Goal: Task Accomplishment & Management: Complete application form

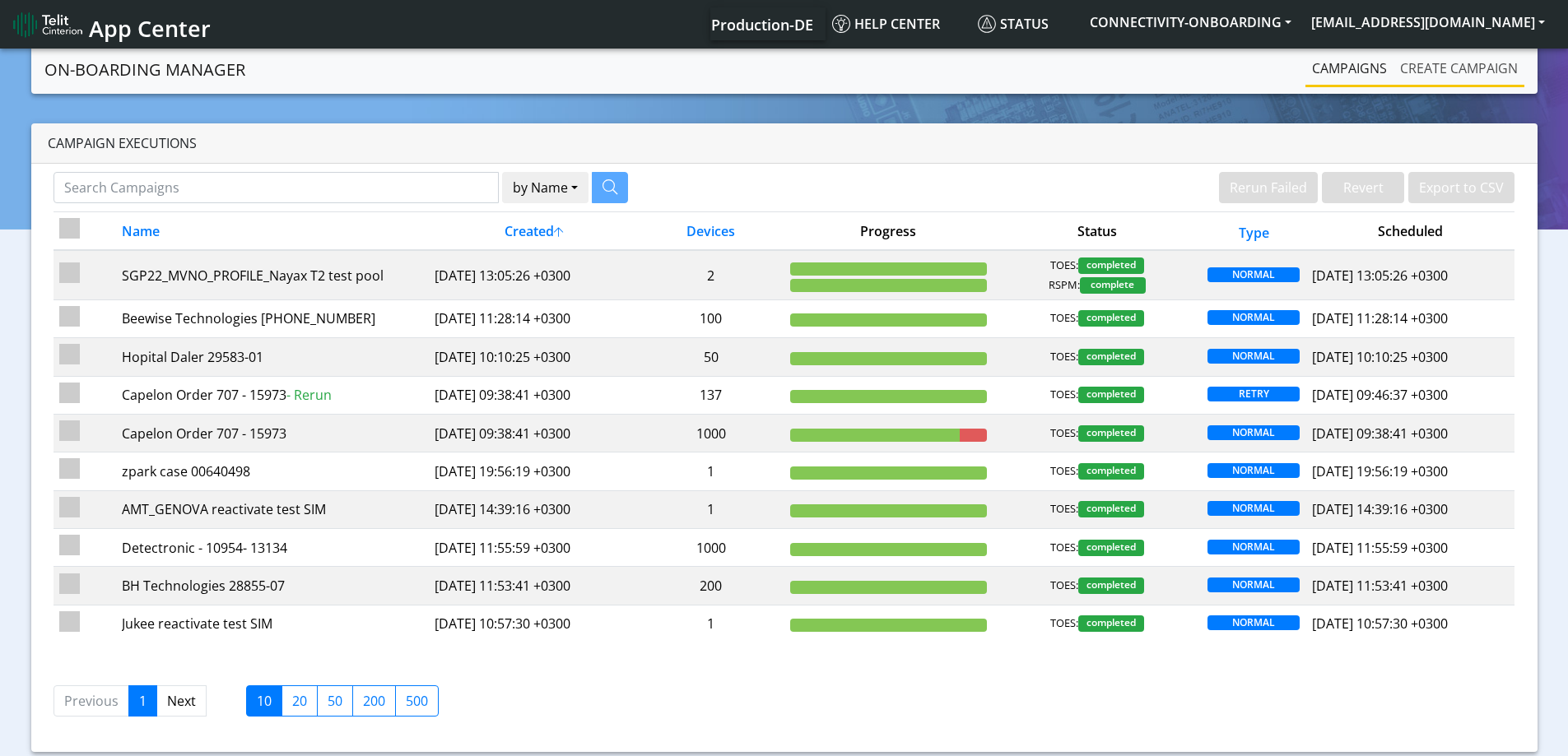
click at [1436, 67] on link "Create campaign" at bounding box center [1460, 68] width 131 height 33
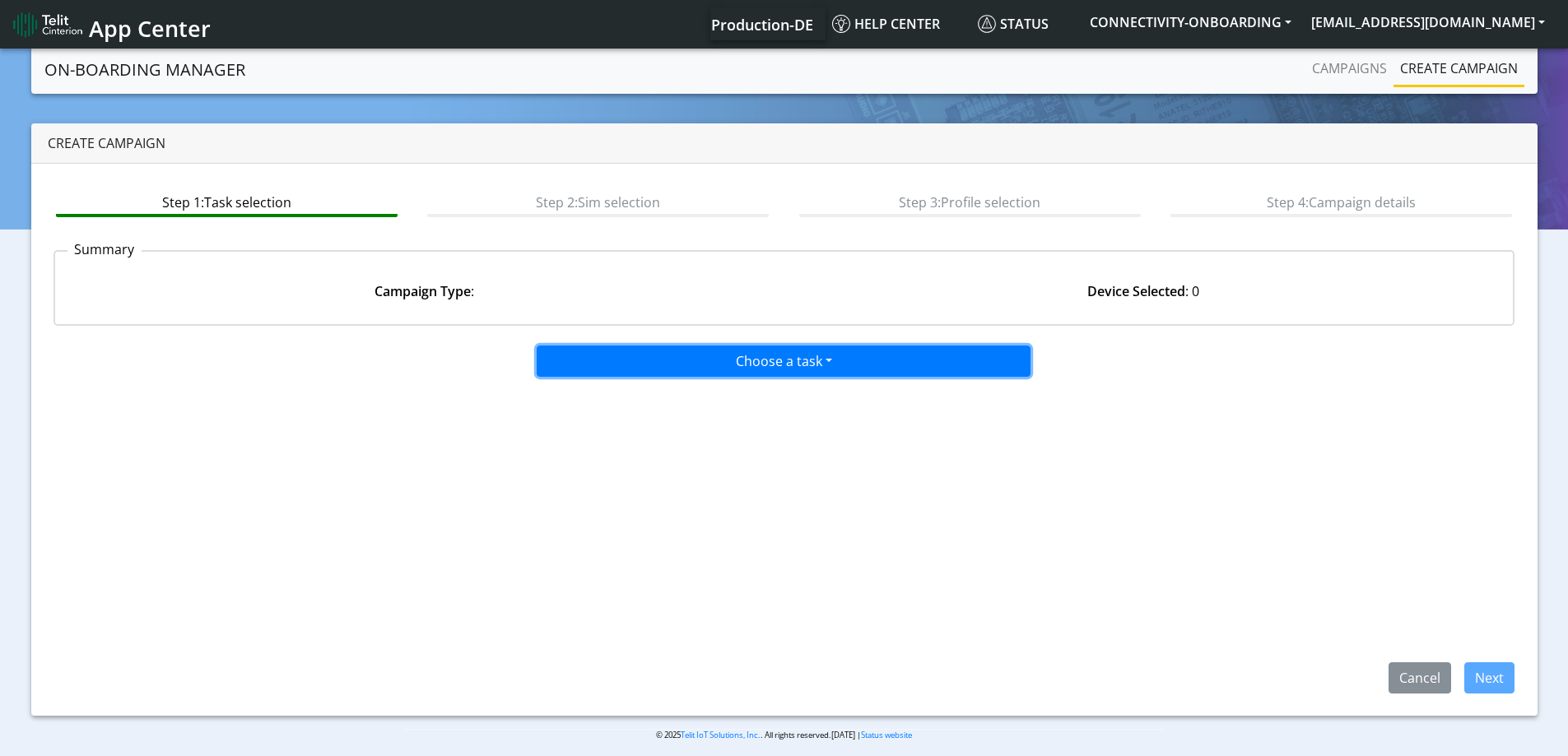
click at [803, 363] on button "Choose a task" at bounding box center [783, 361] width 494 height 31
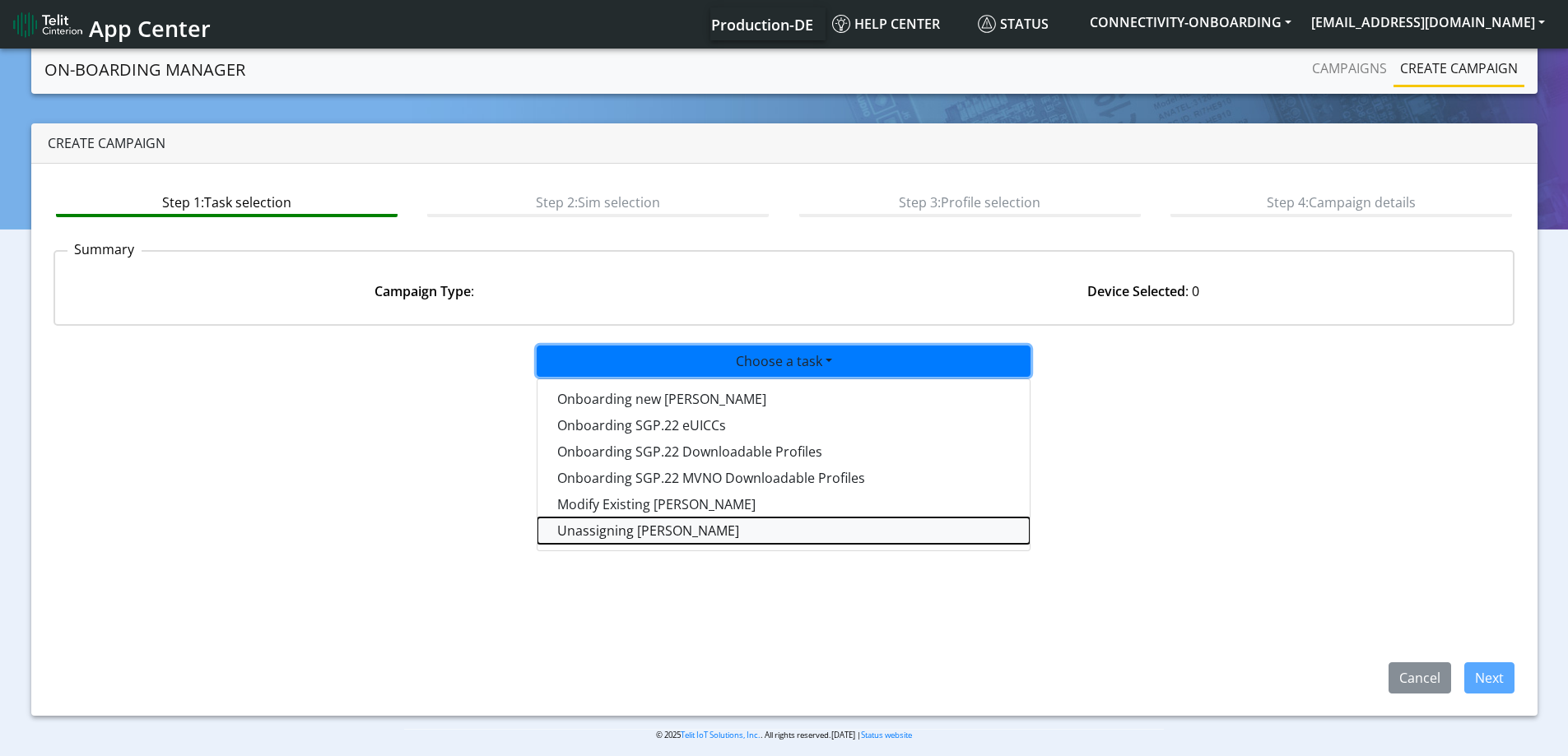
click at [613, 528] on taskunassign-dropdown "Unassigning [PERSON_NAME]" at bounding box center [783, 530] width 492 height 27
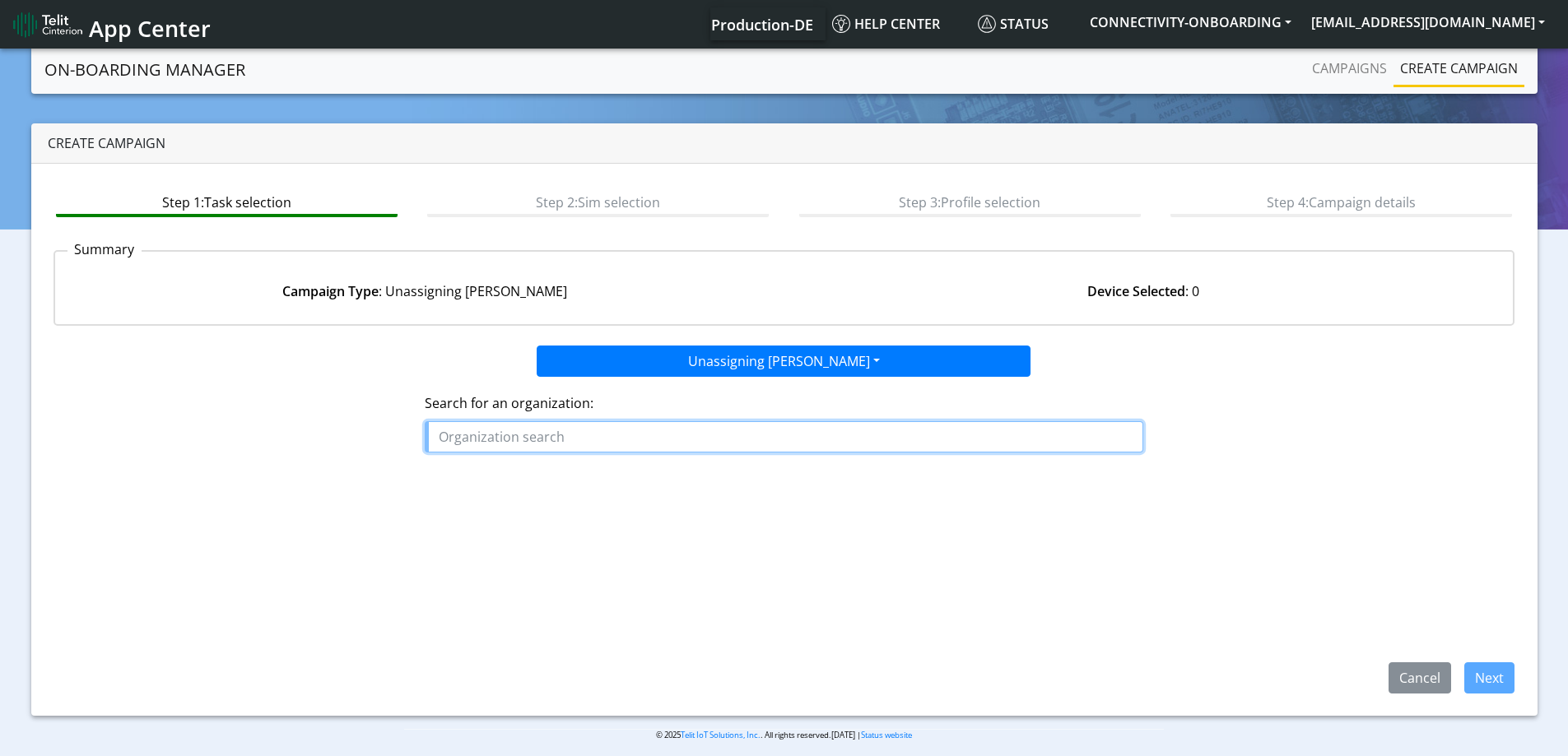
click at [633, 444] on input "text" at bounding box center [784, 436] width 718 height 31
click at [672, 436] on input "text" at bounding box center [784, 436] width 718 height 31
paste input "TREETOSCOPEWATERFLOW"
drag, startPoint x: 530, startPoint y: 431, endPoint x: 919, endPoint y: 419, distance: 389.2
click at [900, 419] on div "Search for an organization: TREETOSCOPEWATERFLOW" at bounding box center [784, 423] width 718 height 60
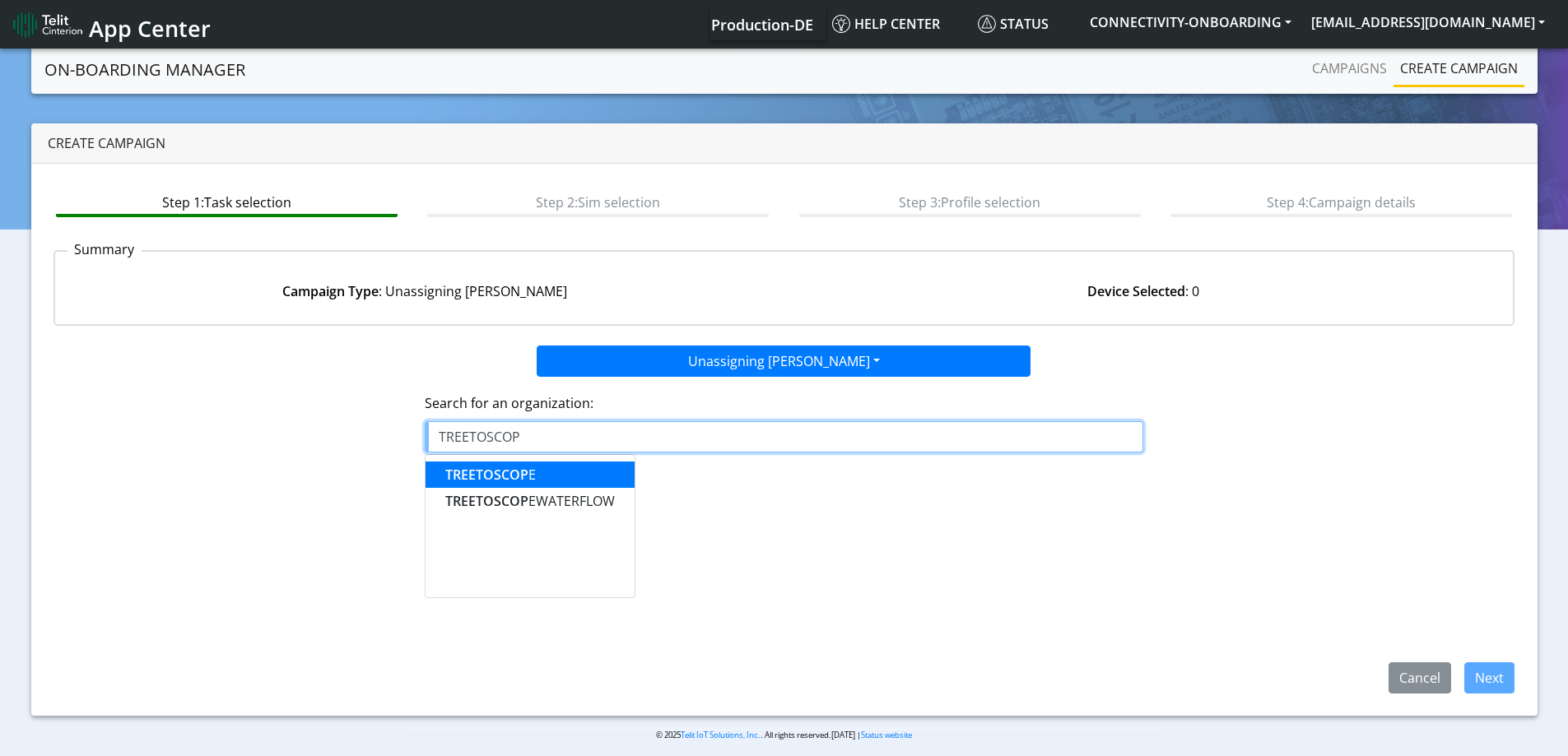
click at [596, 479] on button "TREETOSCOP E" at bounding box center [530, 475] width 209 height 27
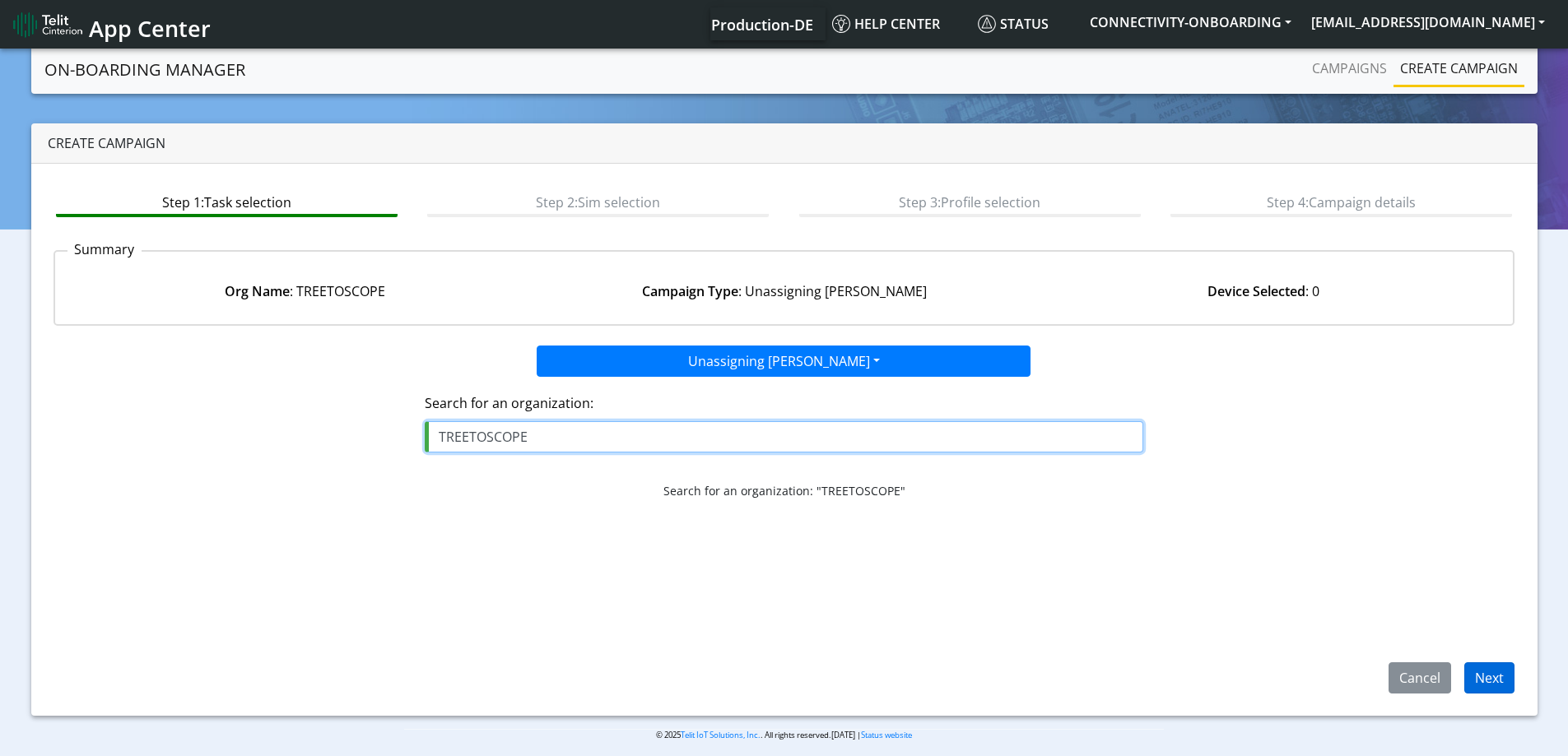
type input "TREETOSCOPE"
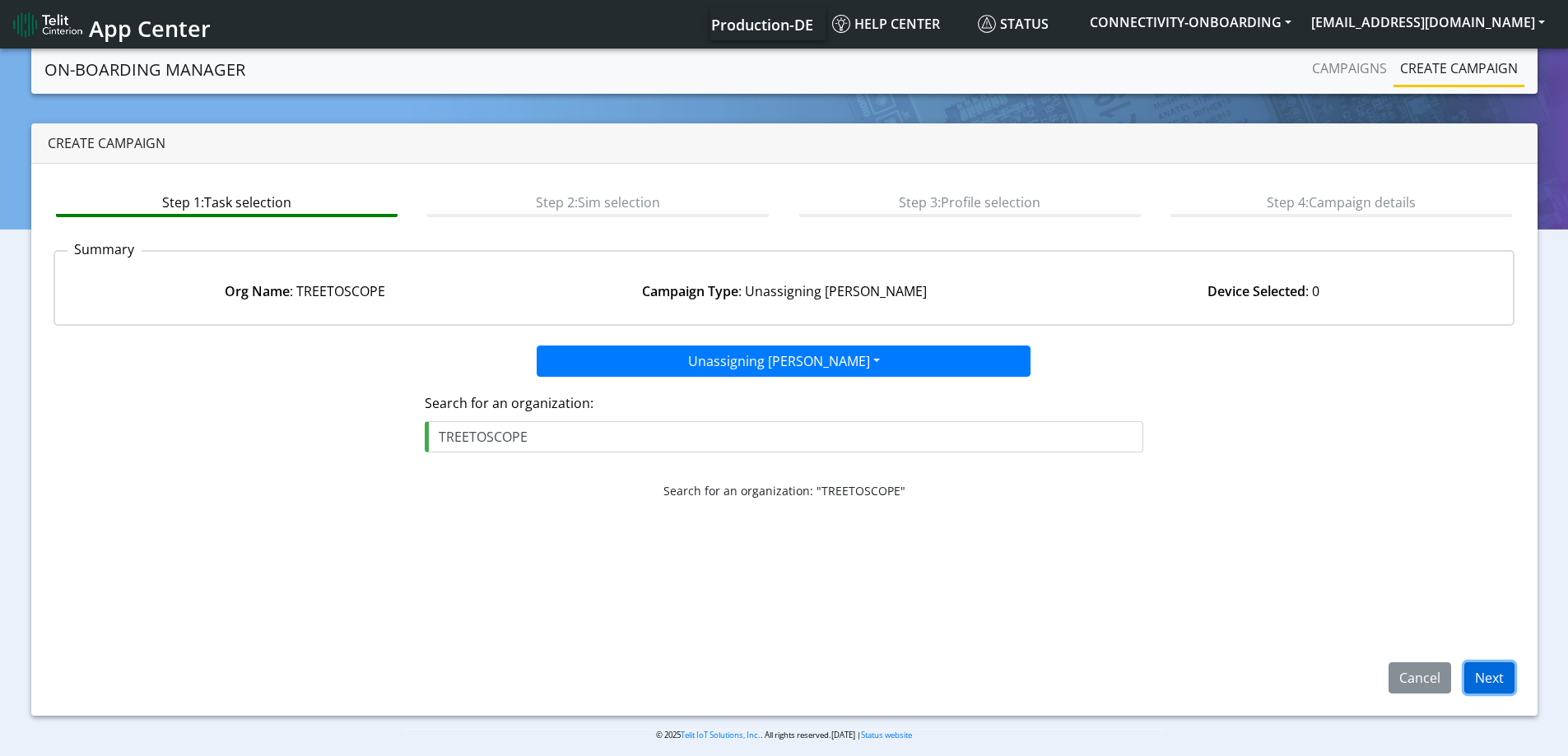
click at [1496, 677] on button "Next" at bounding box center [1490, 678] width 51 height 31
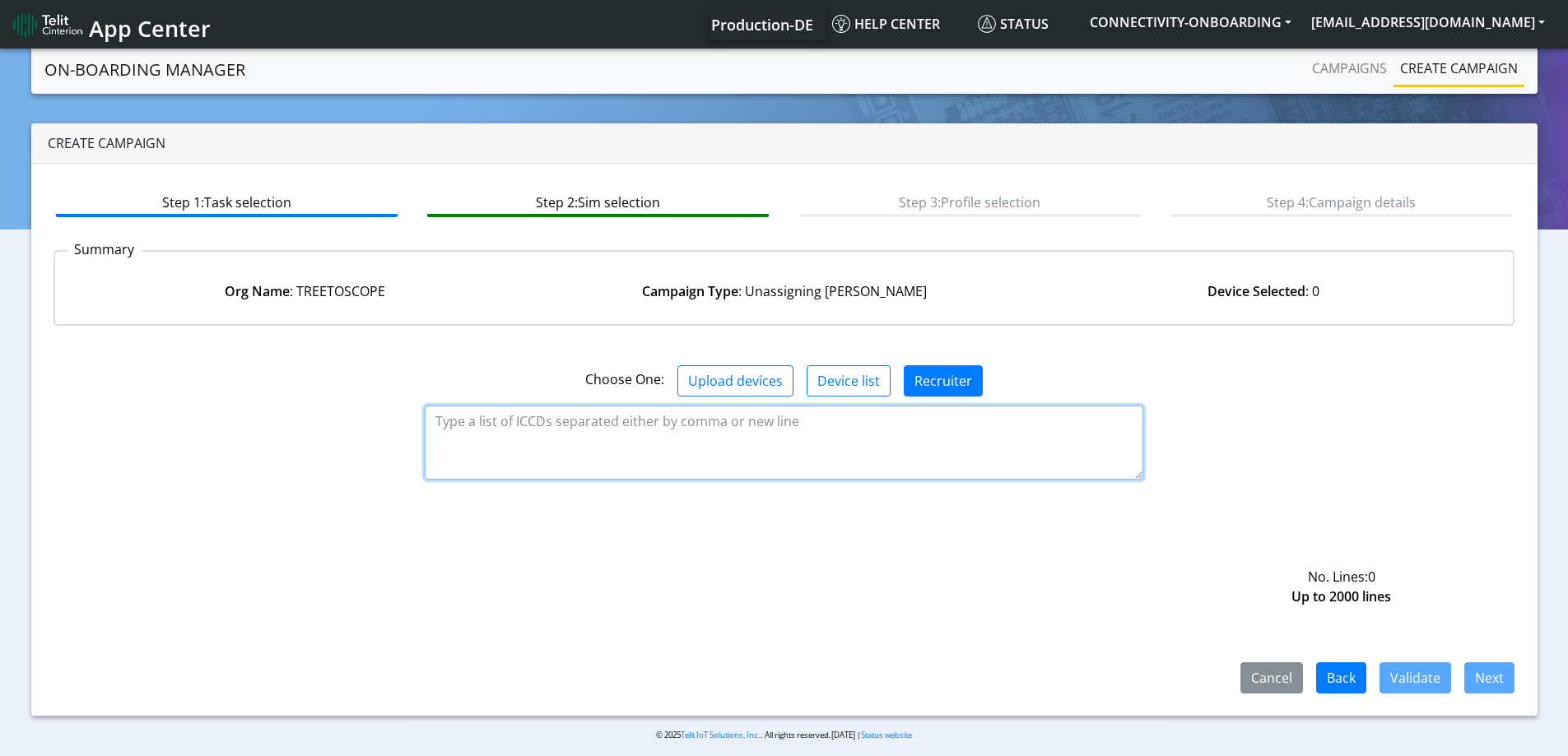
click at [690, 439] on textarea at bounding box center [784, 442] width 718 height 75
paste textarea "89358151000016809637 89358151000016812540 89358151000016813084 8935815100001681…"
type textarea "89358151000016809637 89358151000016812540 89358151000016813084 8935815100001681…"
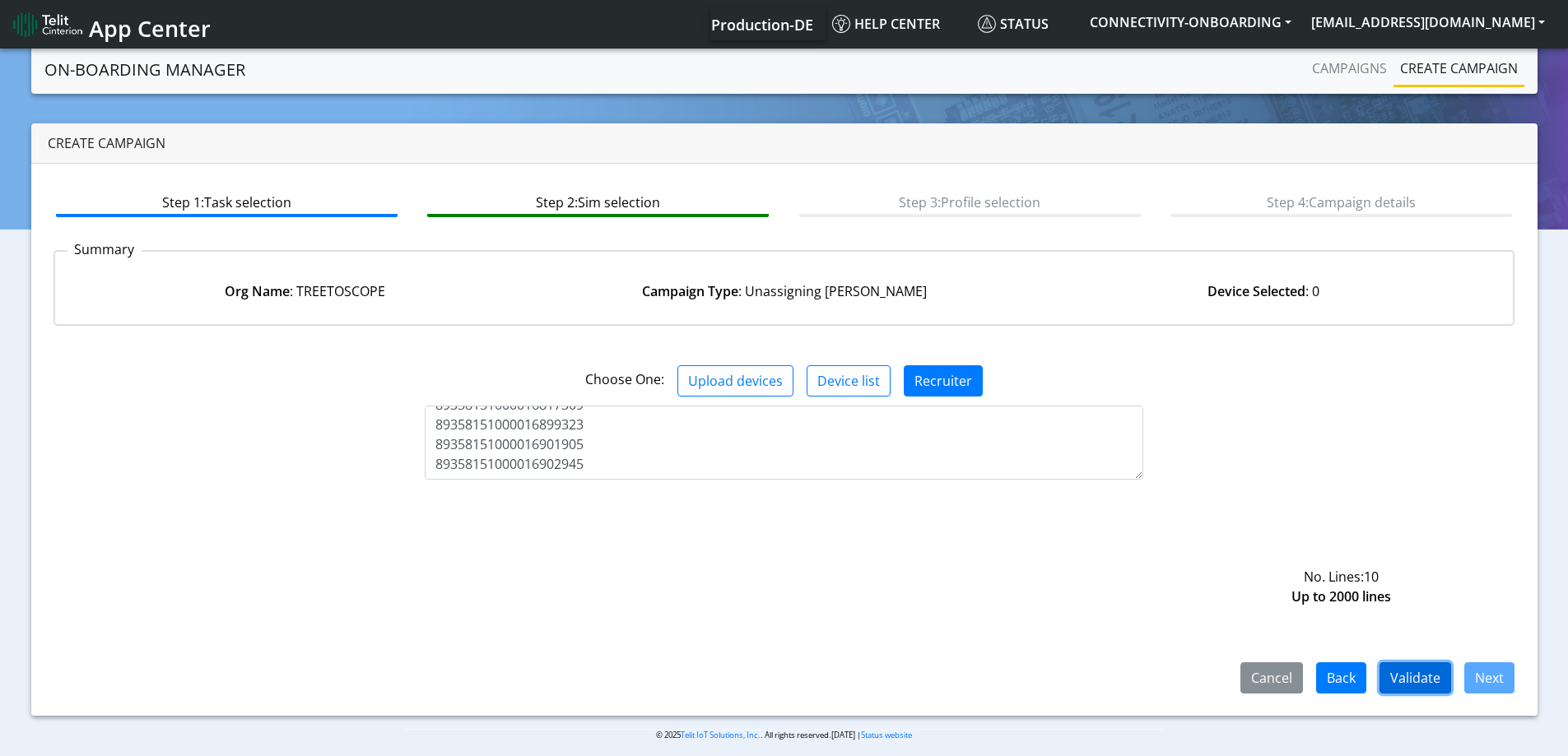
click at [1425, 676] on button "Validate" at bounding box center [1416, 678] width 72 height 31
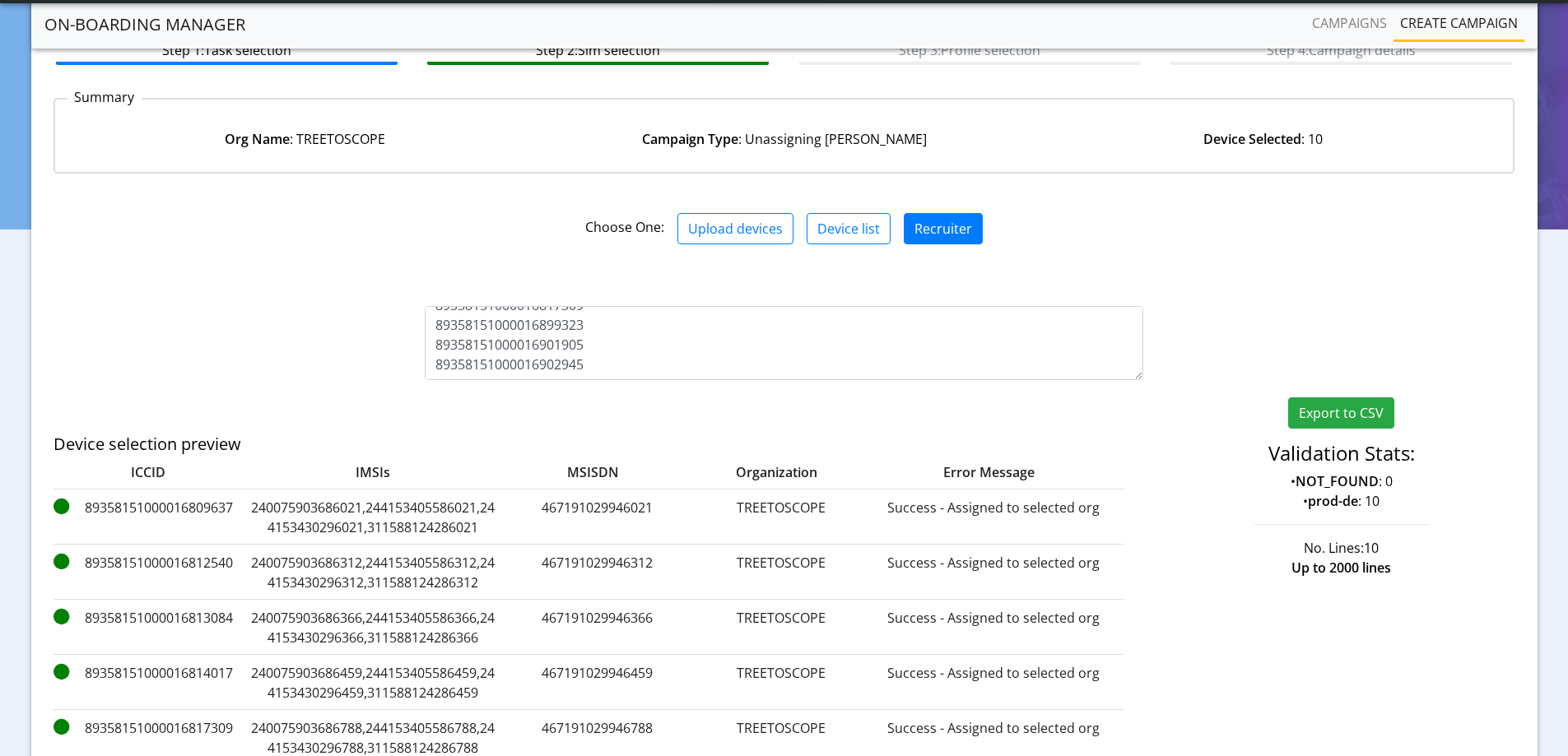
scroll to position [299, 0]
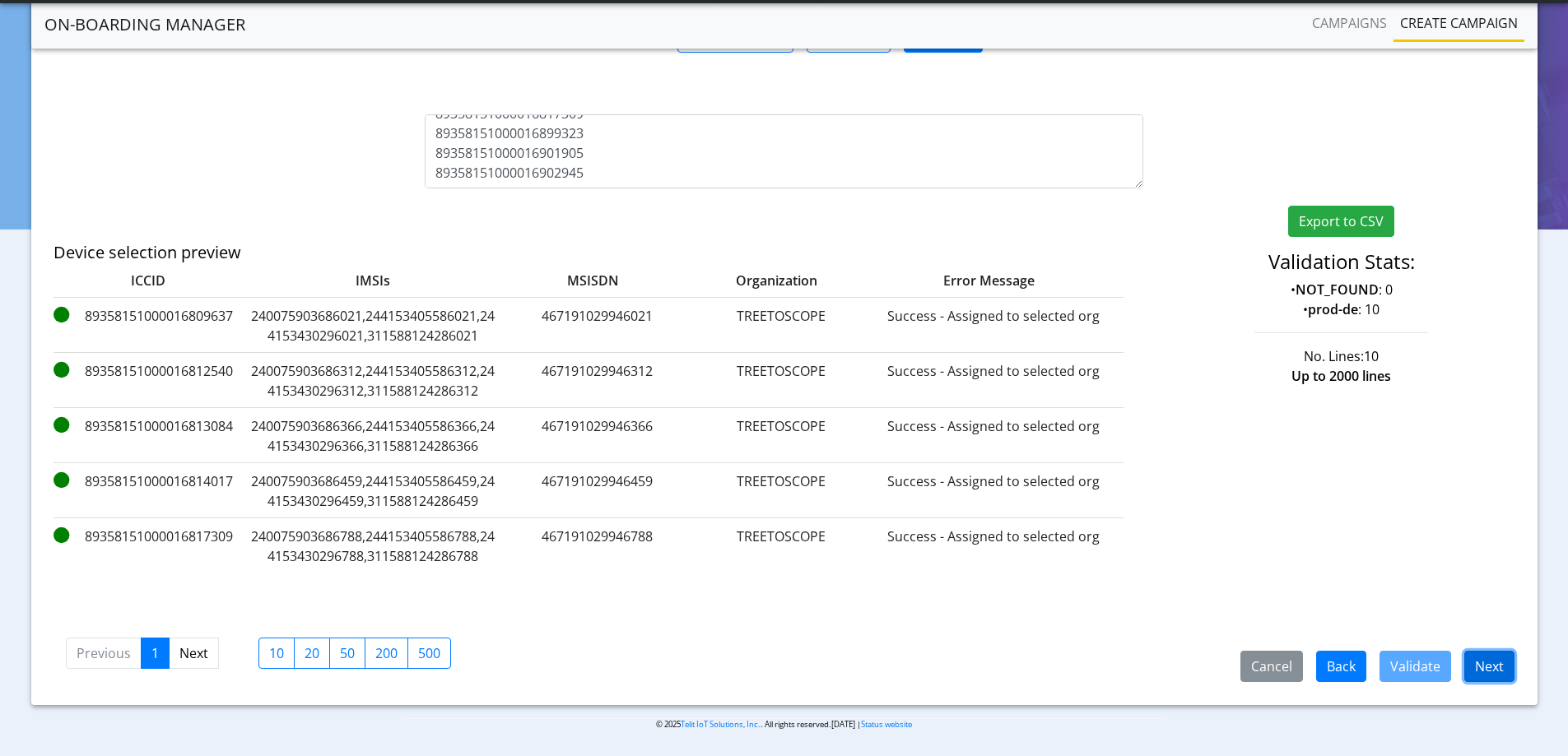
click at [1502, 665] on button "Next" at bounding box center [1490, 666] width 51 height 31
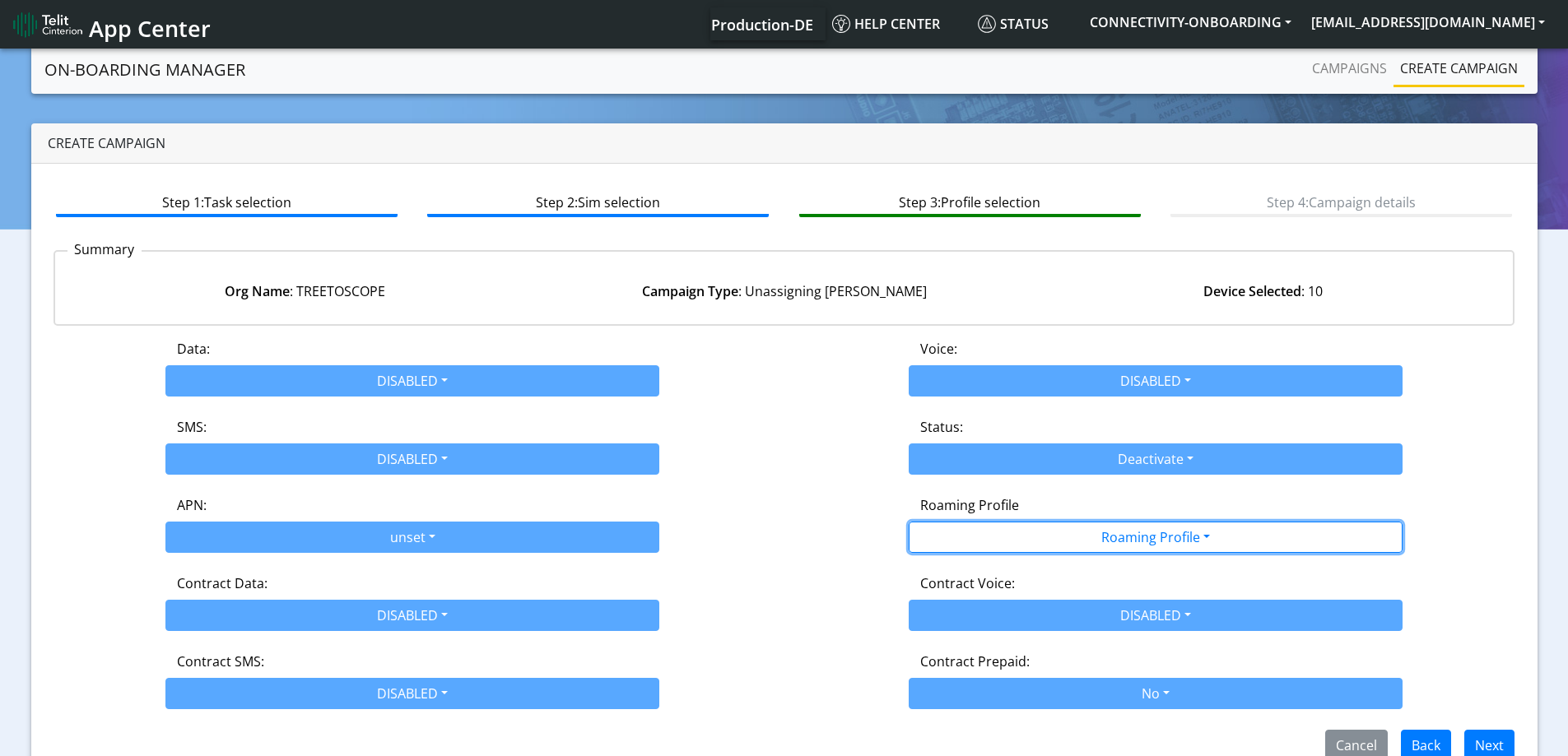
click at [1141, 532] on button "Roaming Profile" at bounding box center [1156, 536] width 494 height 31
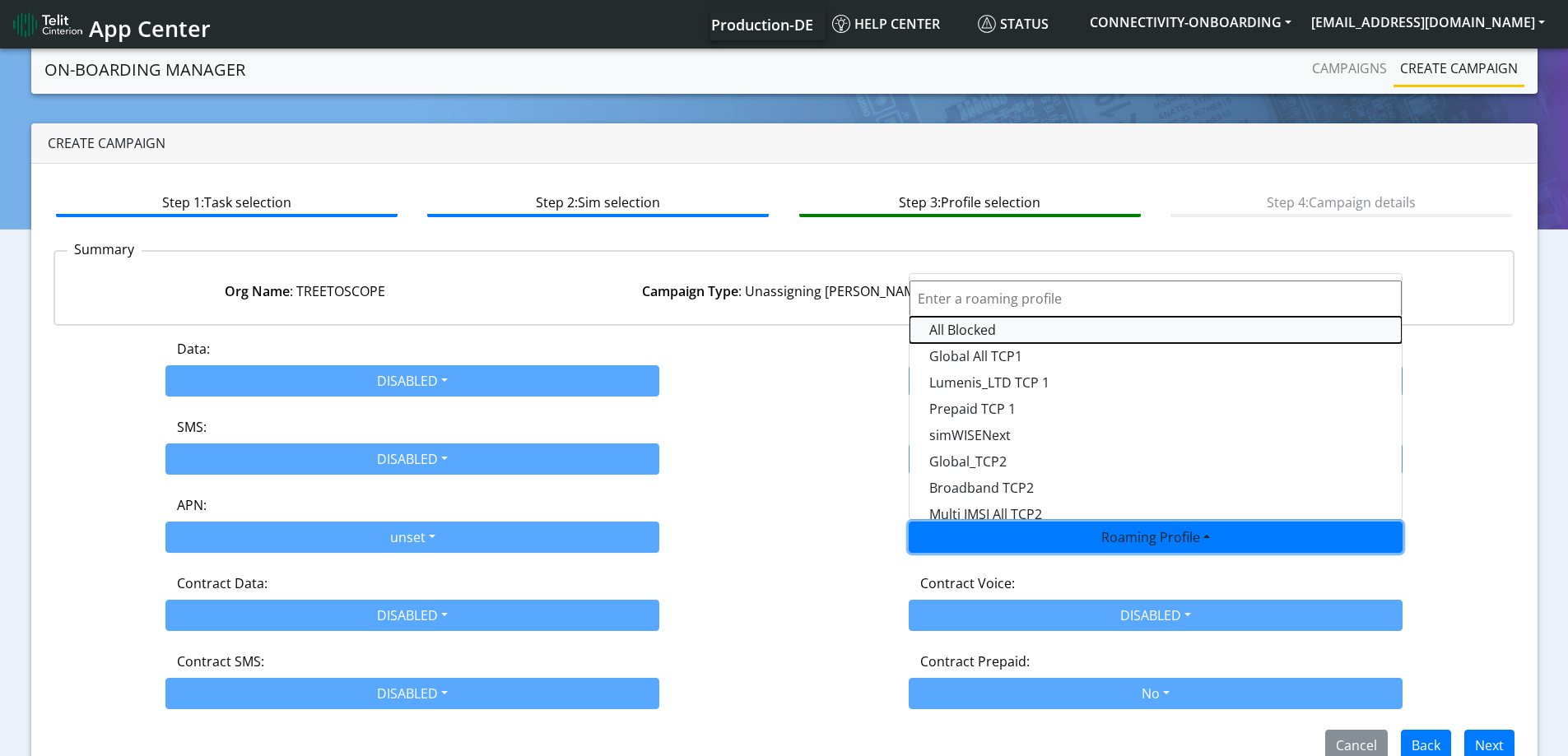
click at [977, 327] on Profile-dropdown "All Blocked" at bounding box center [1156, 330] width 492 height 27
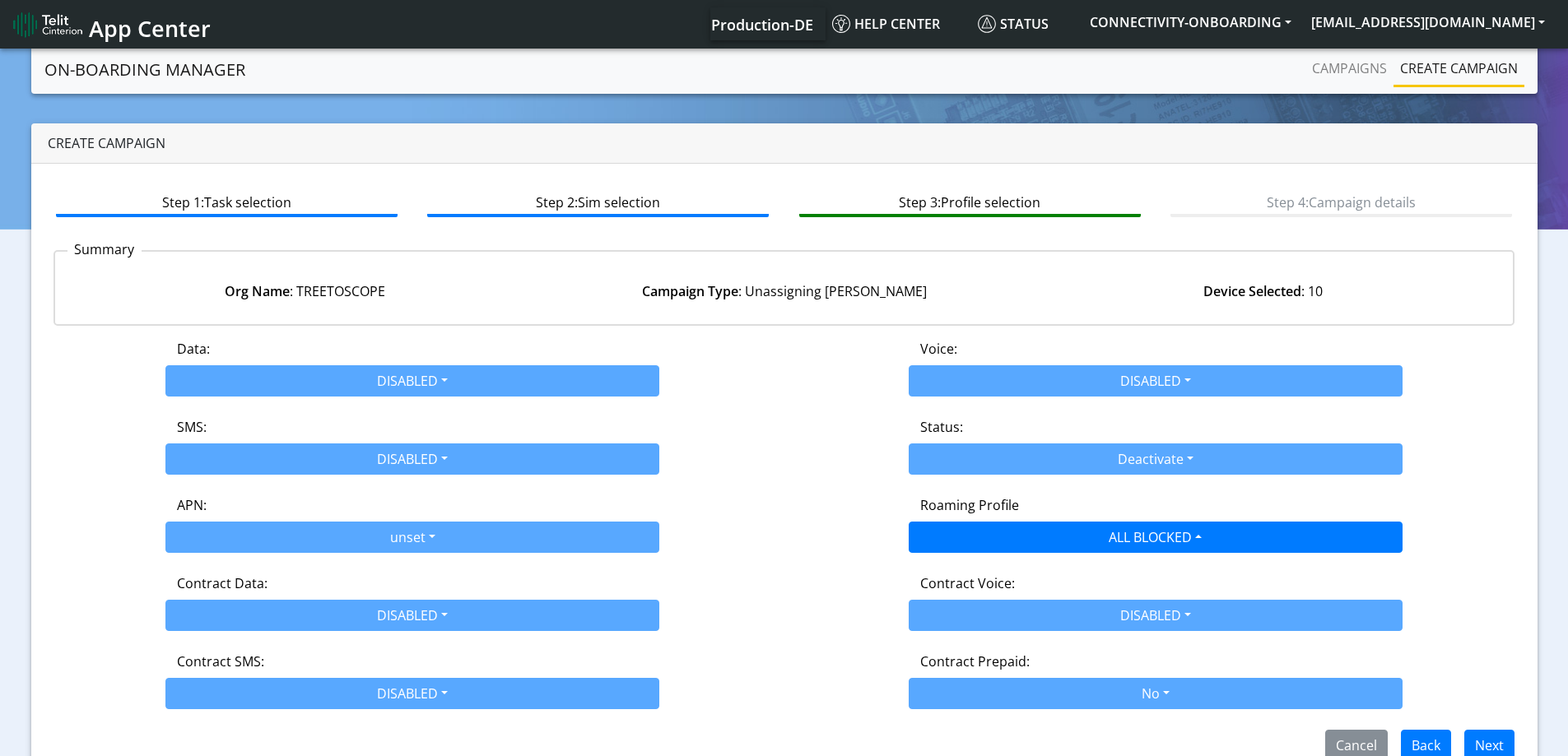
scroll to position [33, 0]
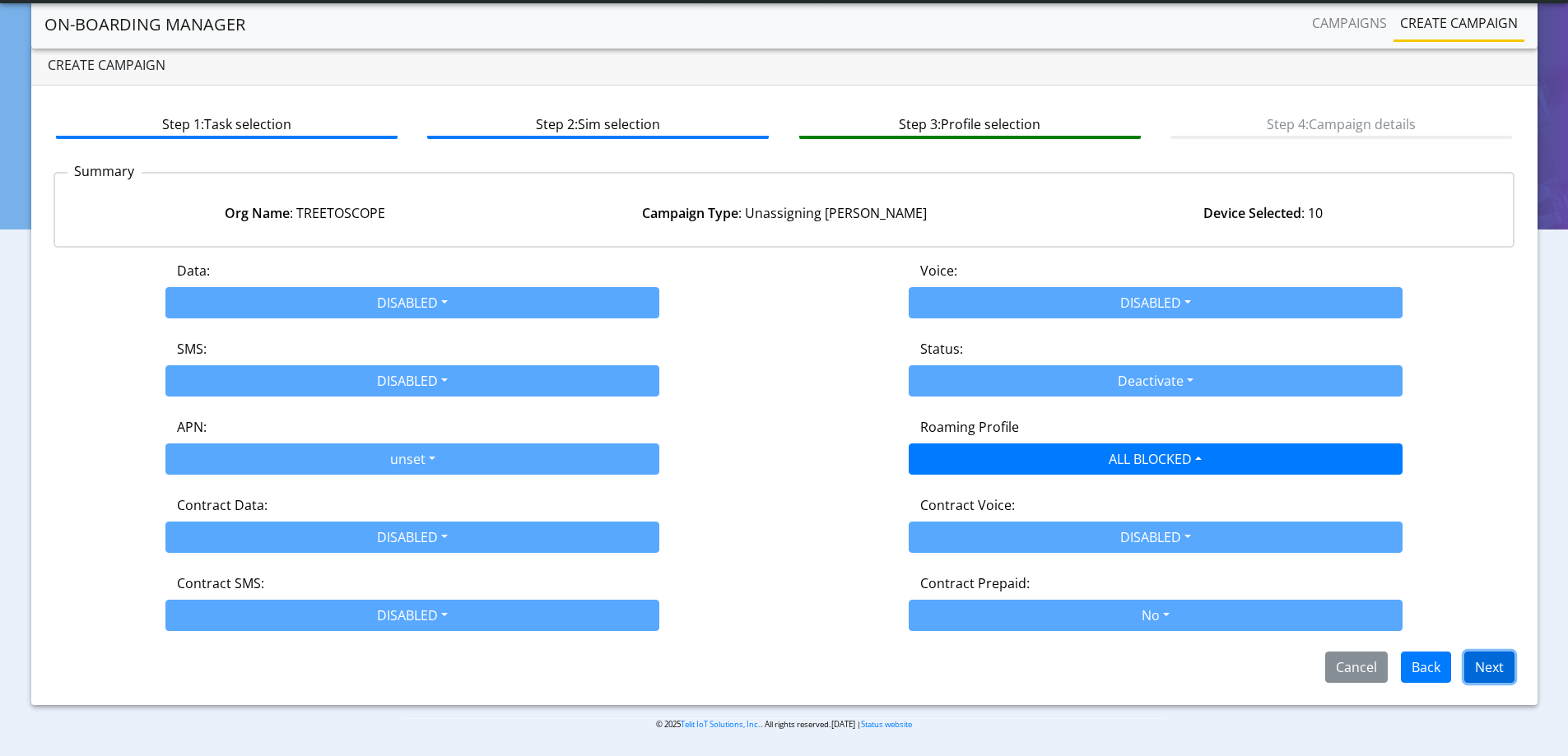
click at [1497, 657] on button "Next" at bounding box center [1490, 667] width 51 height 31
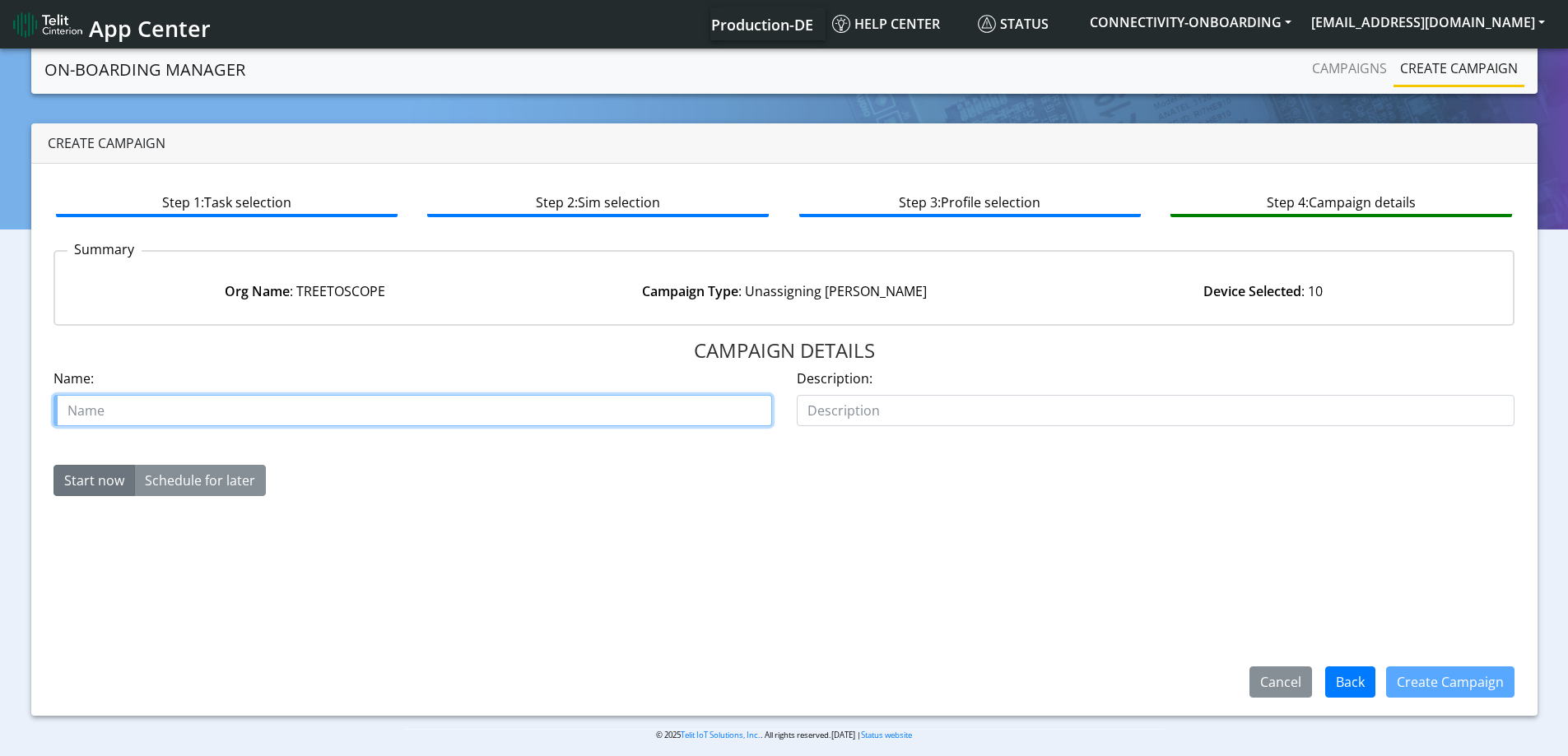
click at [718, 410] on input "text" at bounding box center [412, 410] width 718 height 31
type input "Treeto move [PERSON_NAME]"
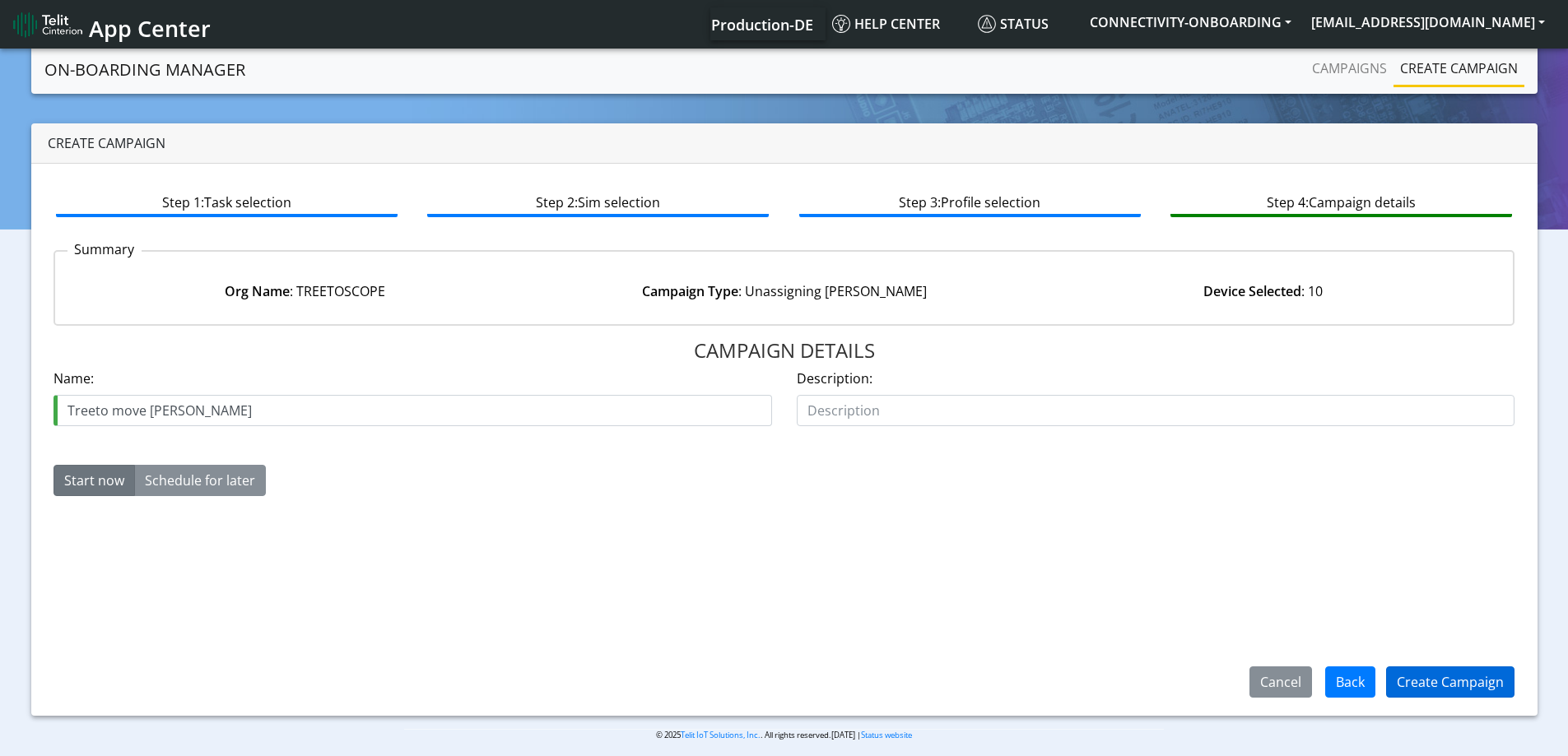
drag, startPoint x: 1369, startPoint y: 661, endPoint x: 1426, endPoint y: 671, distance: 57.9
click at [1396, 678] on div "Cancel Back Create Campaign" at bounding box center [1381, 681] width 314 height 43
click at [1428, 679] on button "Create Campaign" at bounding box center [1450, 681] width 128 height 31
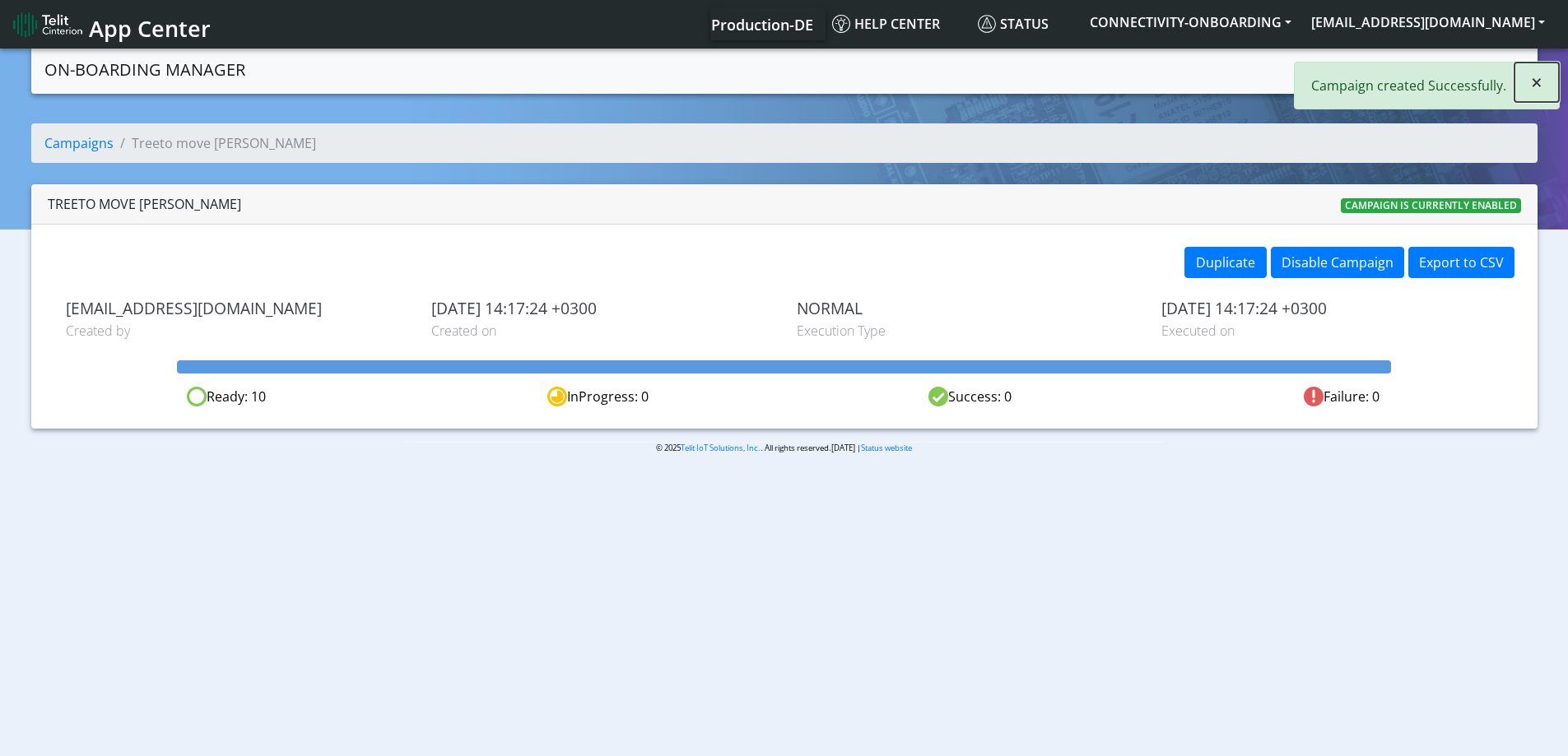
click at [1539, 76] on span "×" at bounding box center [1537, 81] width 12 height 27
click at [1342, 48] on nav "App Center Production-DE Help center Status CONNECTIVITY-ONBOARDING [EMAIL_ADDR…" at bounding box center [784, 24] width 1568 height 49
click at [1476, 66] on link "Create campaign" at bounding box center [1460, 68] width 131 height 33
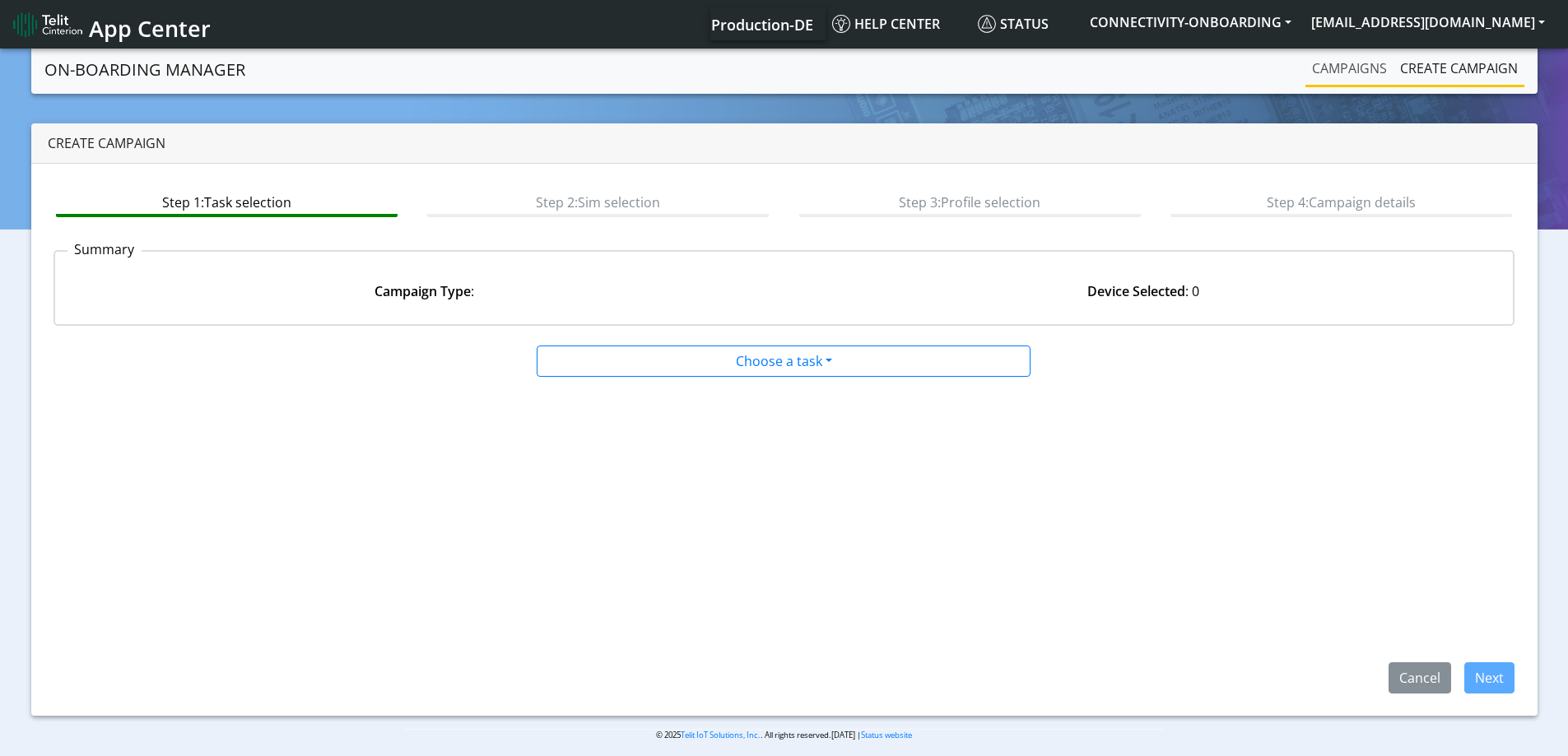
click at [1351, 73] on link "Campaigns" at bounding box center [1349, 68] width 88 height 33
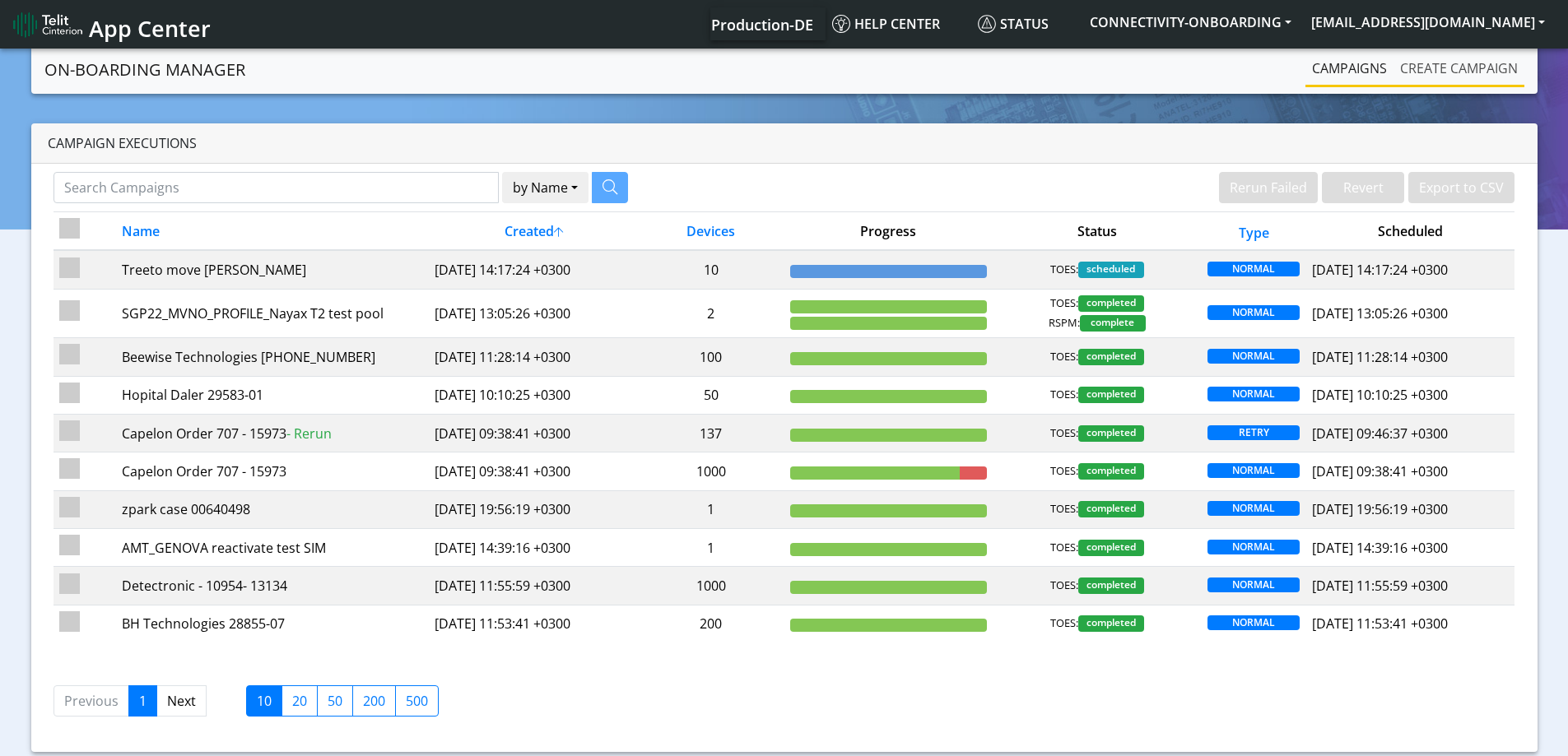
click at [1473, 77] on link "Create campaign" at bounding box center [1460, 68] width 131 height 33
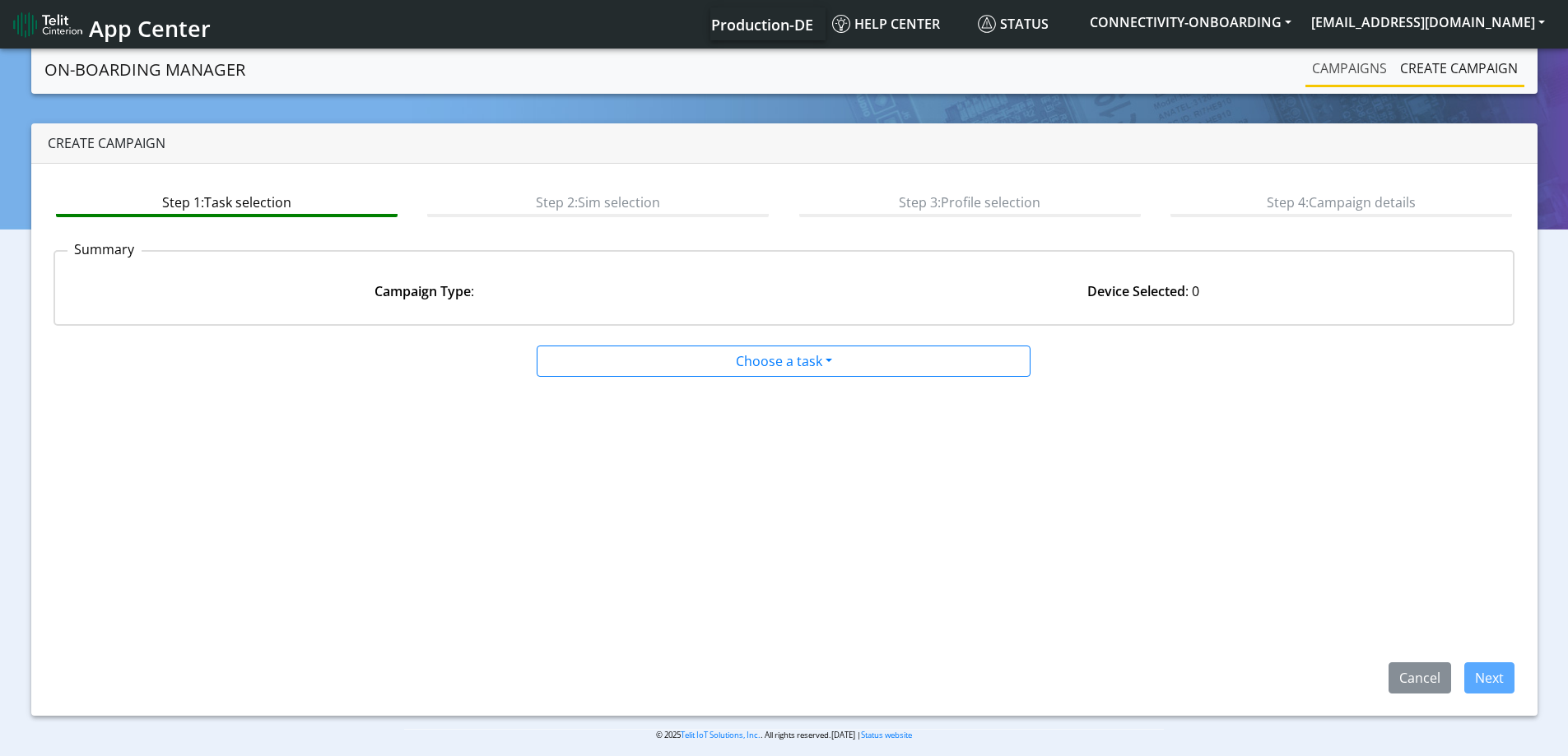
click at [1361, 69] on link "Campaigns" at bounding box center [1349, 68] width 88 height 33
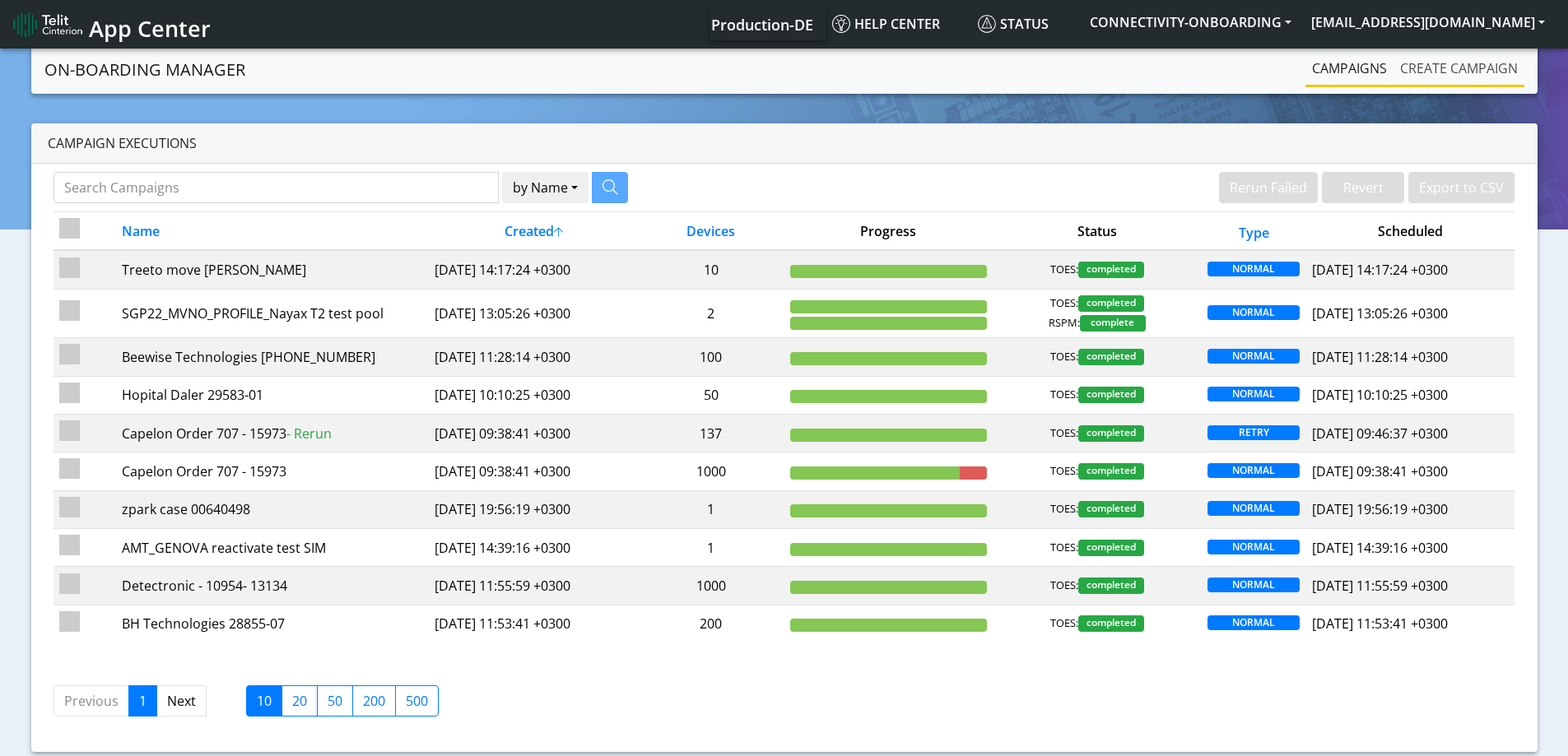
click at [1476, 60] on link "Create campaign" at bounding box center [1460, 68] width 131 height 33
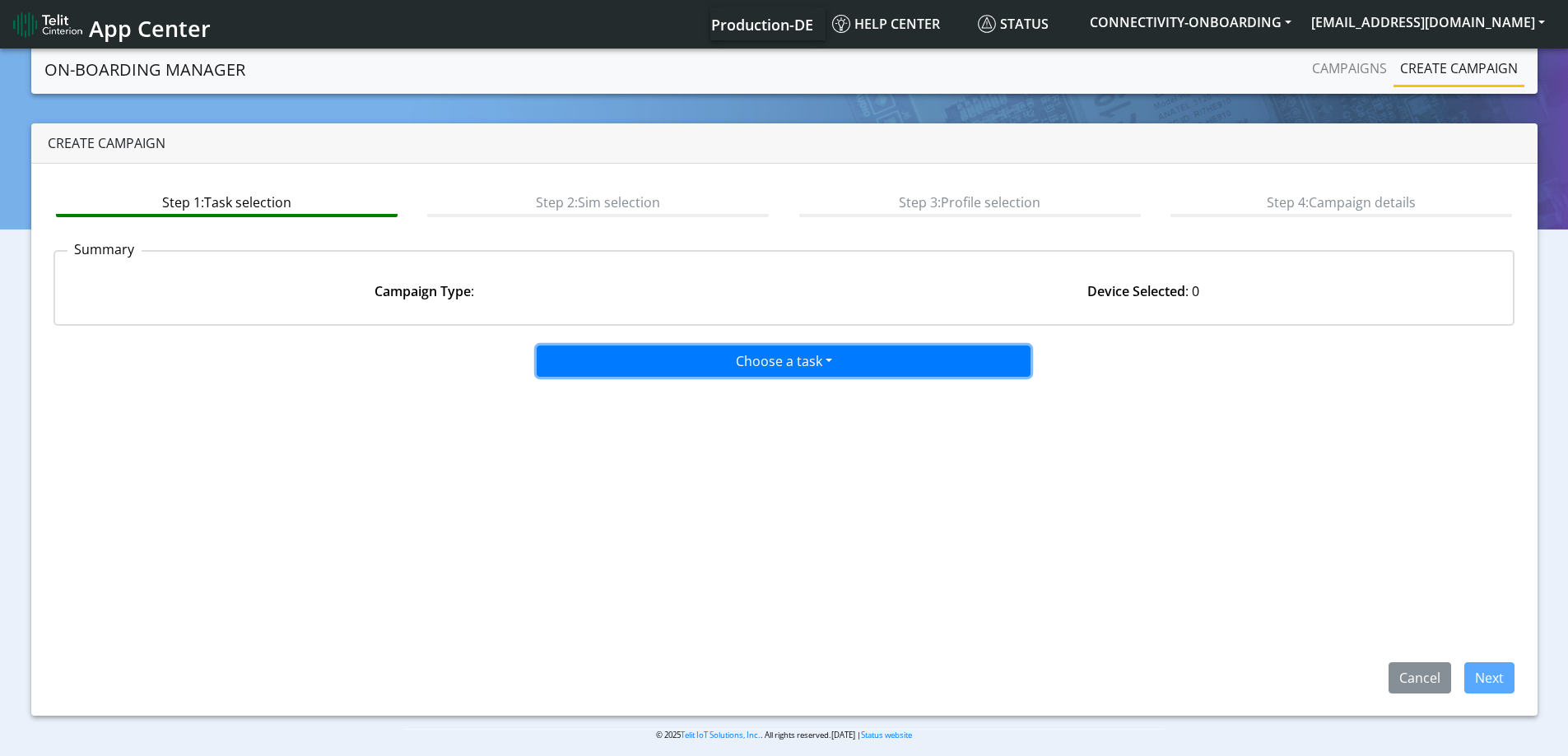
click at [838, 362] on button "Choose a task" at bounding box center [783, 361] width 494 height 31
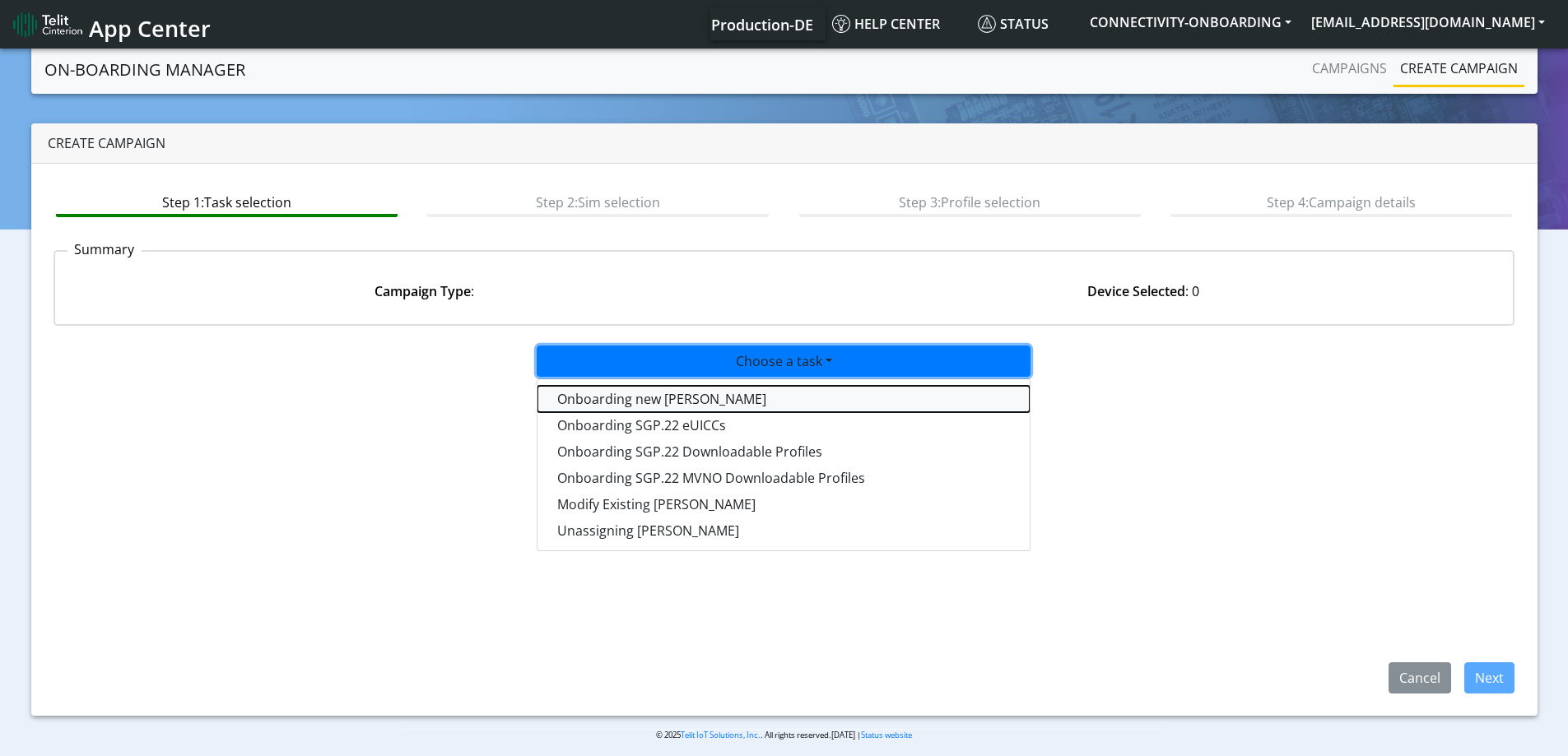
click at [661, 403] on tasktoes-dropdown "Onboarding new [PERSON_NAME]" at bounding box center [783, 399] width 492 height 27
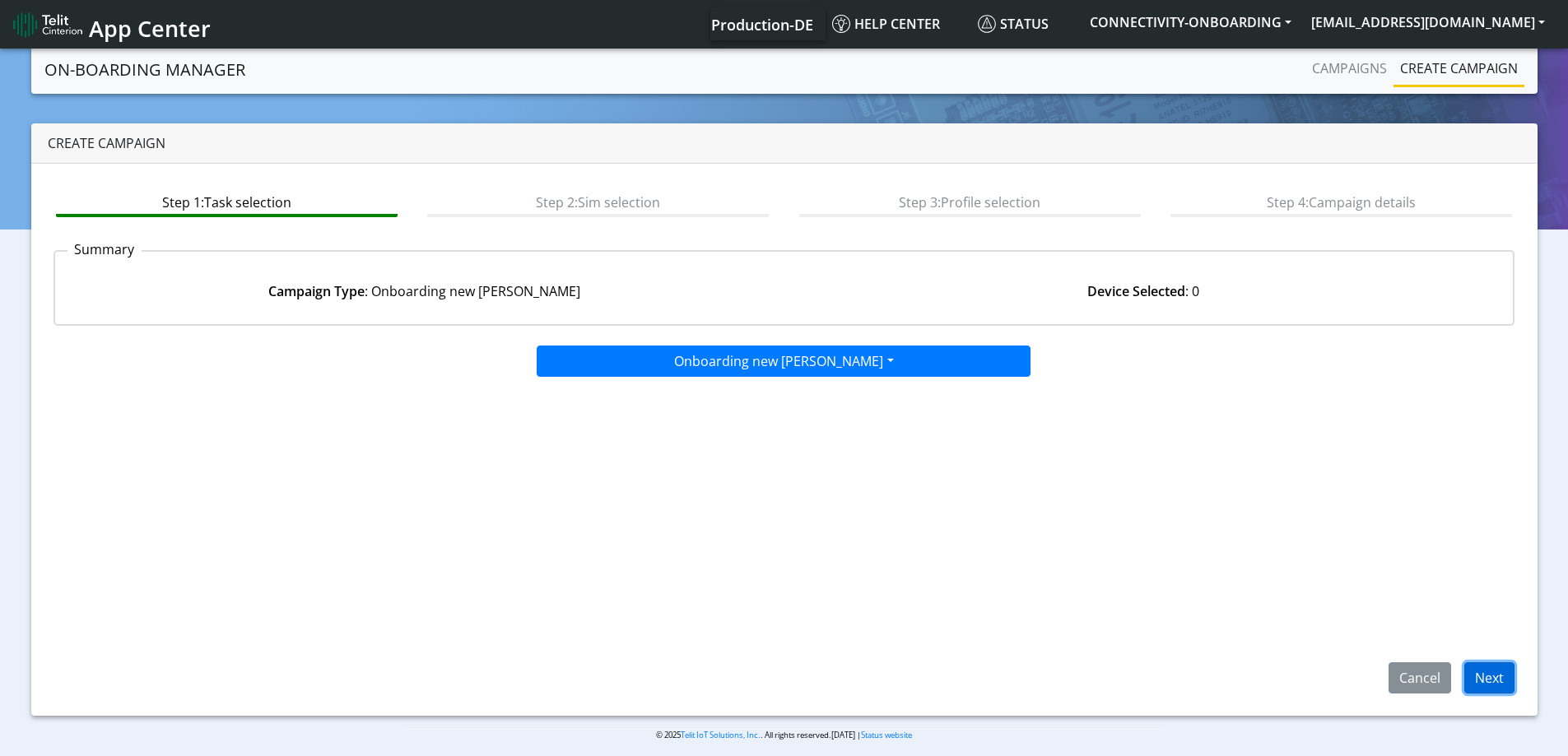
click at [1482, 682] on button "Next" at bounding box center [1490, 678] width 51 height 31
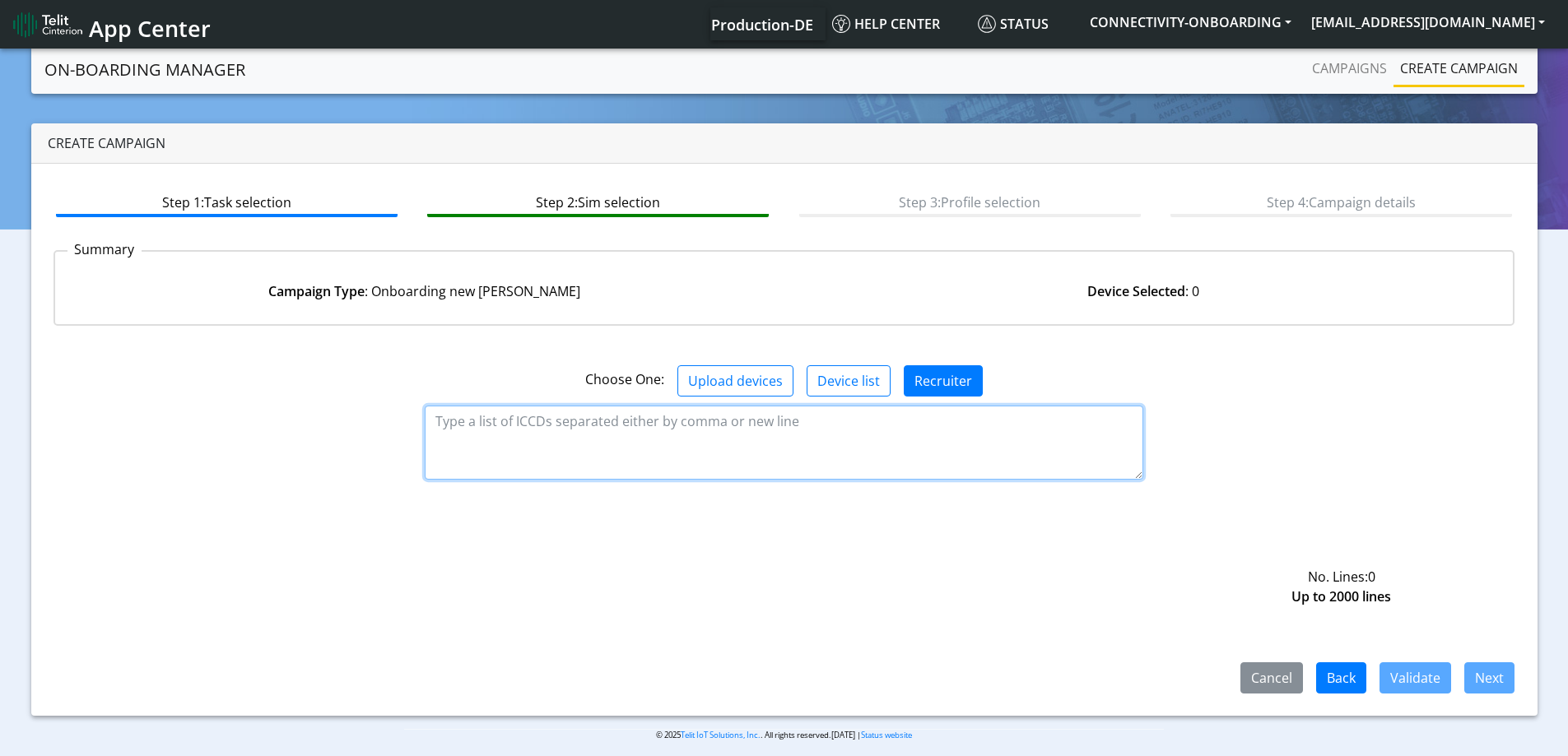
click at [670, 432] on textarea at bounding box center [784, 442] width 718 height 75
paste textarea "89358151000016809637 89358151000016812540 89358151000016813084 8935815100001681…"
type textarea "89358151000016809637 89358151000016812540 89358151000016813084 8935815100001681…"
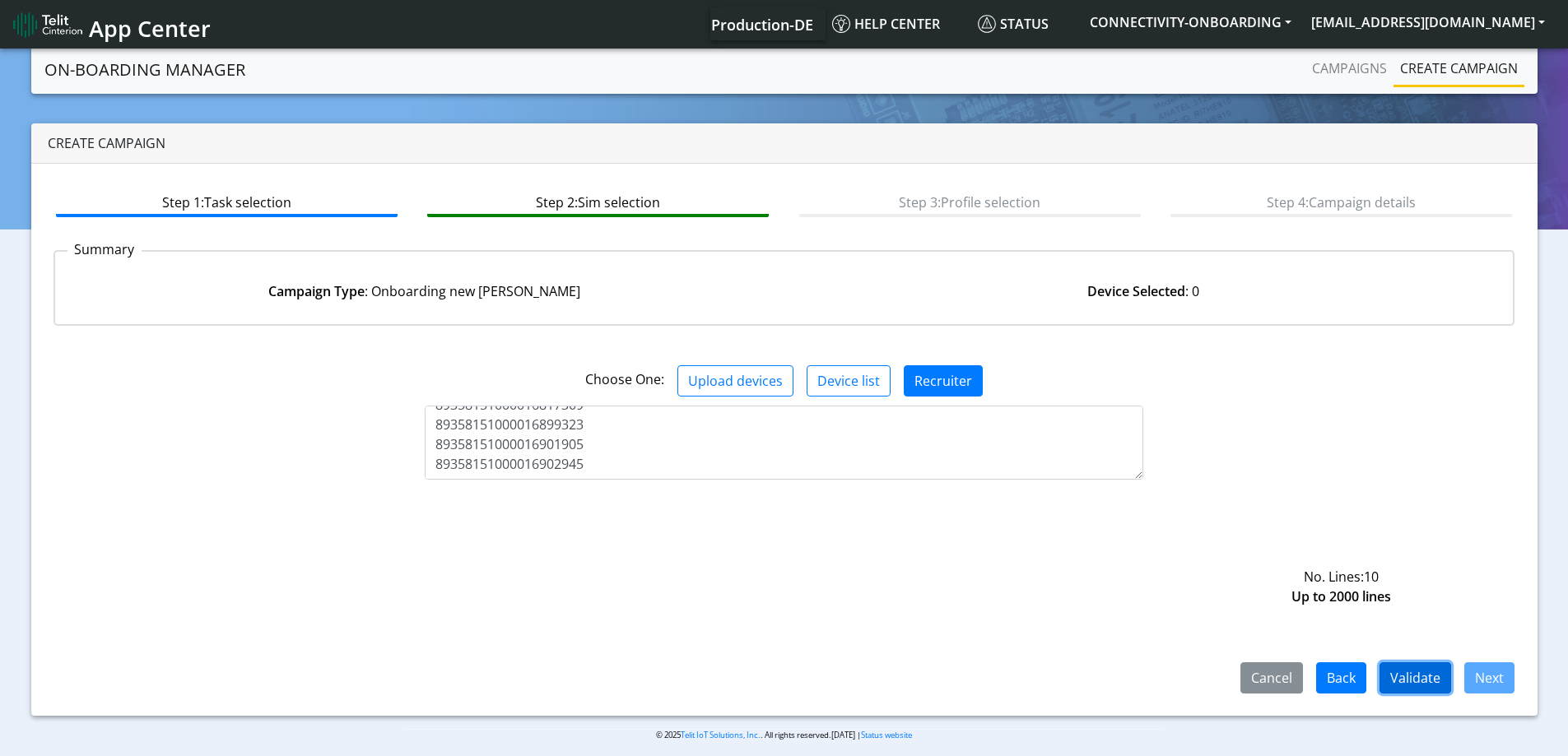
click at [1419, 675] on button "Validate" at bounding box center [1416, 678] width 72 height 31
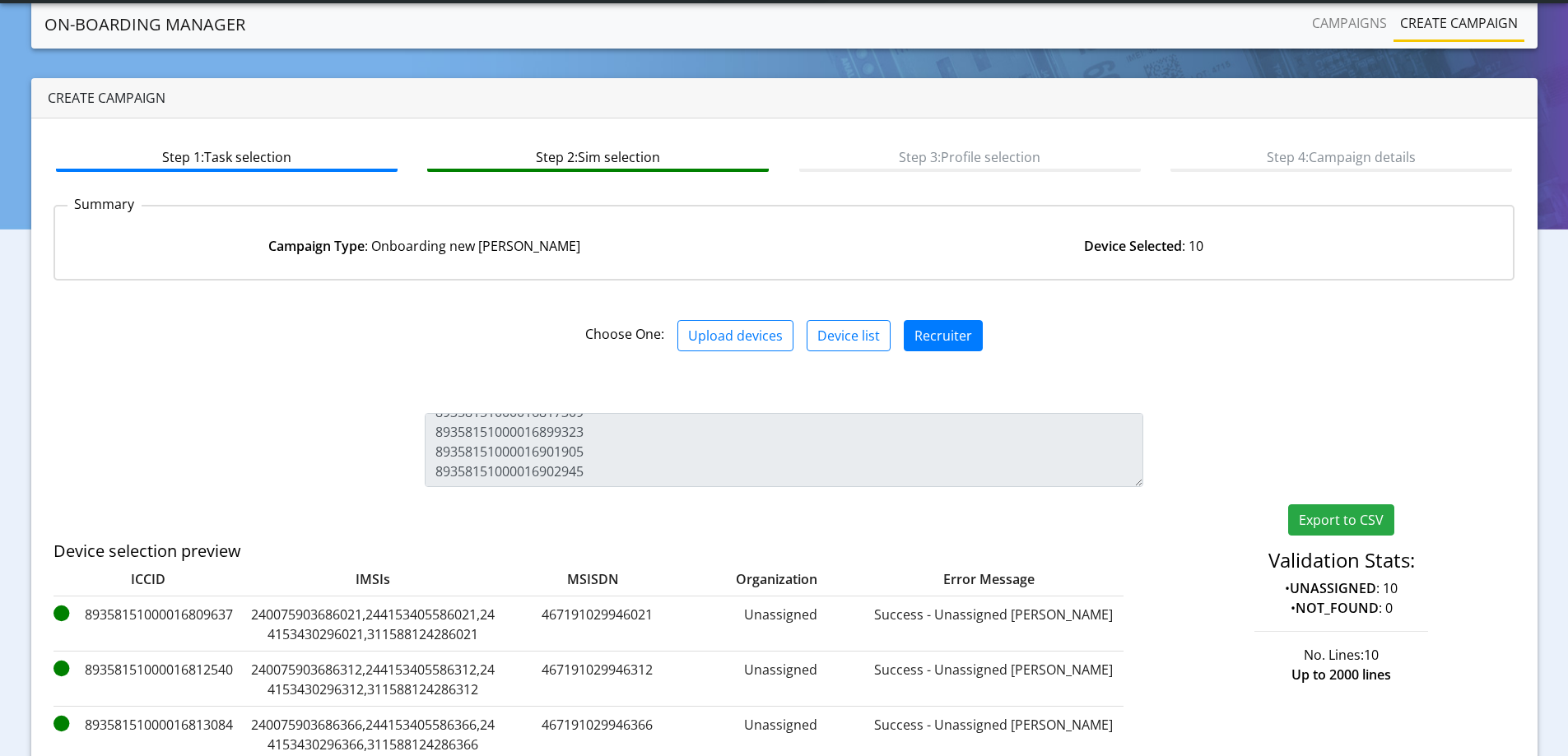
scroll to position [299, 0]
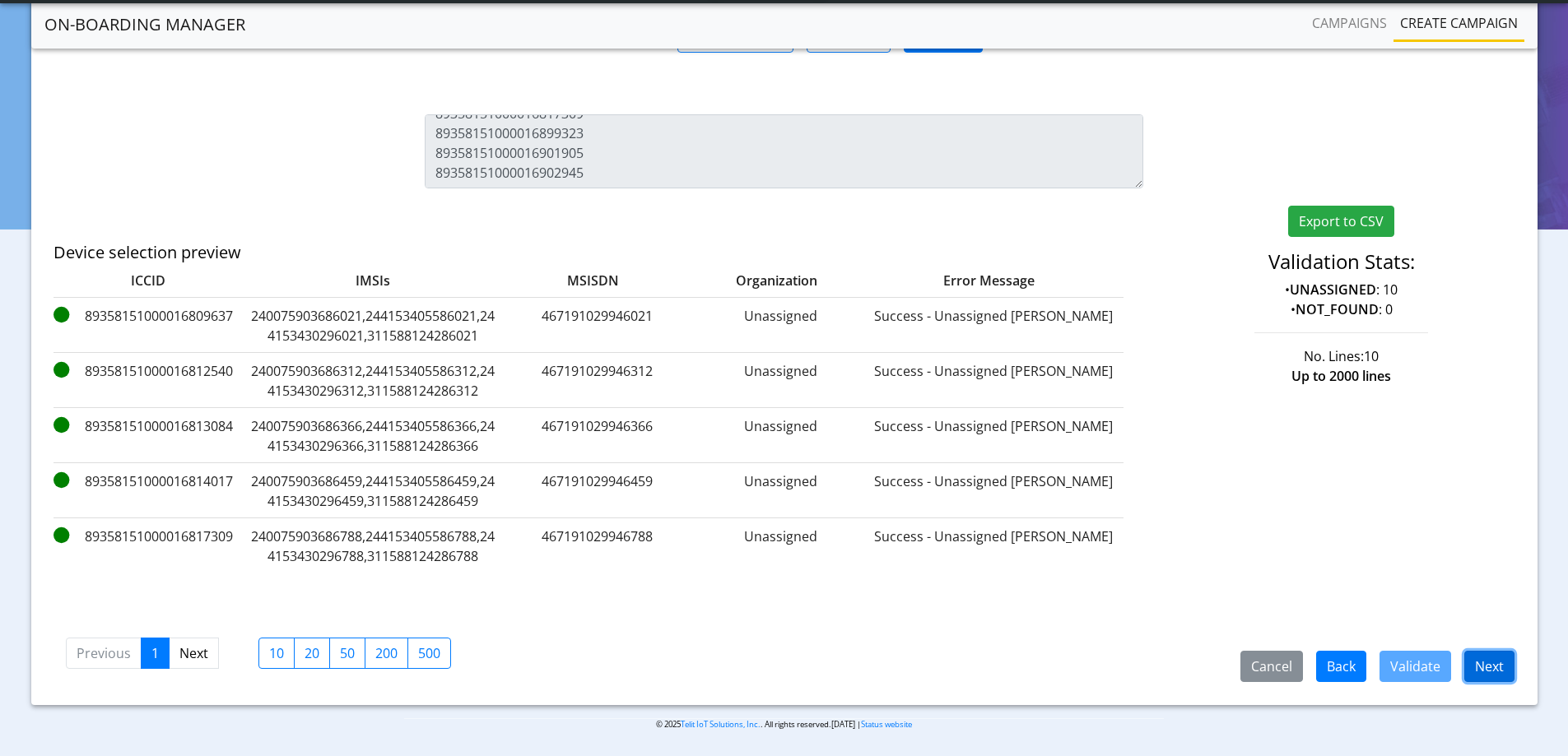
click at [1490, 658] on button "Next" at bounding box center [1490, 666] width 51 height 31
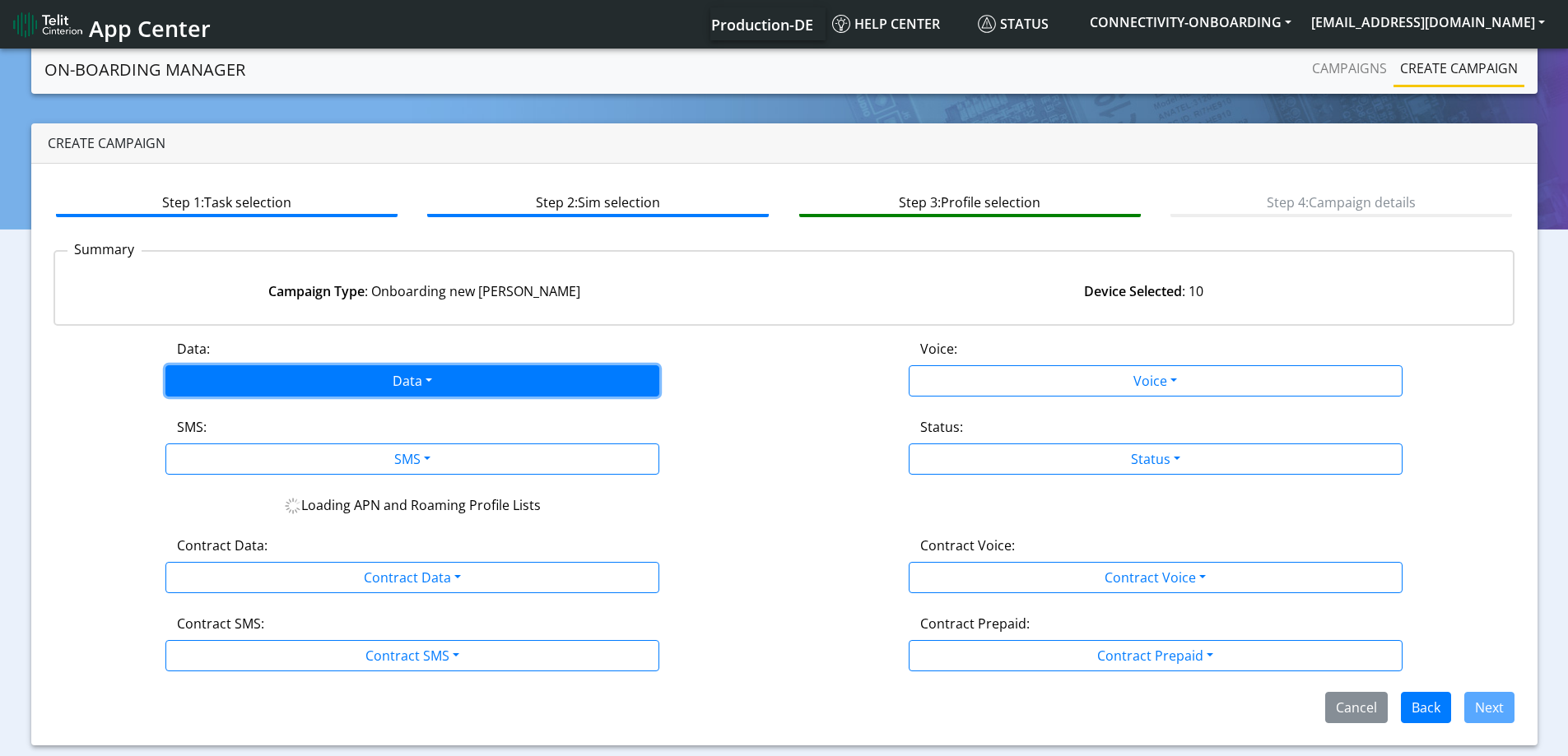
click at [482, 377] on button "Data" at bounding box center [412, 380] width 494 height 31
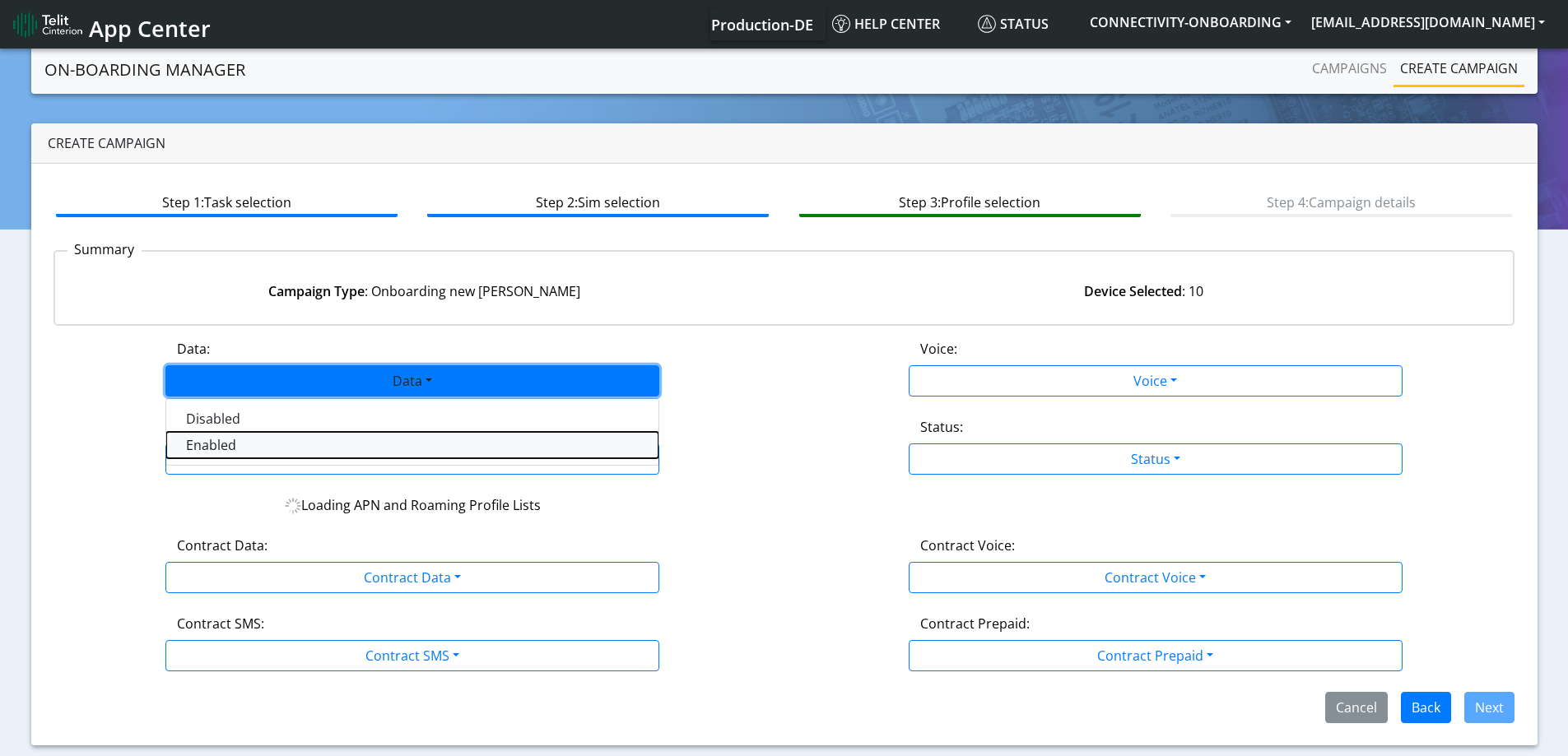
click at [291, 439] on button "Enabled" at bounding box center [411, 445] width 492 height 27
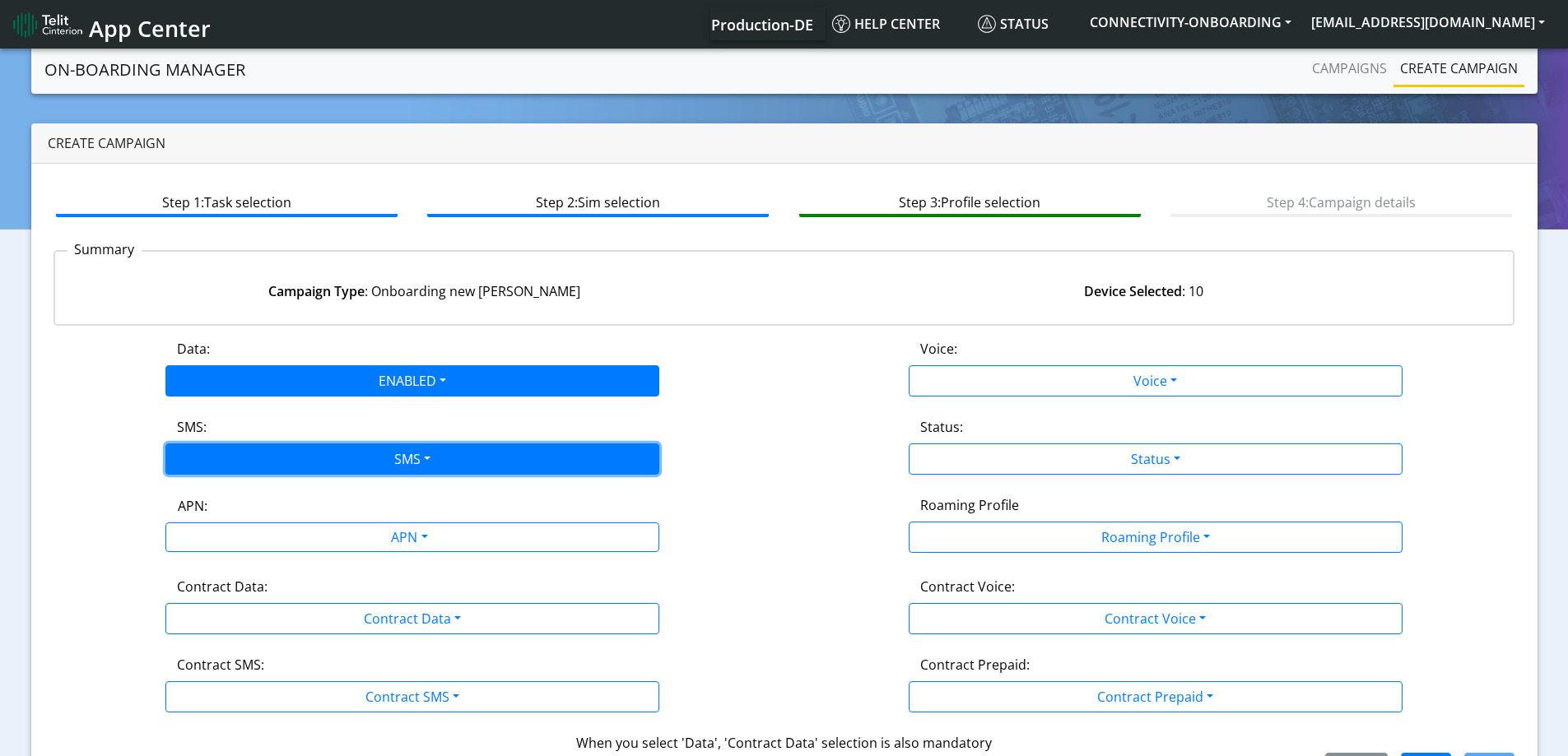
drag, startPoint x: 285, startPoint y: 449, endPoint x: 251, endPoint y: 523, distance: 81.4
click at [284, 449] on button "SMS" at bounding box center [412, 459] width 494 height 31
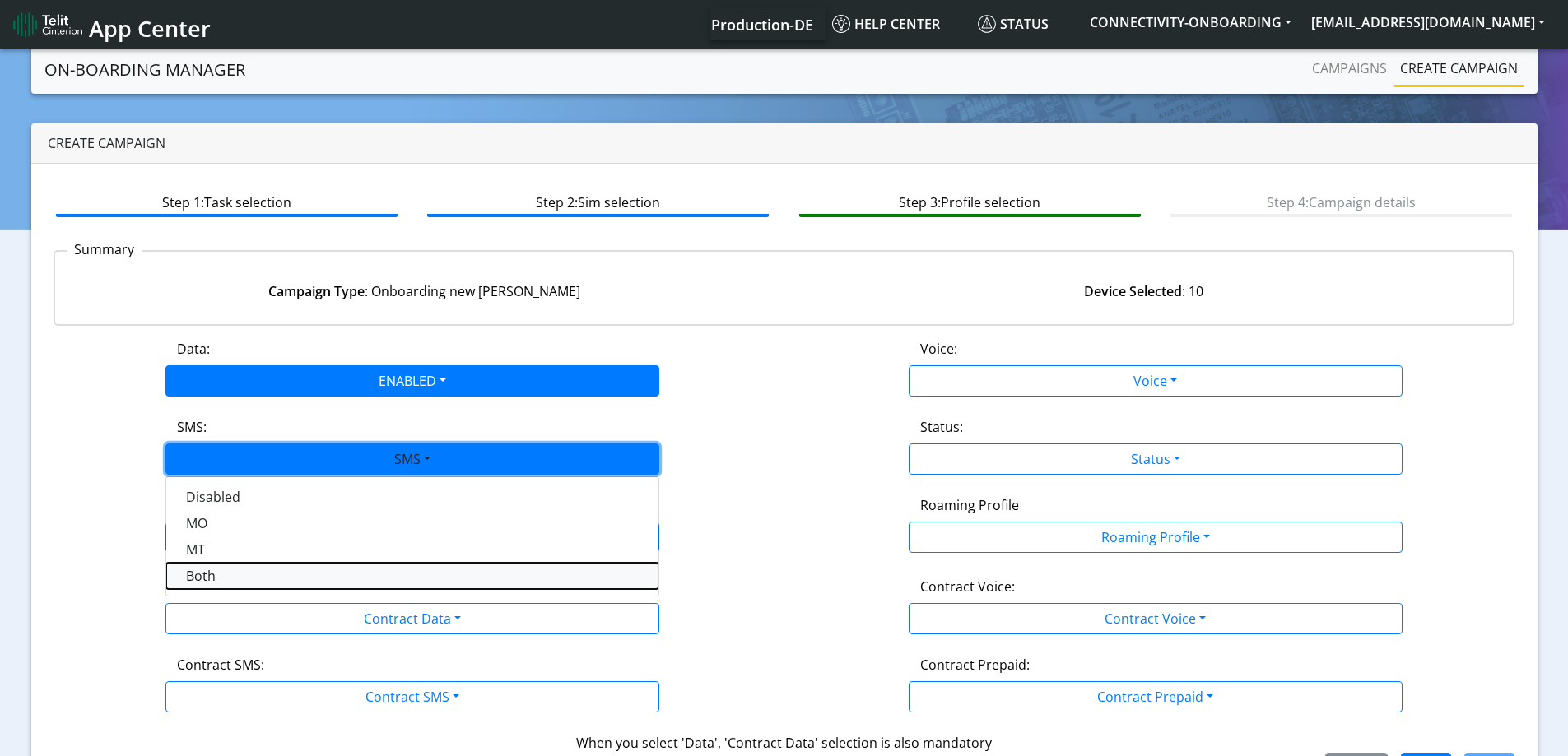
click at [229, 570] on button "Both" at bounding box center [411, 576] width 492 height 27
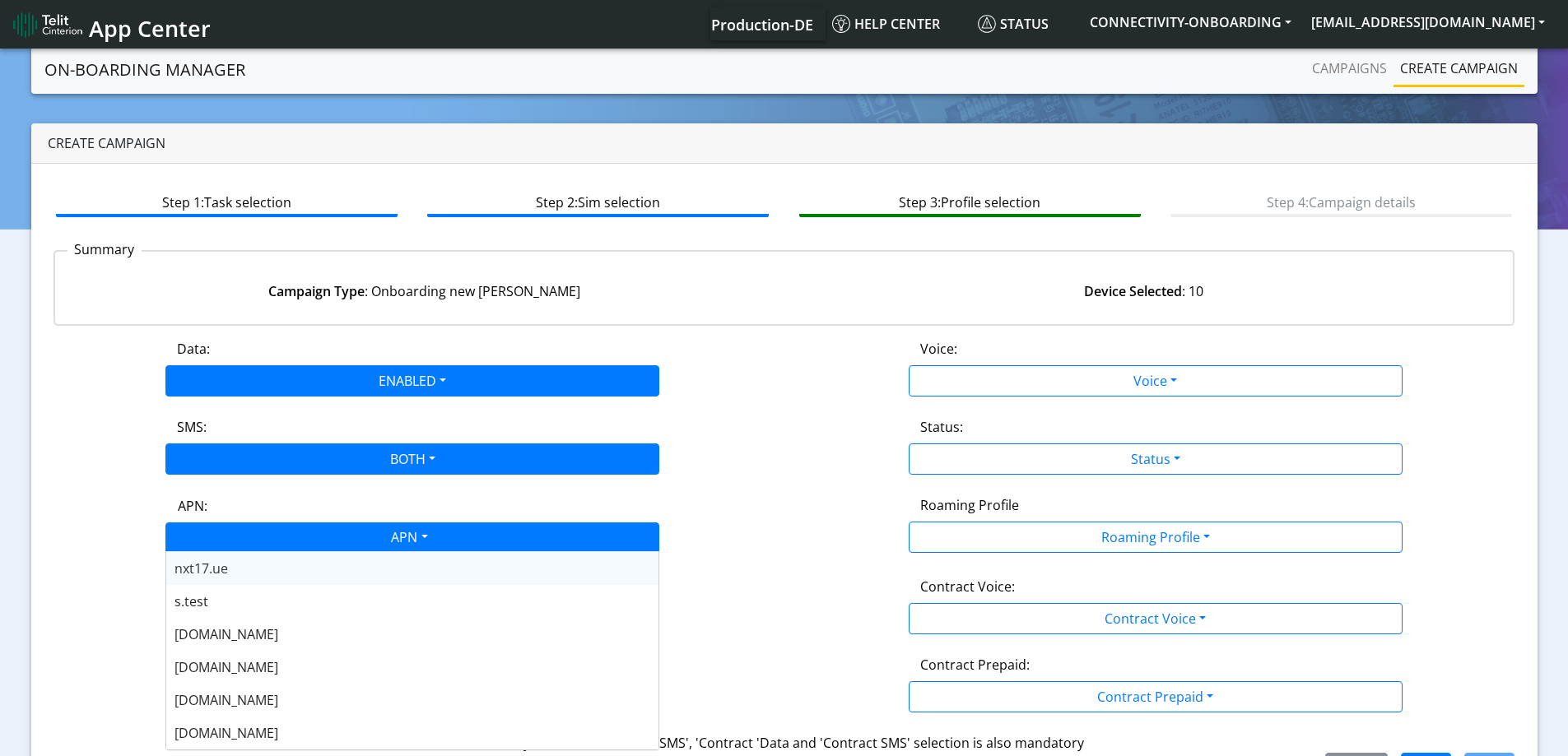
click at [236, 537] on div "APN" at bounding box center [407, 539] width 522 height 32
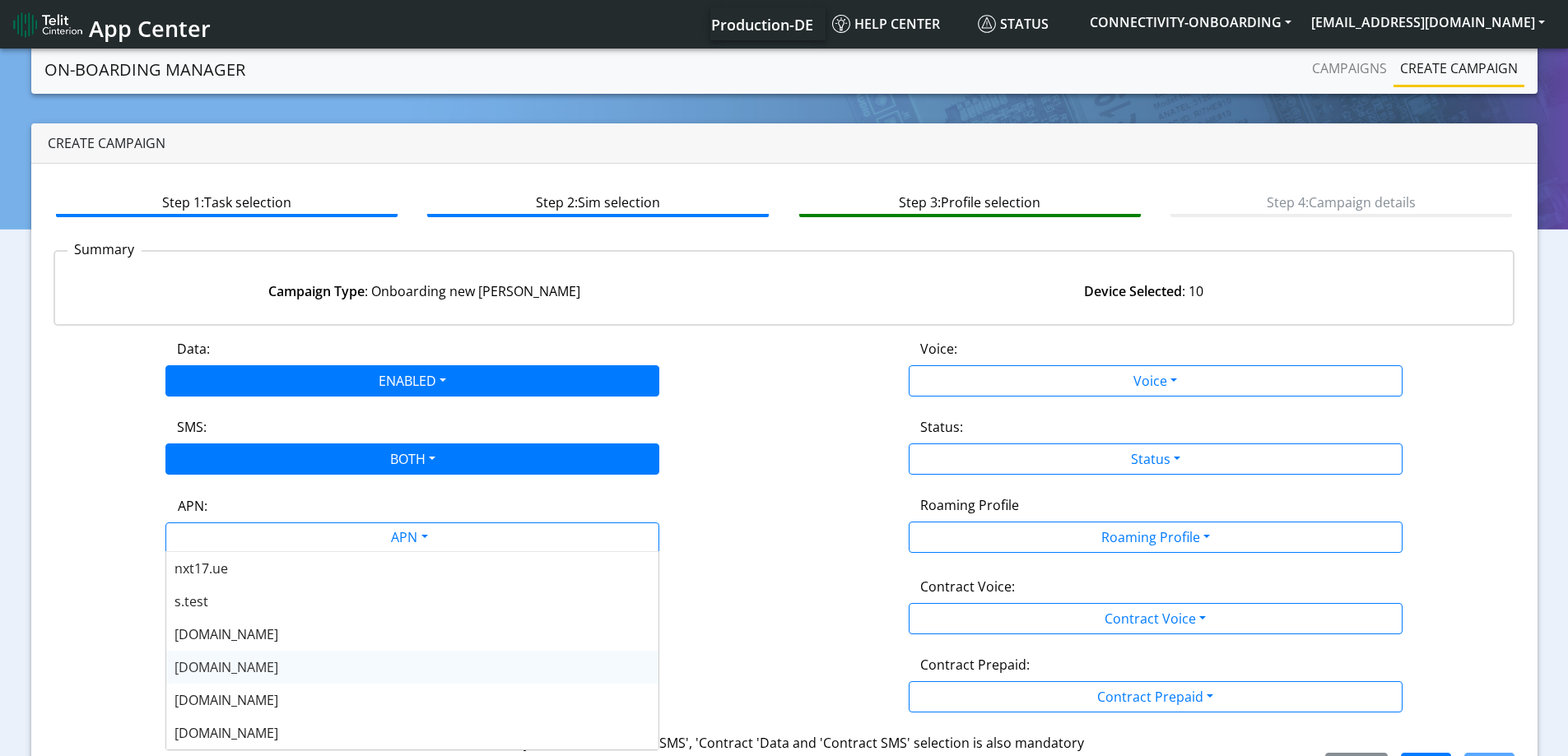
click at [211, 667] on span "[DOMAIN_NAME]" at bounding box center [227, 668] width 103 height 18
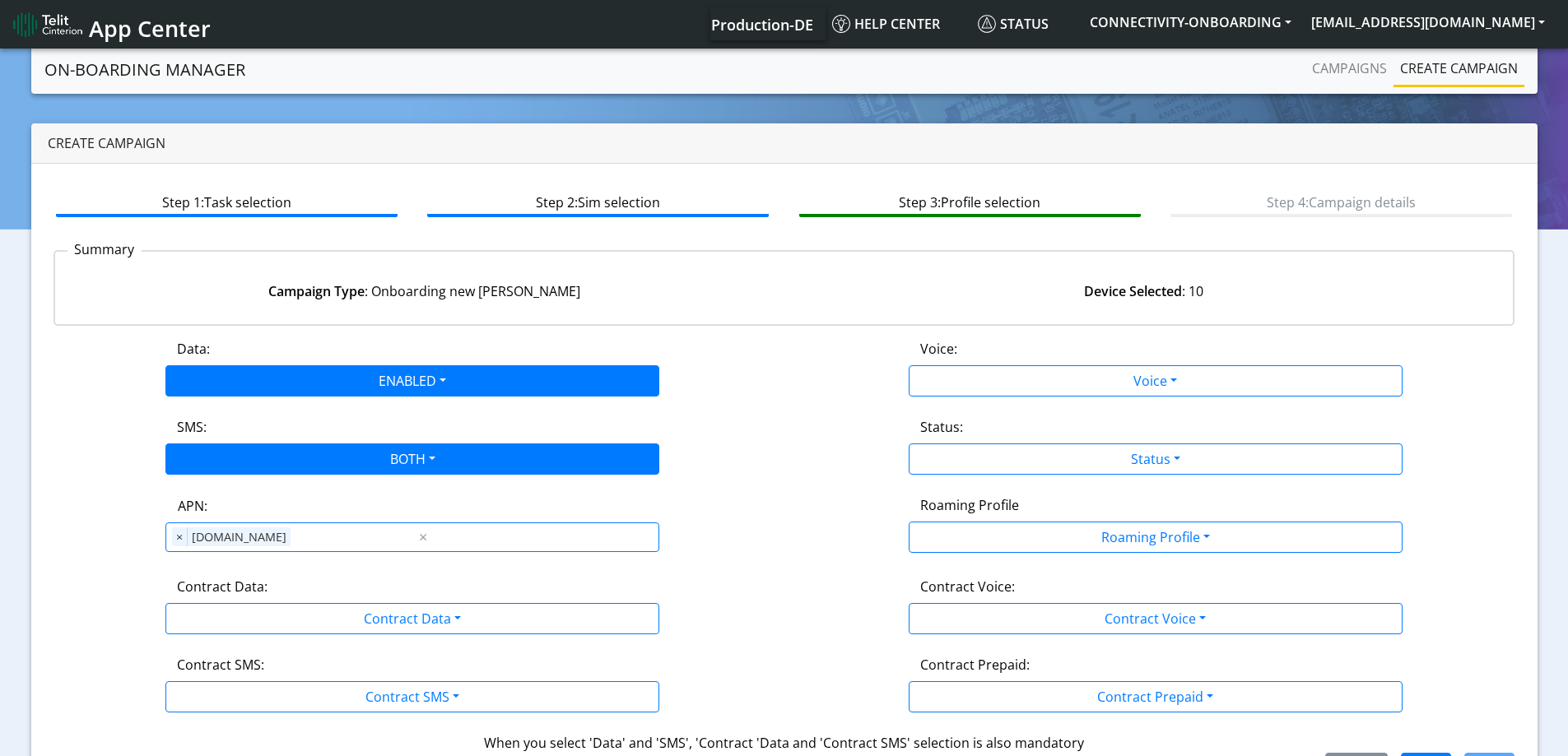
click at [257, 638] on div "Data: ENABLED Disabled Enabled Voice: Voice Disabled Enabled SMS: BOTH Disabled…" at bounding box center [784, 561] width 1462 height 445
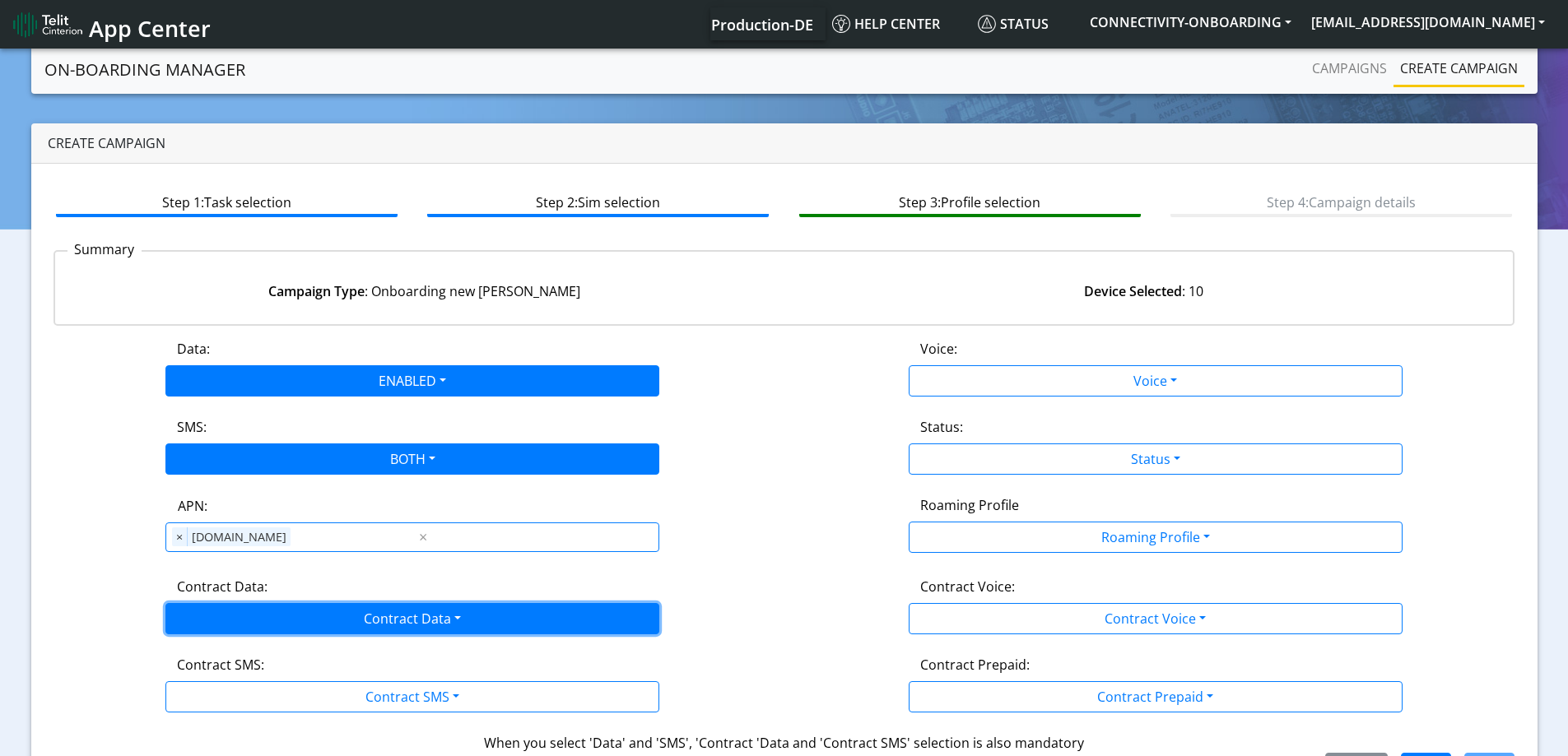
click at [257, 629] on button "Contract Data" at bounding box center [412, 618] width 494 height 31
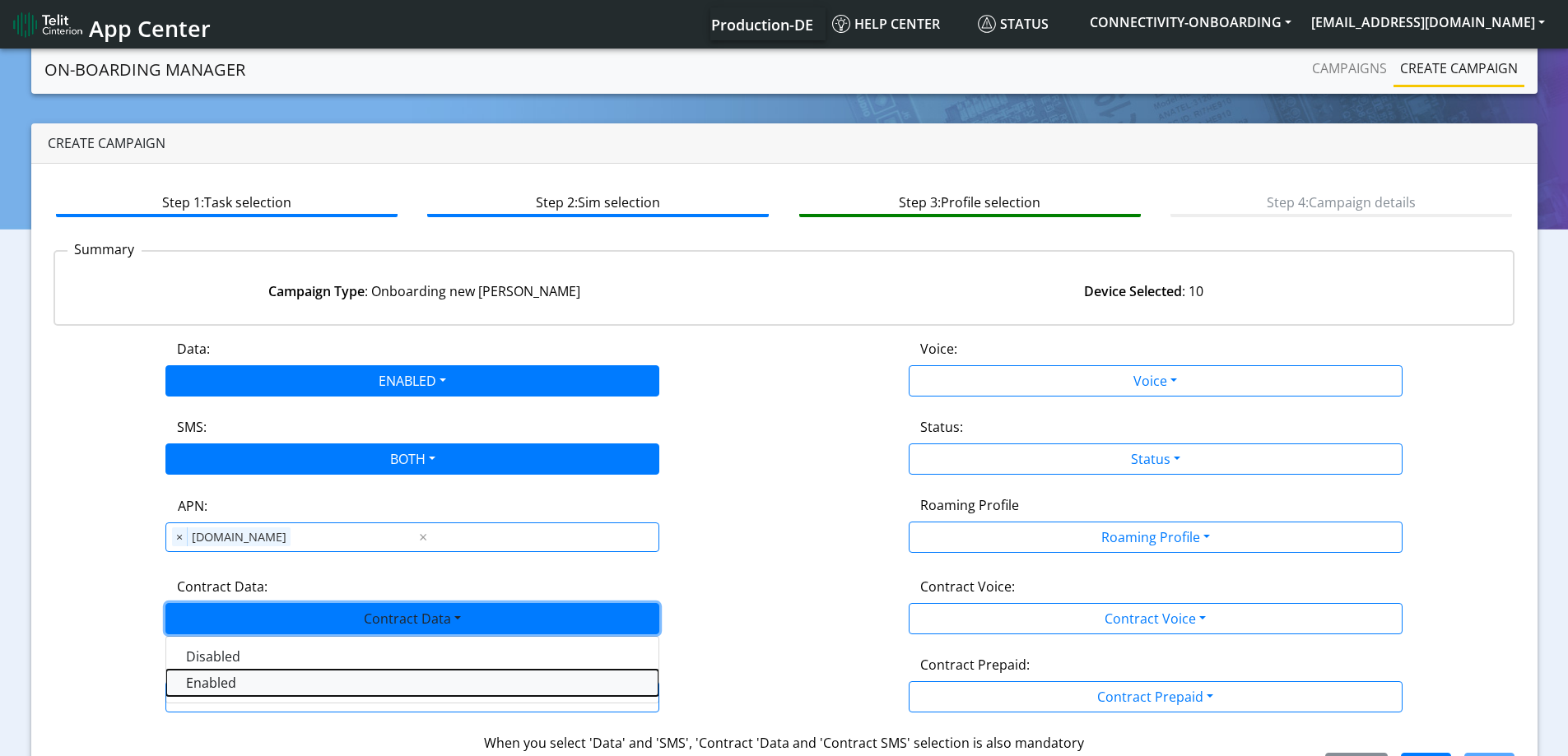
click at [218, 677] on Dataenabled-dropdown "Enabled" at bounding box center [411, 682] width 492 height 27
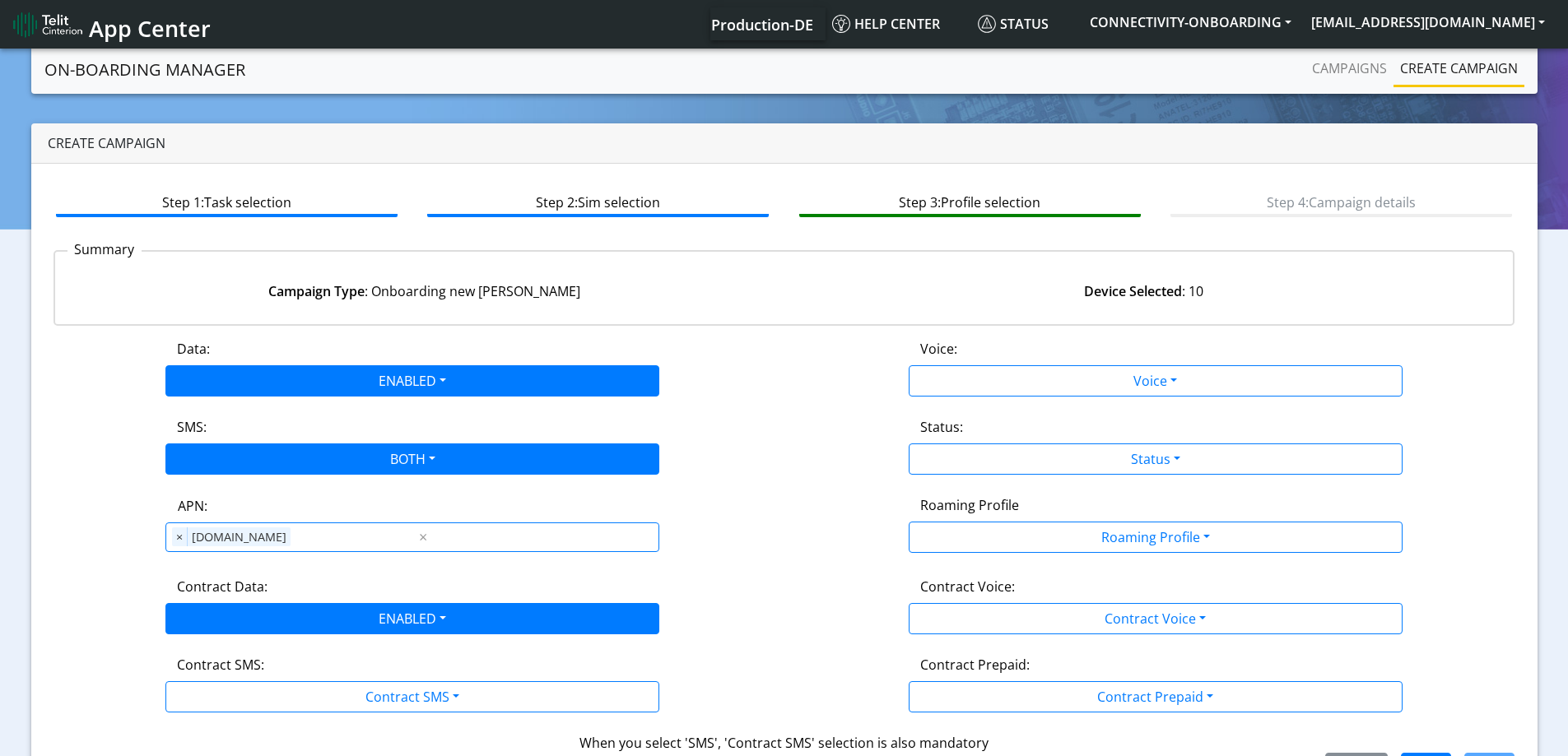
click at [218, 680] on div "Contract SMS:" at bounding box center [412, 669] width 496 height 27
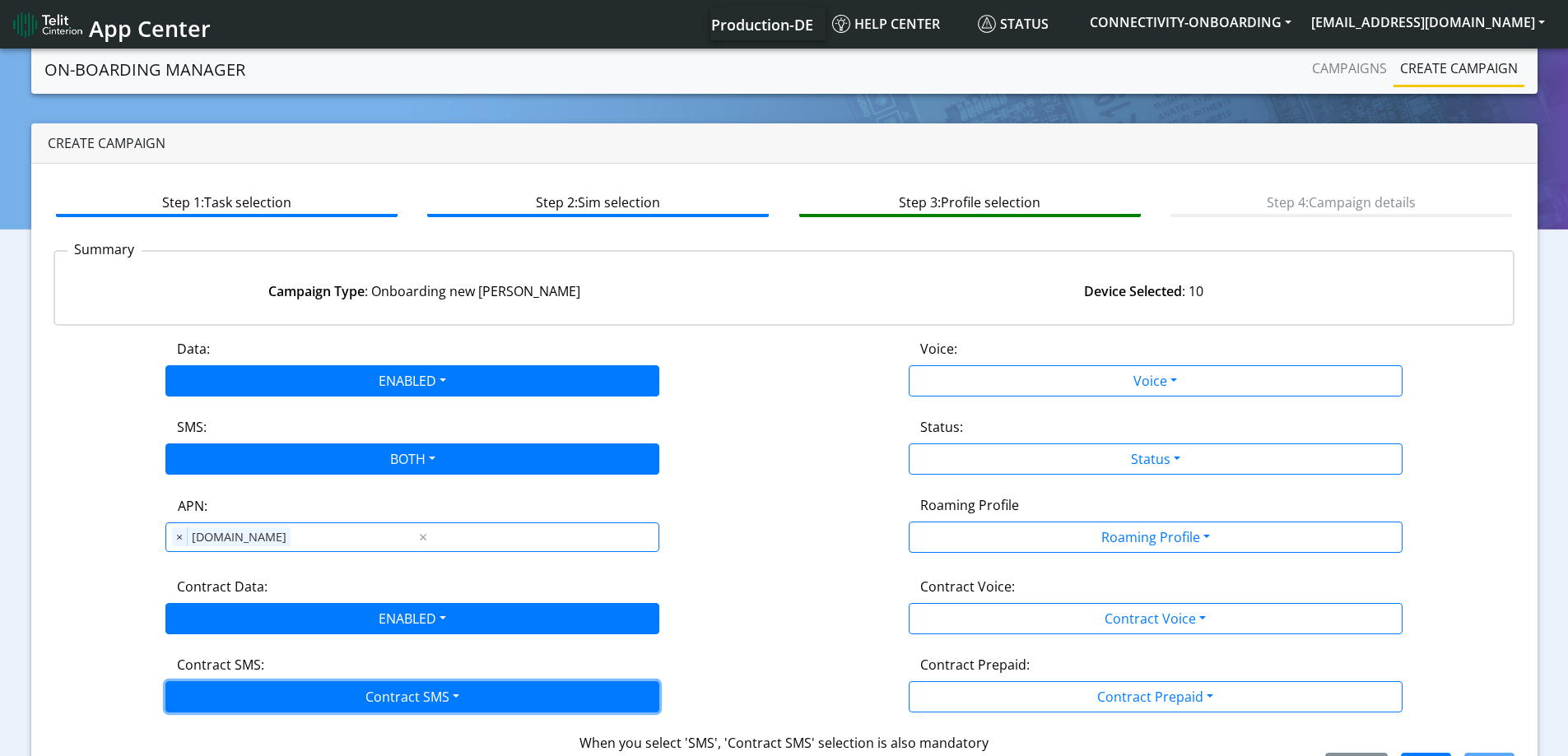
click at [221, 688] on button "Contract SMS" at bounding box center [412, 696] width 494 height 31
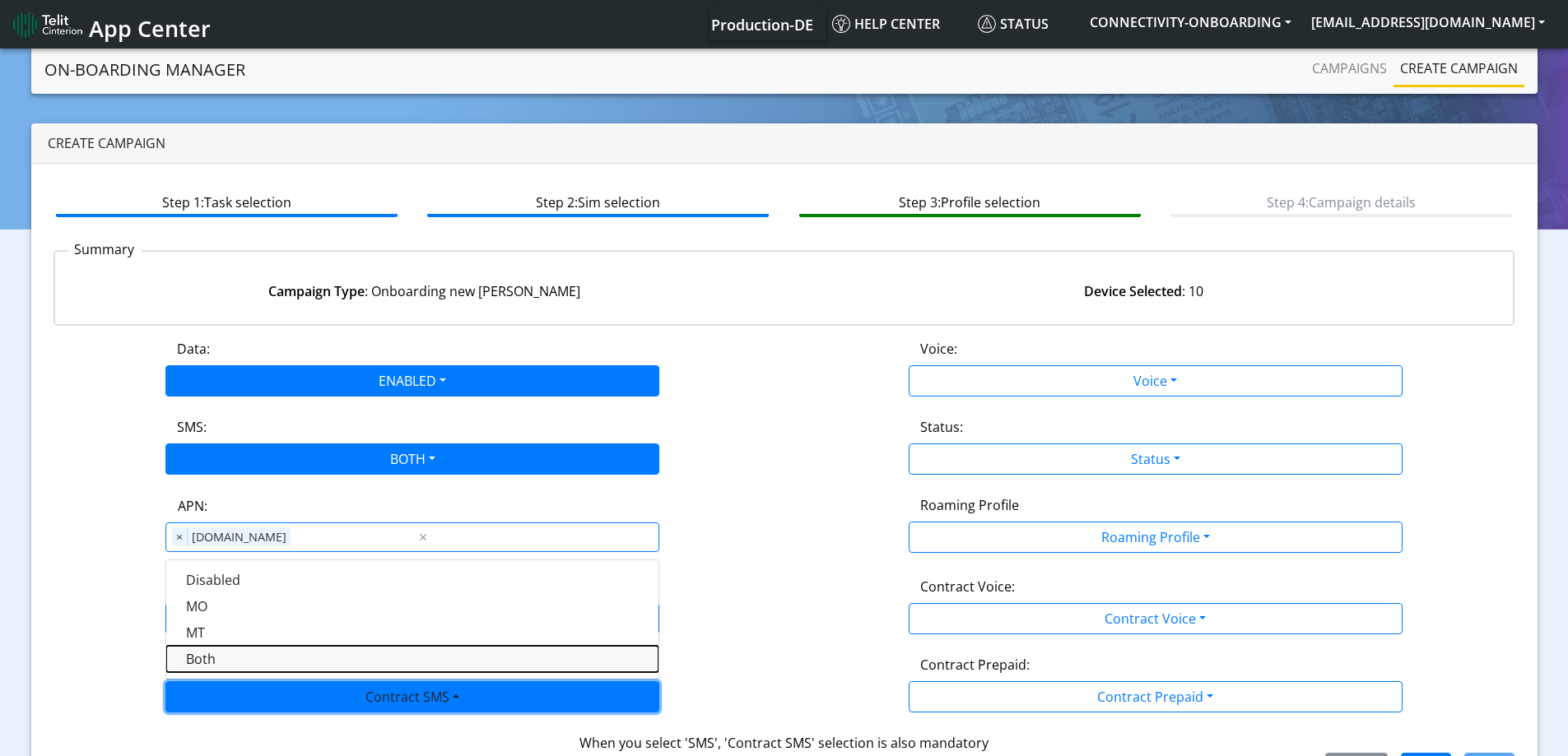
drag, startPoint x: 222, startPoint y: 657, endPoint x: 638, endPoint y: 655, distance: 416.0
click at [231, 655] on SMSboth-dropdown "Both" at bounding box center [411, 659] width 492 height 27
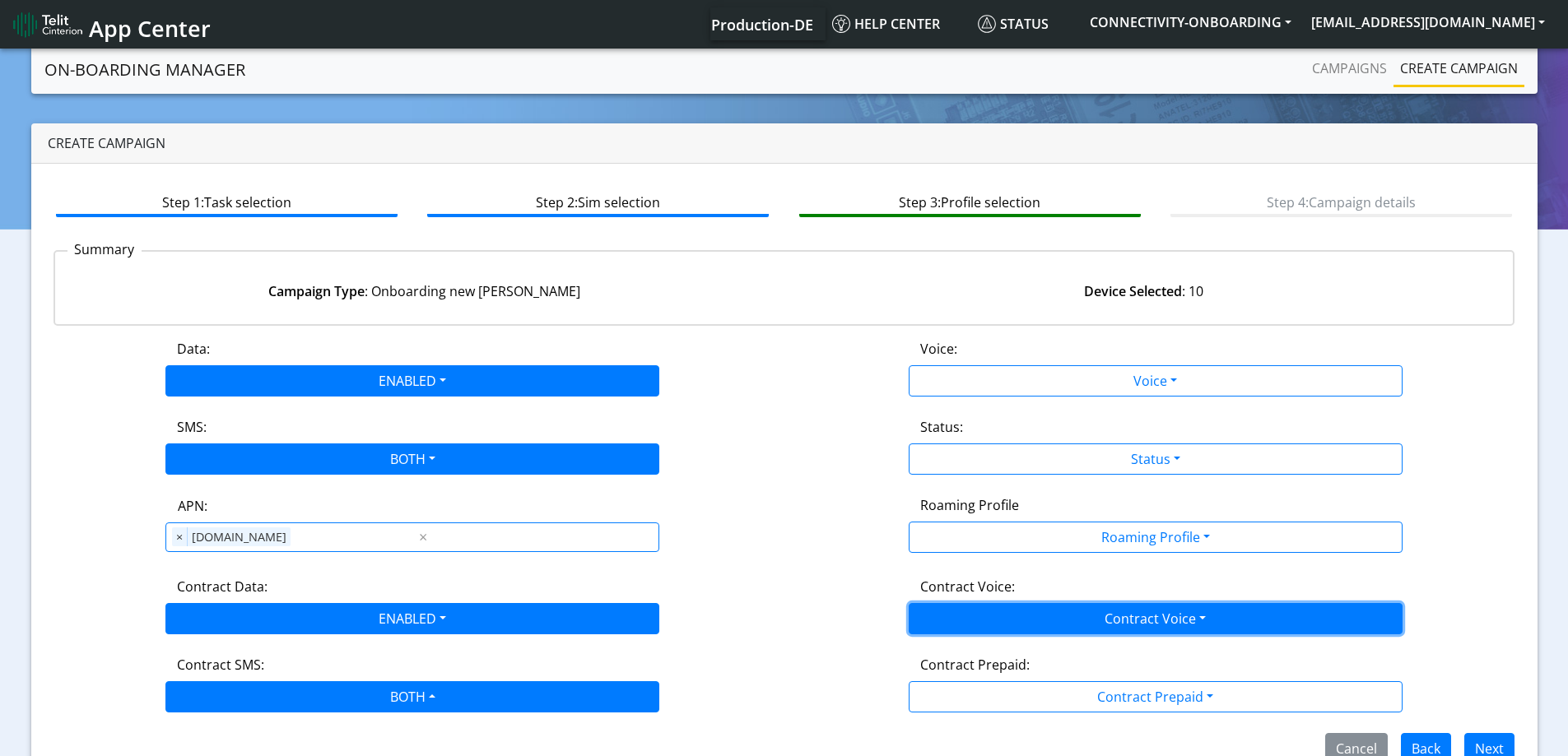
click at [1083, 625] on button "Contract Voice" at bounding box center [1156, 618] width 494 height 31
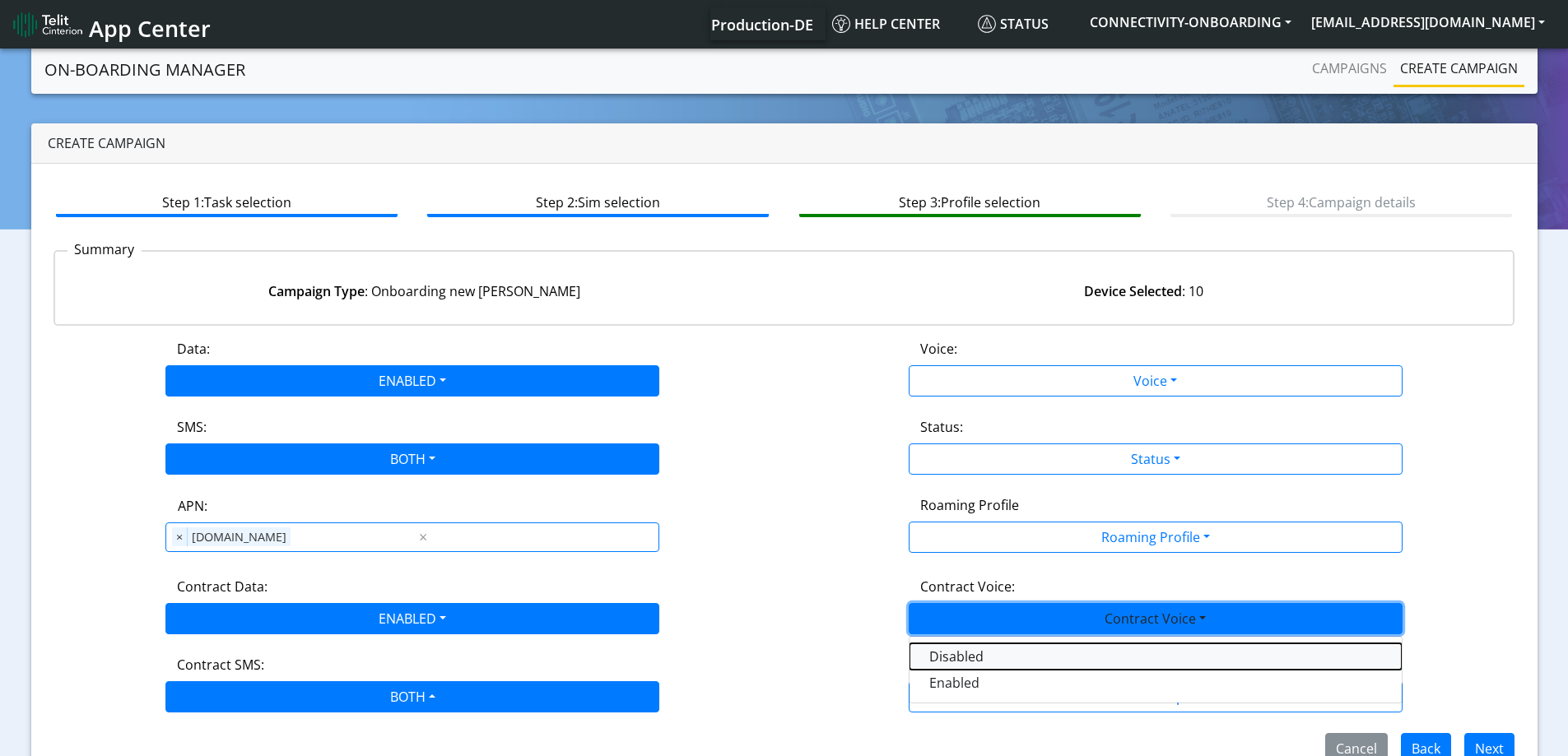
click at [952, 656] on Voicedisabled-dropdown "Disabled" at bounding box center [1156, 657] width 492 height 27
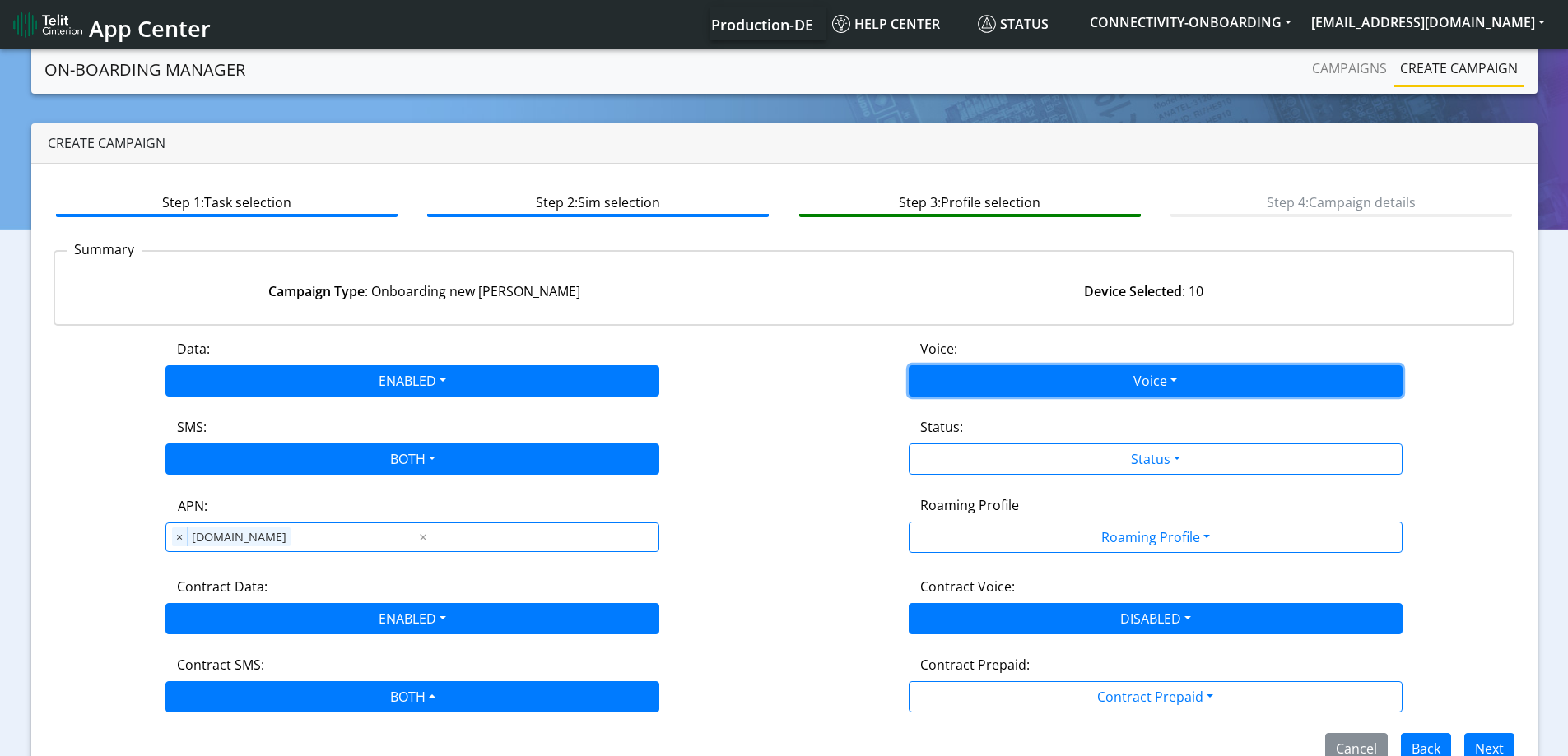
click at [938, 370] on button "Voice" at bounding box center [1156, 380] width 494 height 31
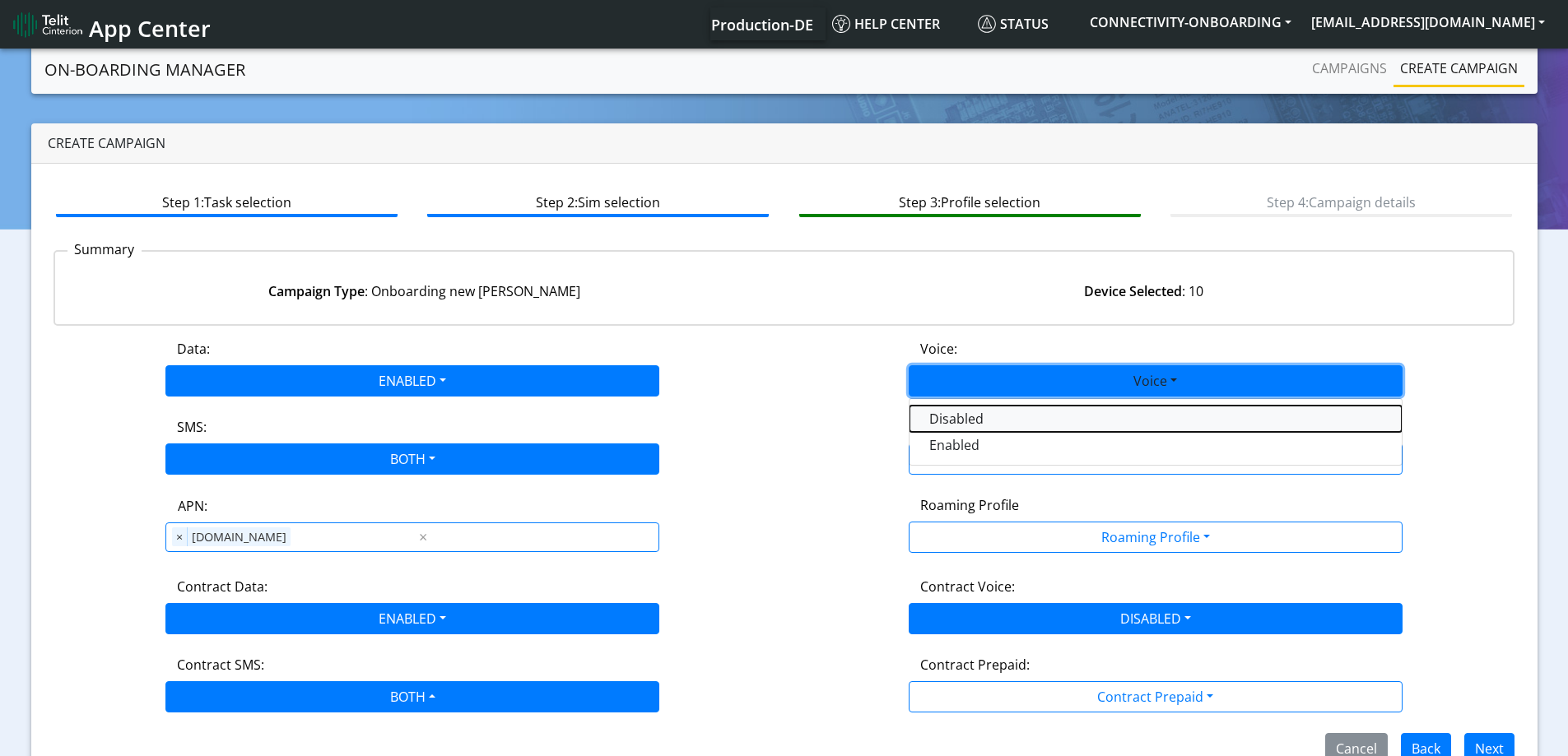
click at [942, 419] on button "Disabled" at bounding box center [1156, 418] width 492 height 27
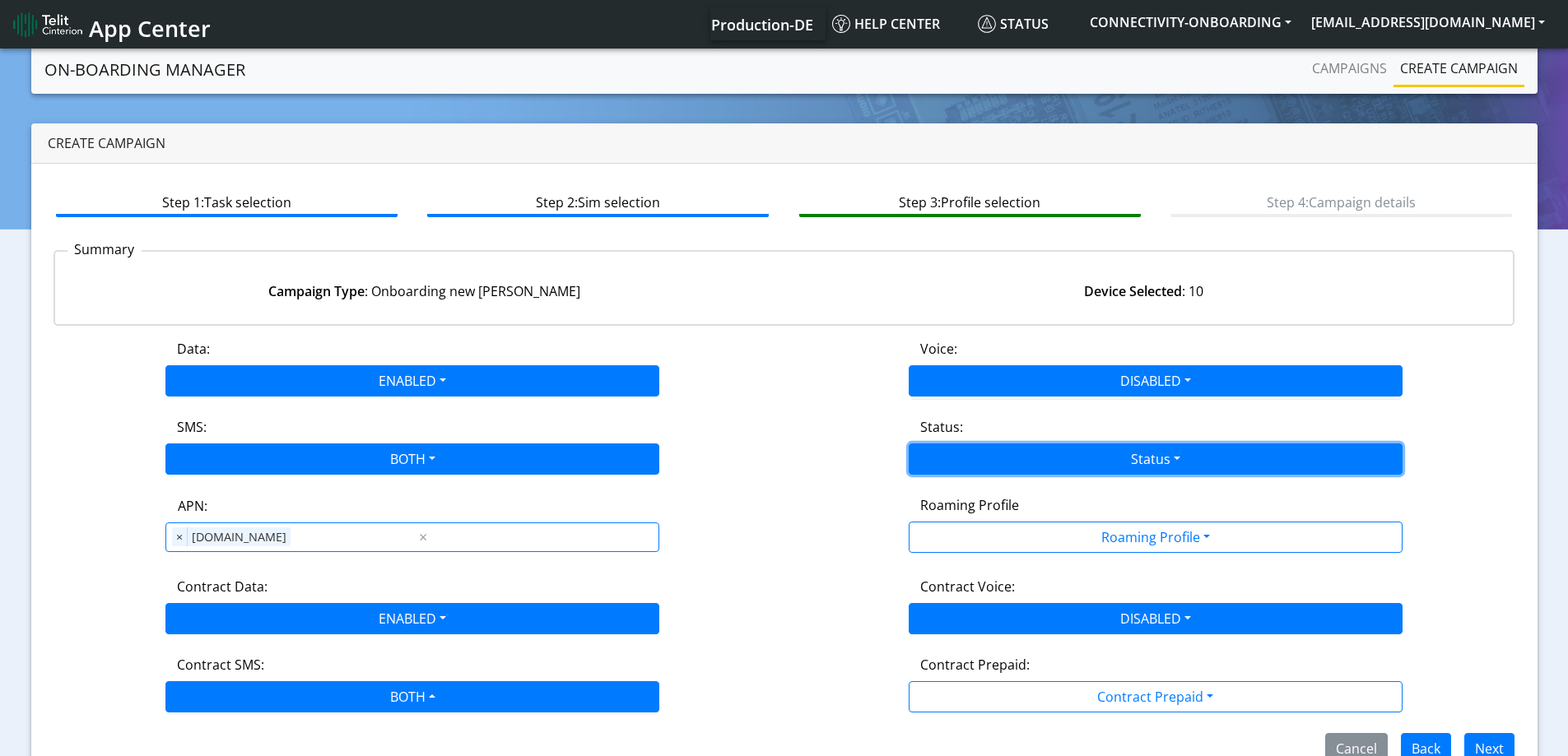
click at [964, 449] on button "Status" at bounding box center [1156, 459] width 494 height 31
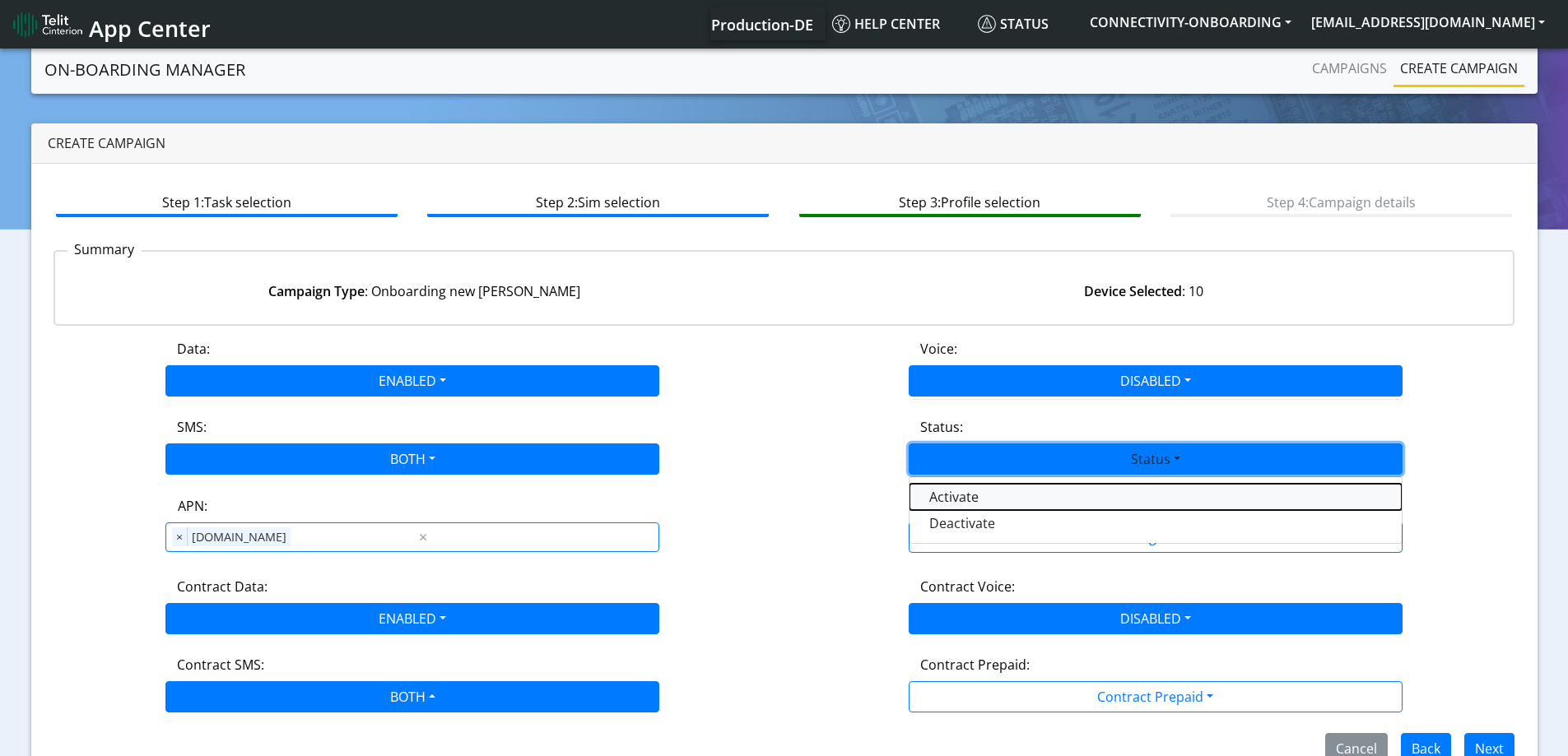
click at [959, 502] on button "Activate" at bounding box center [1156, 497] width 492 height 27
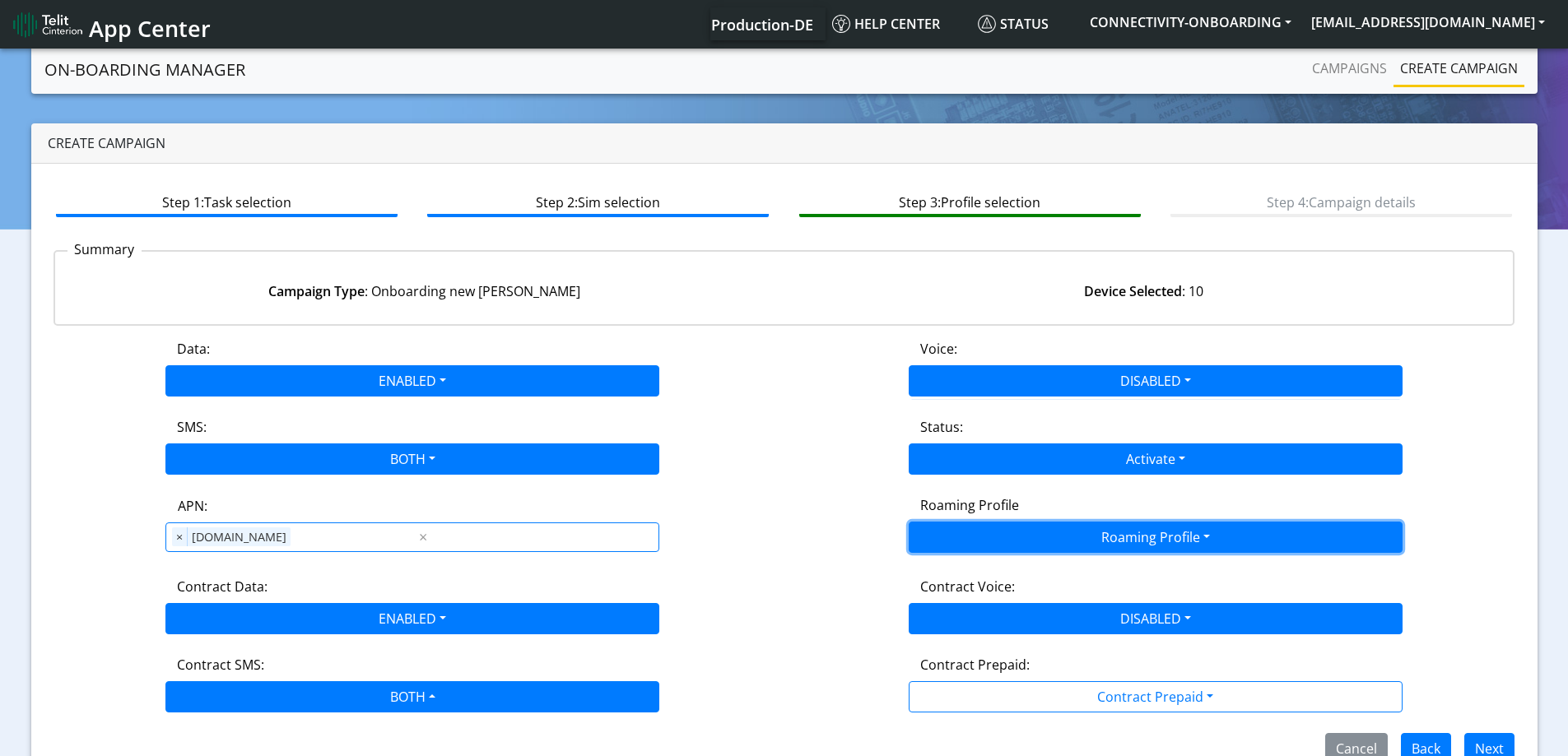
click at [976, 526] on button "Roaming Profile" at bounding box center [1156, 536] width 494 height 31
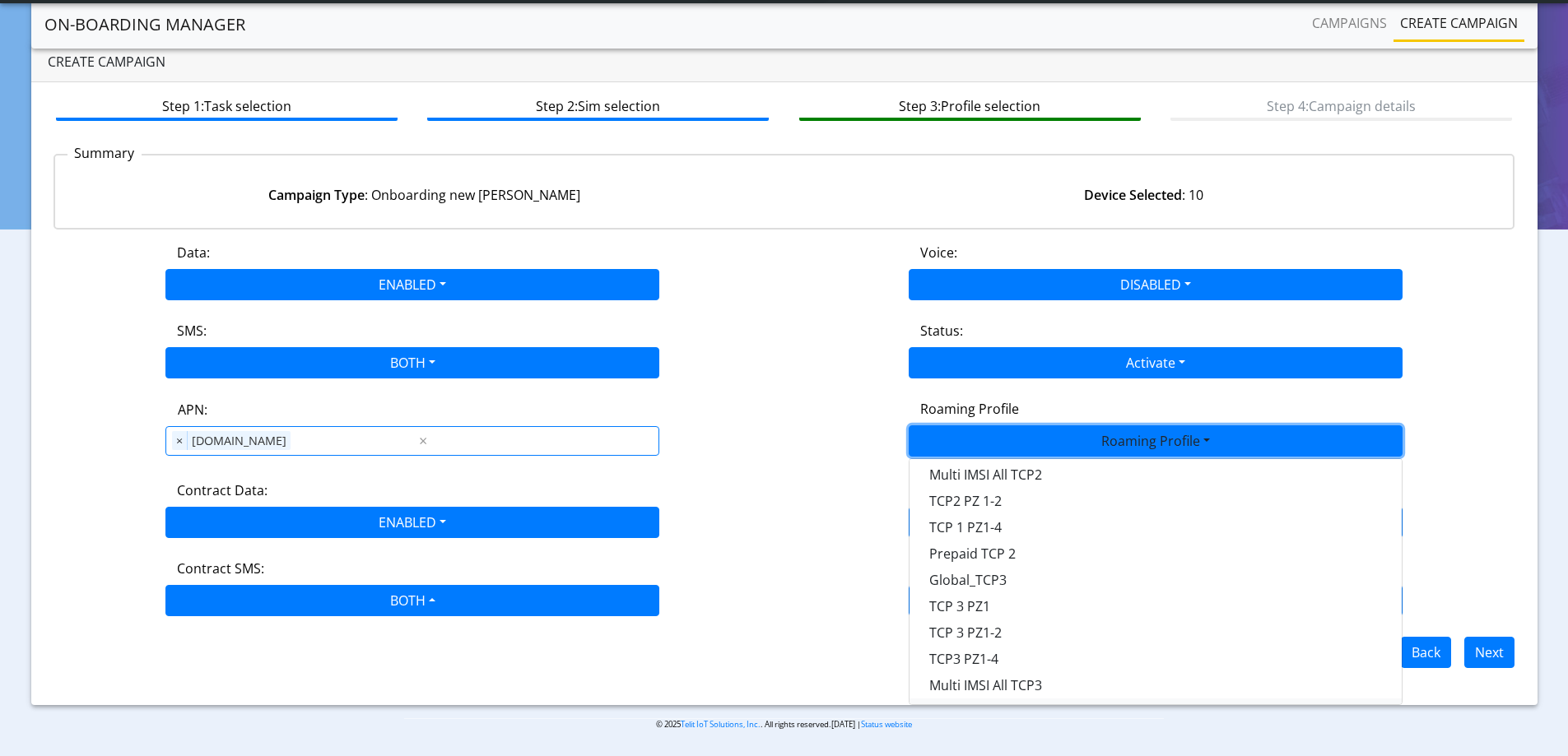
scroll to position [190, 0]
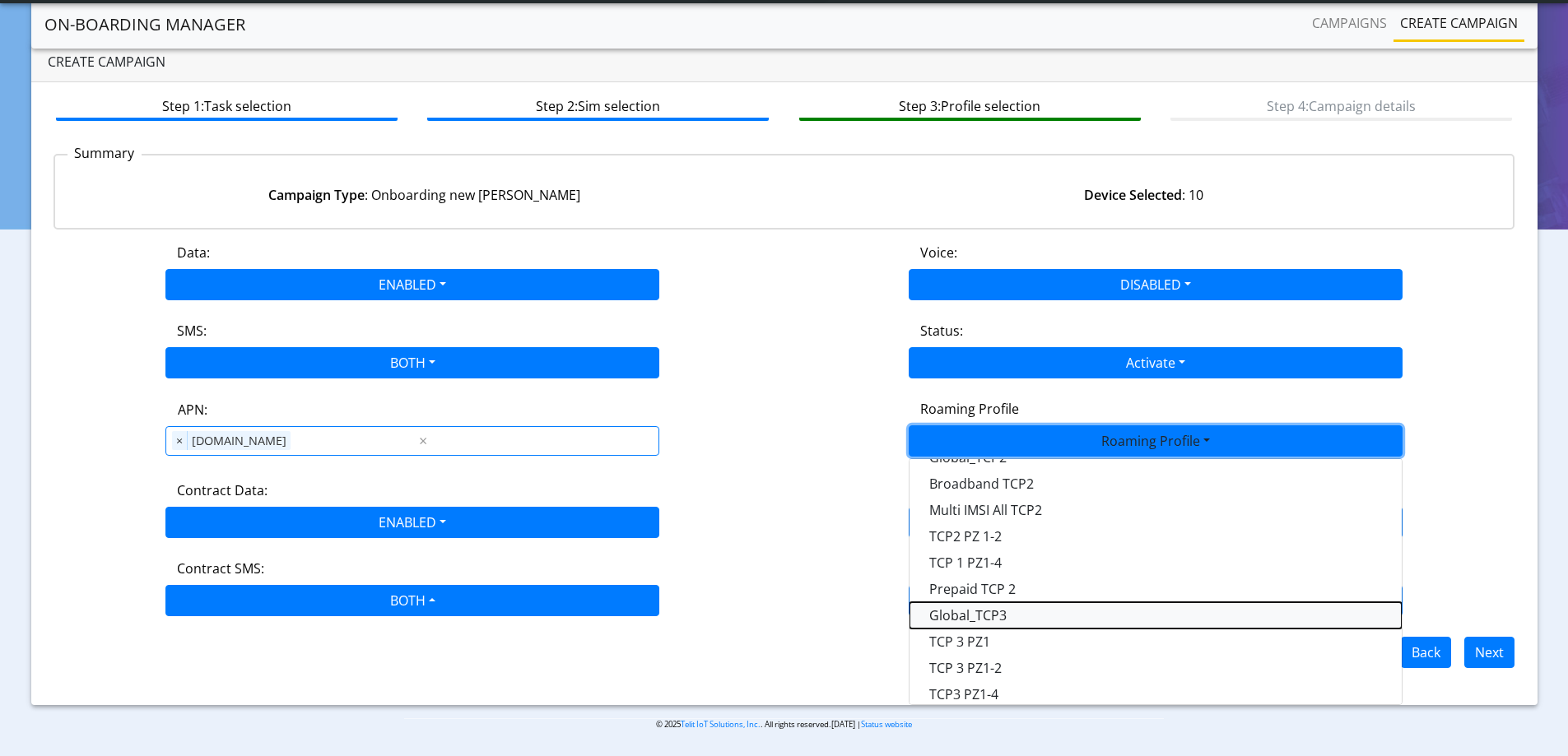
click at [994, 610] on Profile-dropdown "Global_TCP3" at bounding box center [1156, 615] width 492 height 27
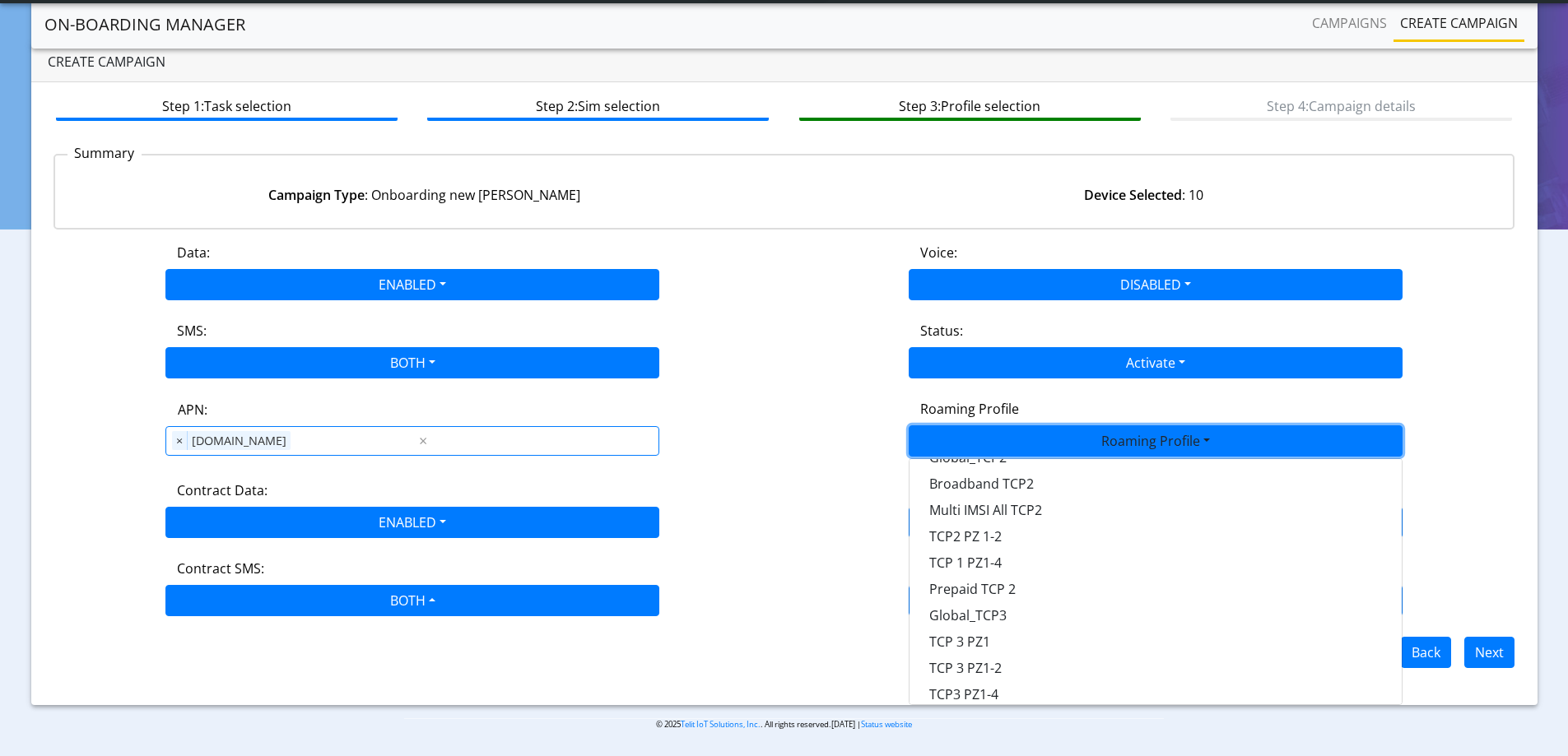
scroll to position [0, 0]
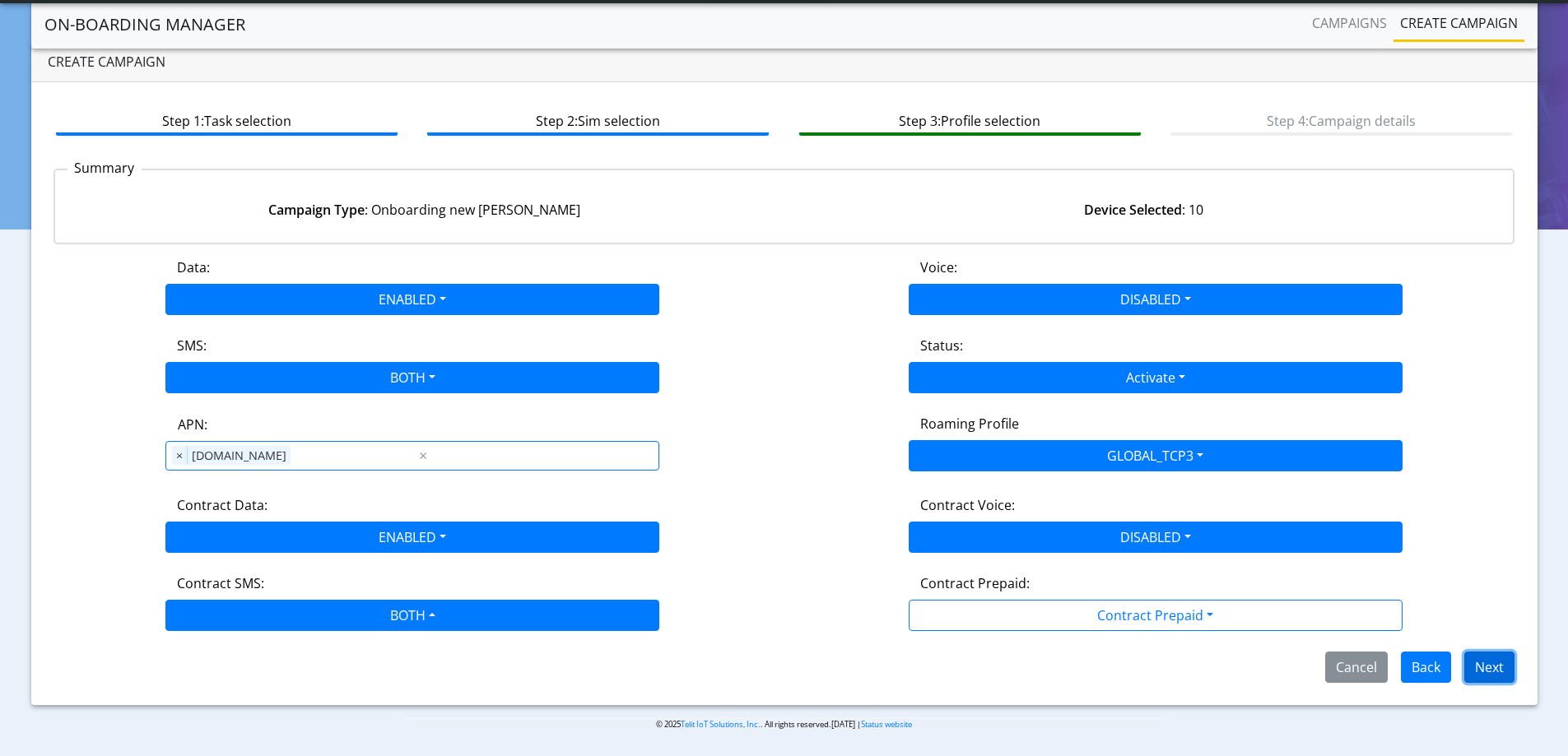
click at [1501, 669] on button "Next" at bounding box center [1490, 667] width 51 height 31
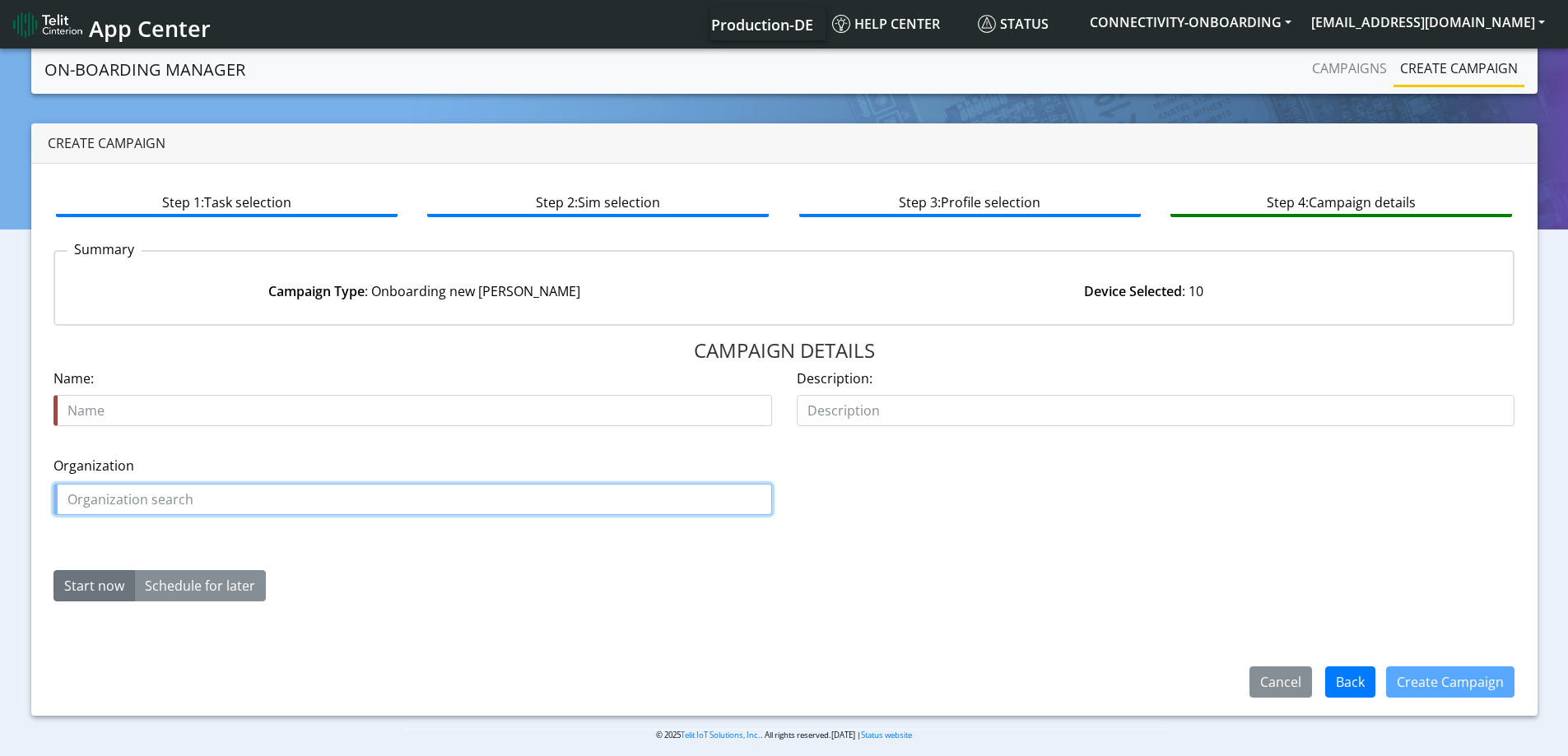
click at [181, 484] on input "text" at bounding box center [412, 499] width 718 height 31
paste input "TREETOSCOPEWATERFLOW"
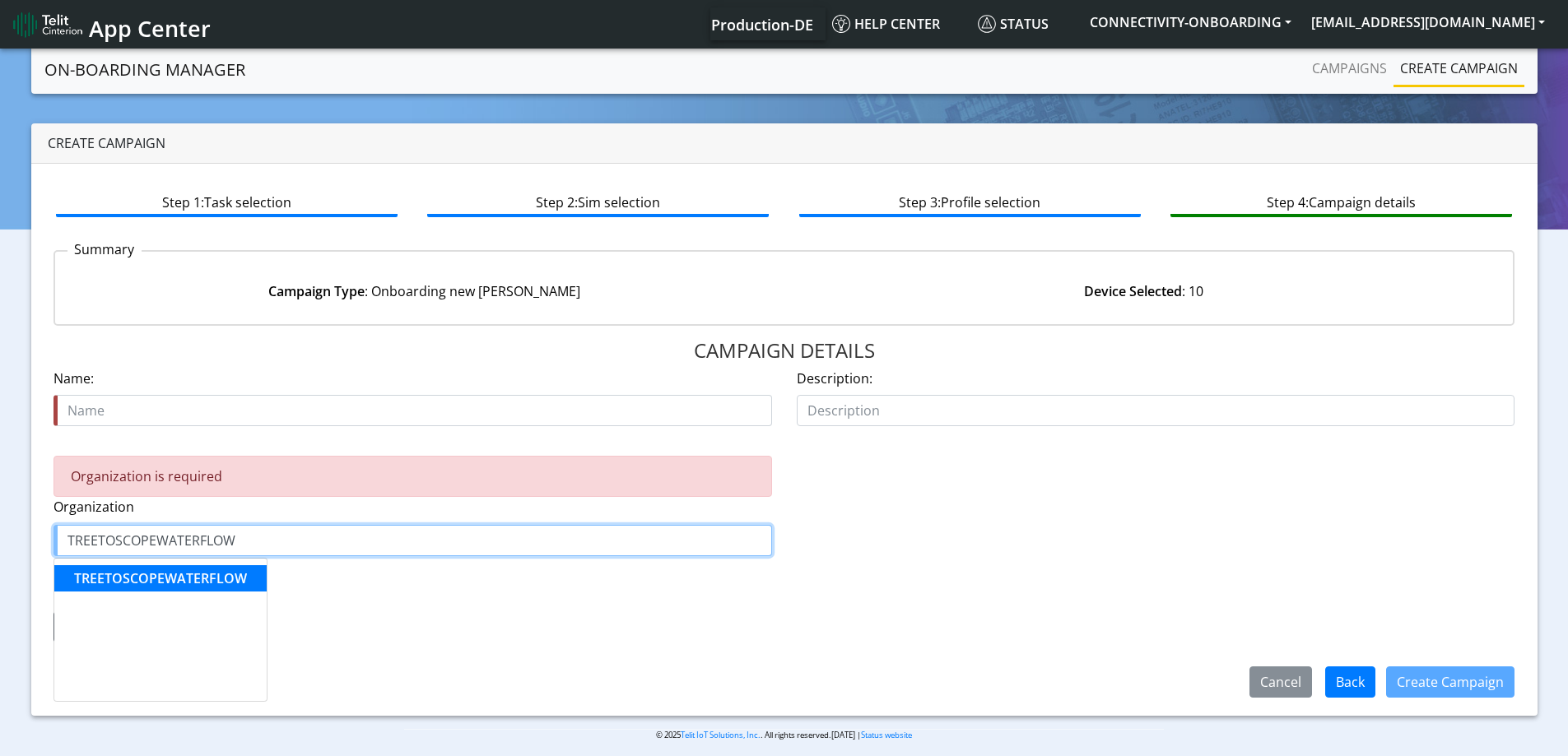
drag, startPoint x: 189, startPoint y: 577, endPoint x: 189, endPoint y: 542, distance: 35.0
click at [188, 577] on span "TREETOSCOPEWATERFLOW" at bounding box center [161, 578] width 173 height 18
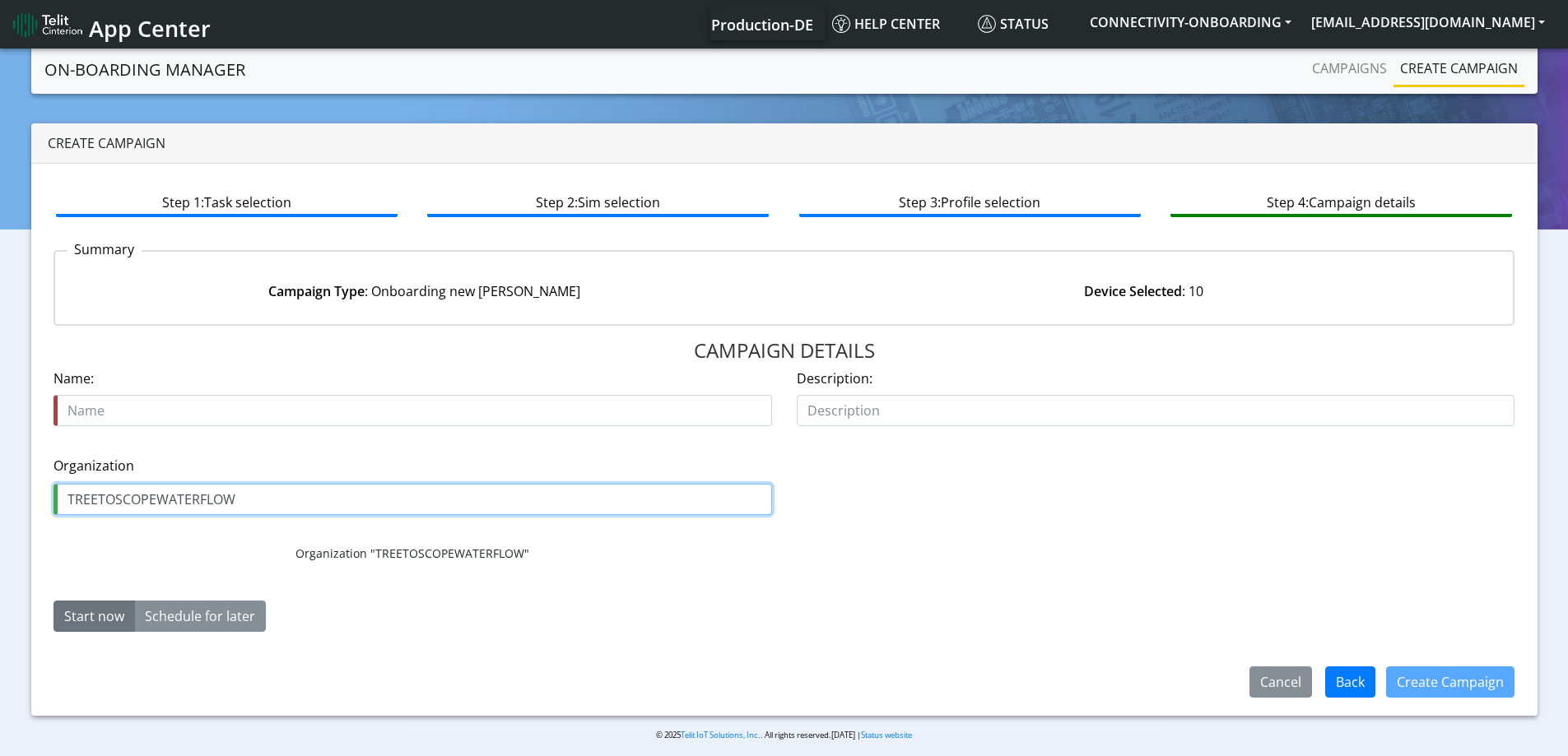
type input "TREETOSCOPEWATERFLOW"
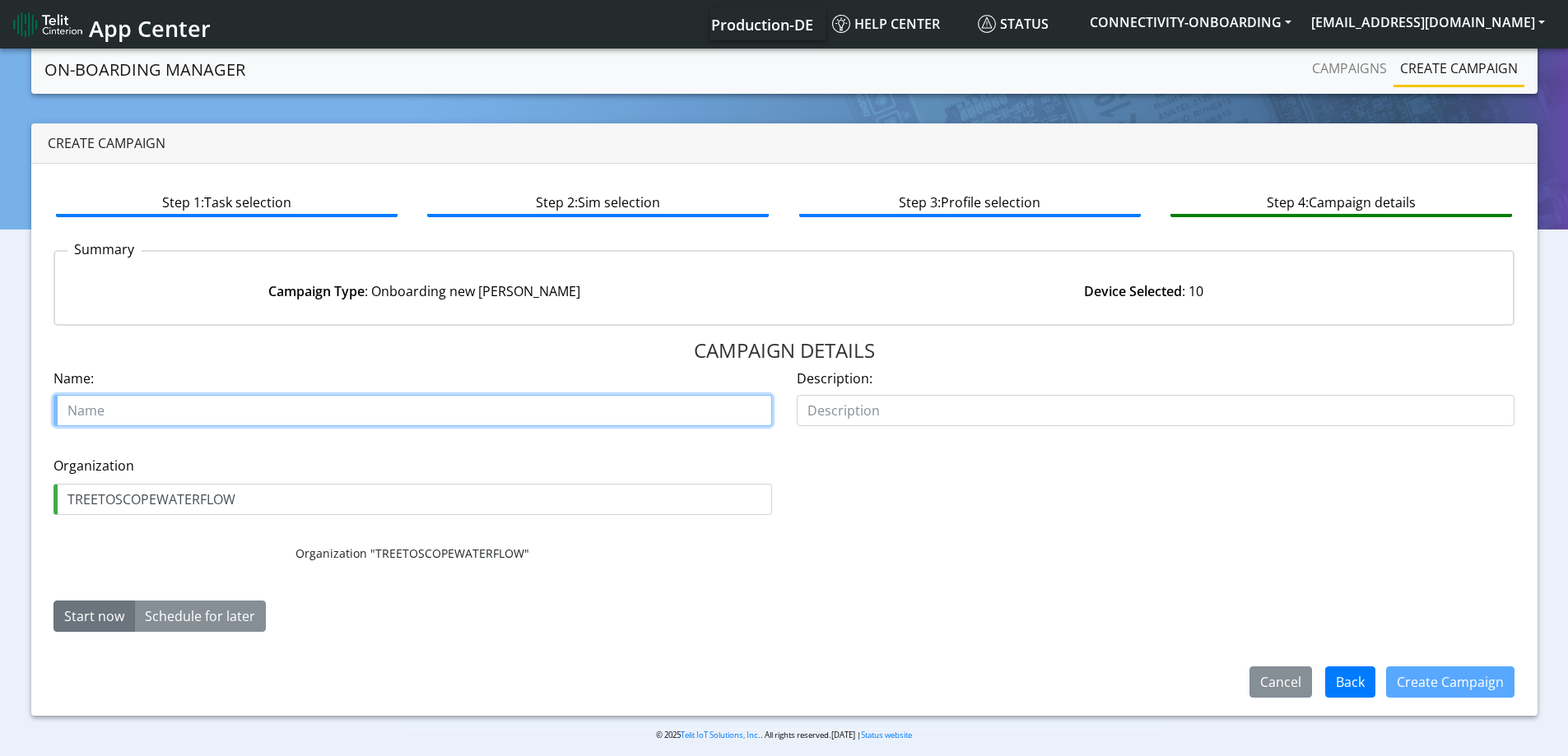
click at [166, 413] on input "text" at bounding box center [412, 410] width 718 height 31
paste input "TREETOSCOPEWATERFLOW"
type input "MOVE [PERSON_NAME] TREETOSCOPEWATERFLOW"
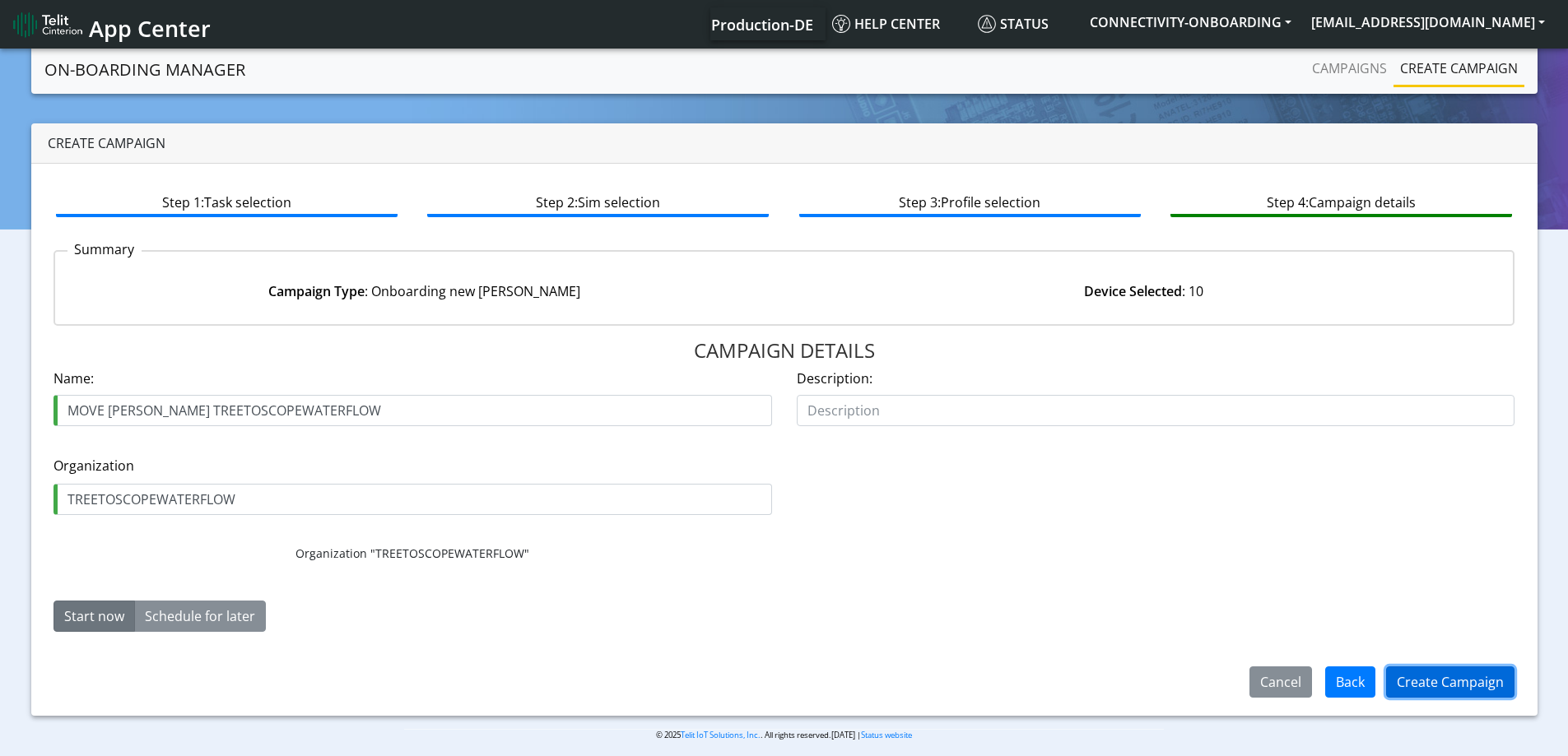
click at [1422, 677] on button "Create Campaign" at bounding box center [1450, 681] width 128 height 31
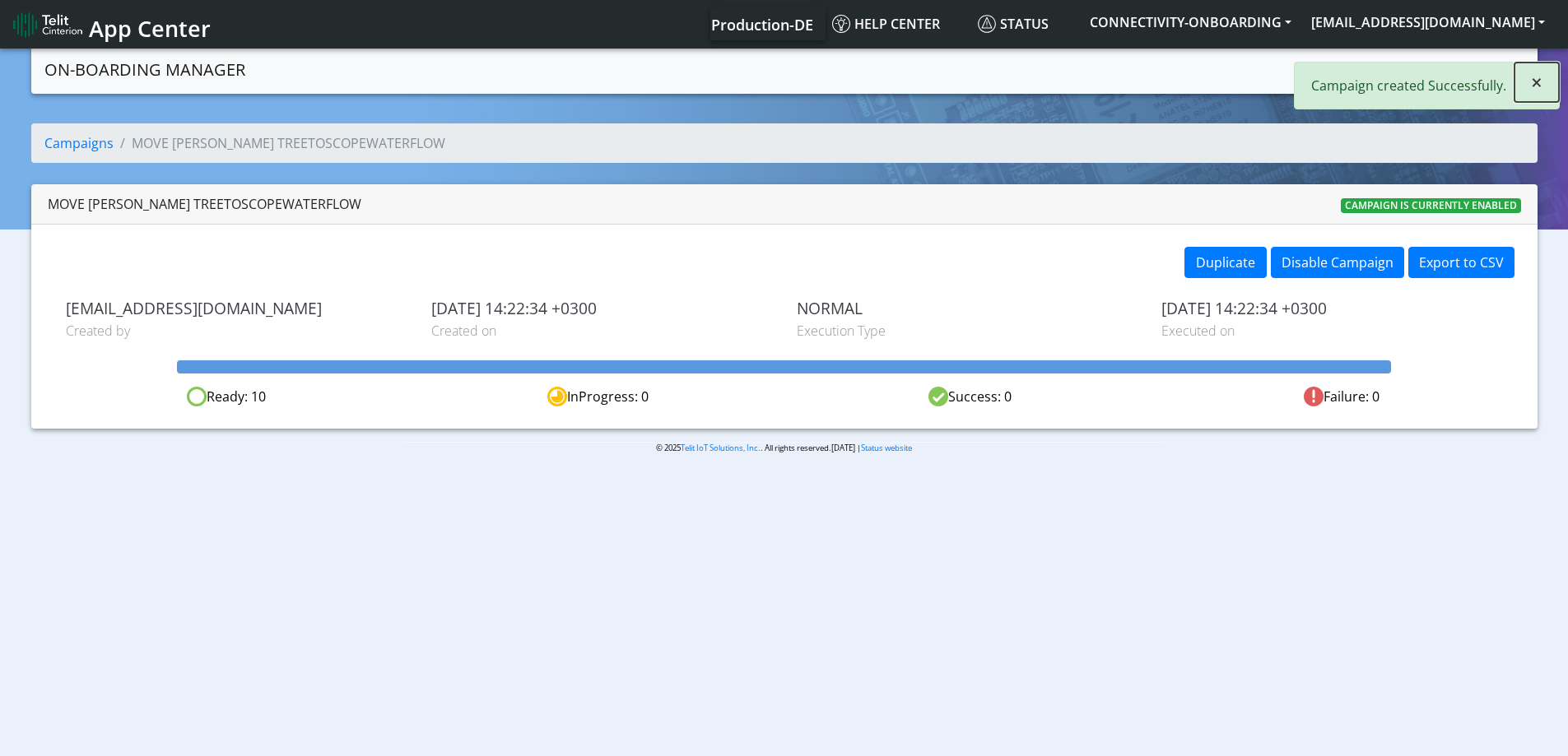
click at [1533, 93] on button "×" at bounding box center [1536, 82] width 45 height 40
click at [1361, 70] on link "Campaigns" at bounding box center [1349, 68] width 88 height 33
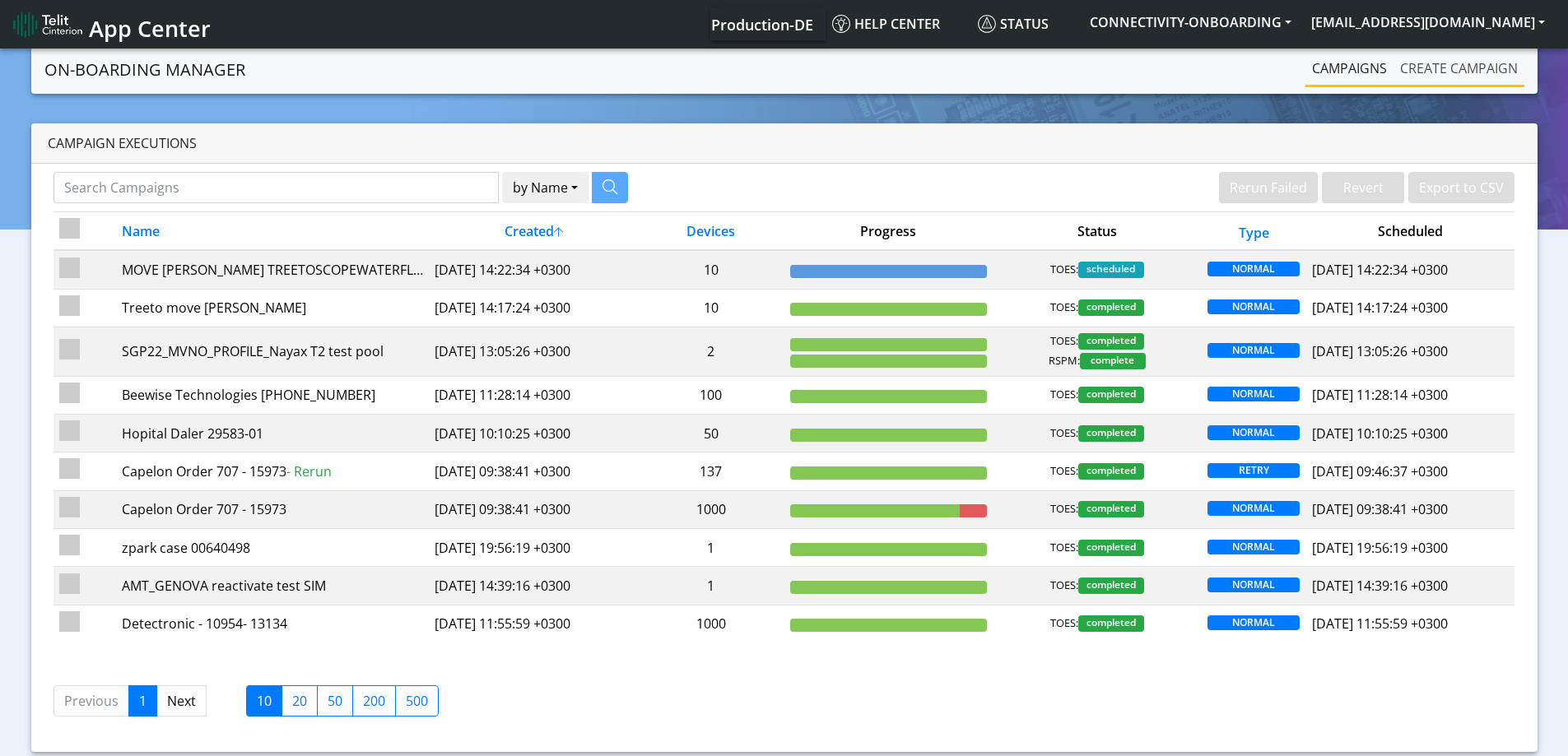
click at [1427, 67] on link "Create campaign" at bounding box center [1460, 68] width 131 height 33
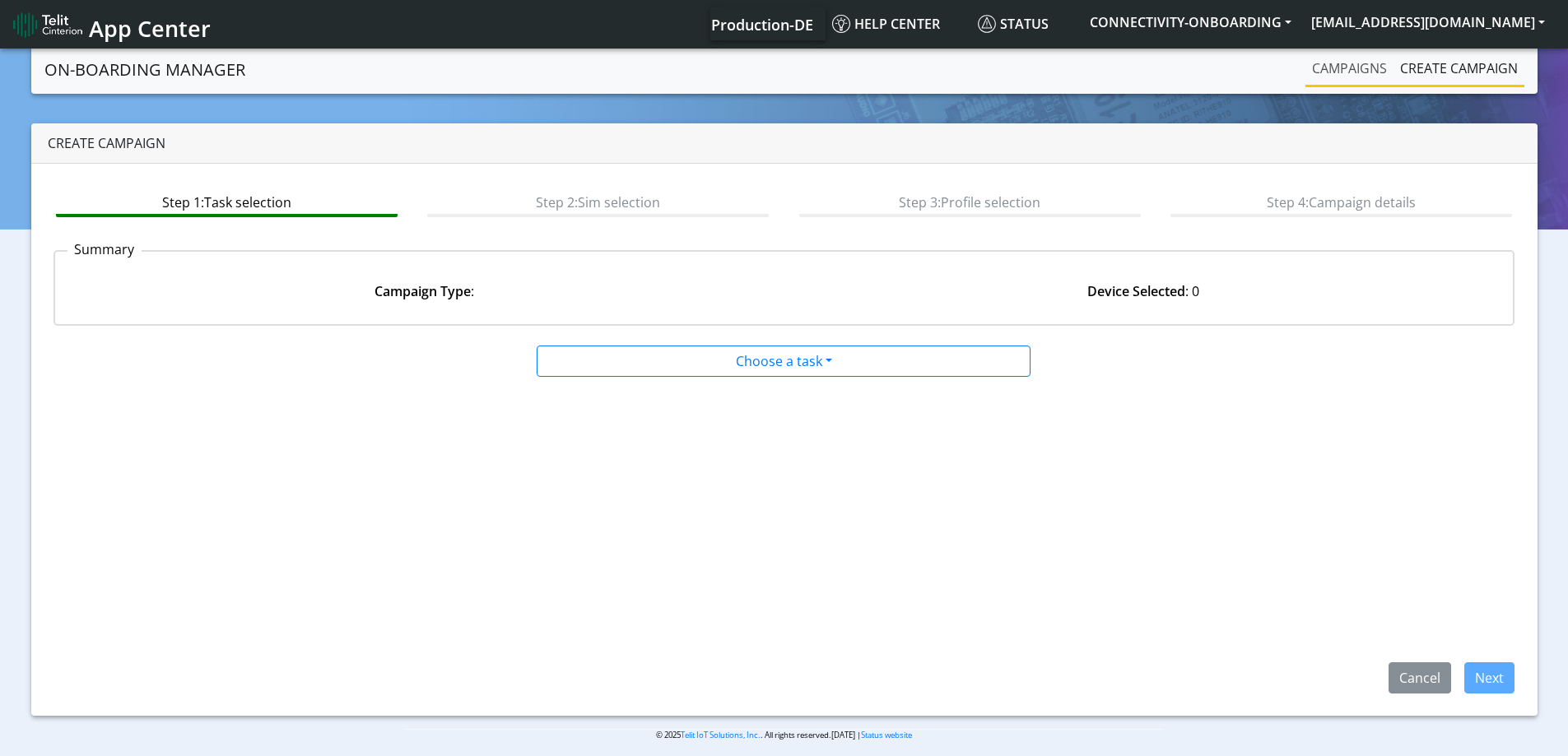
click at [1351, 70] on link "Campaigns" at bounding box center [1349, 68] width 88 height 33
